Goal: Task Accomplishment & Management: Use online tool/utility

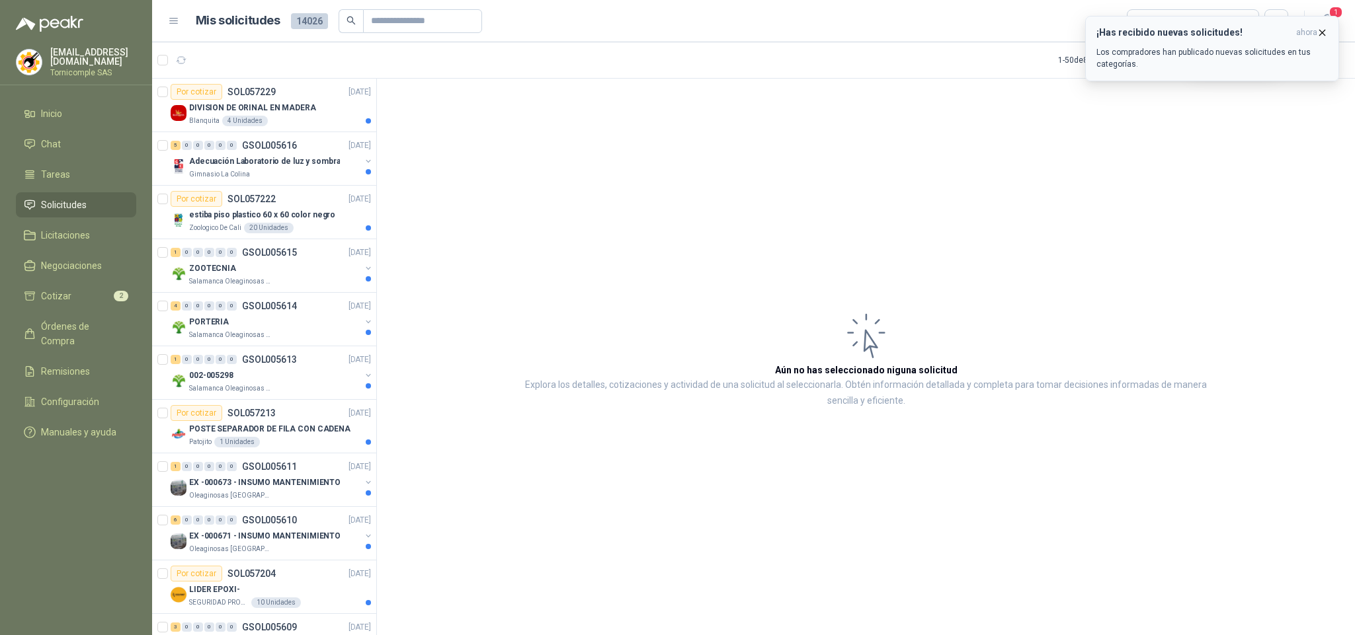
click at [1312, 30] on span "ahora" at bounding box center [1306, 32] width 21 height 11
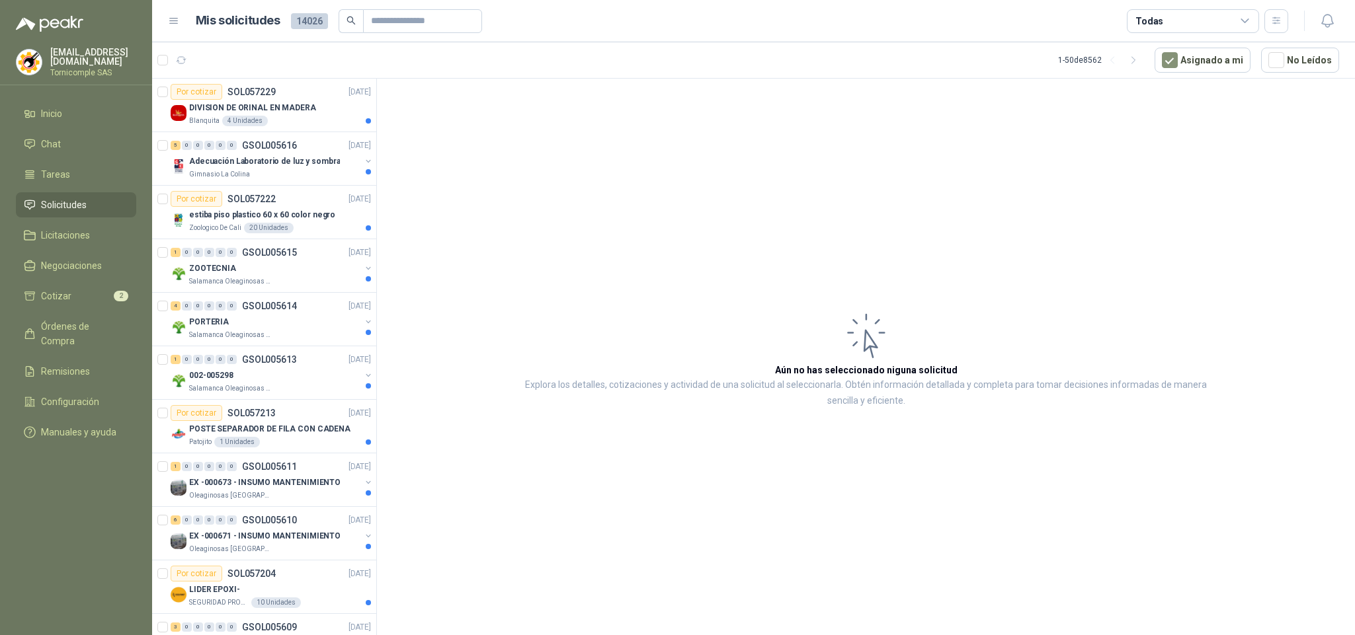
click at [1341, 14] on header "Mis solicitudes 14026 Todas" at bounding box center [753, 21] width 1203 height 42
click at [1327, 26] on icon "button" at bounding box center [1327, 21] width 17 height 17
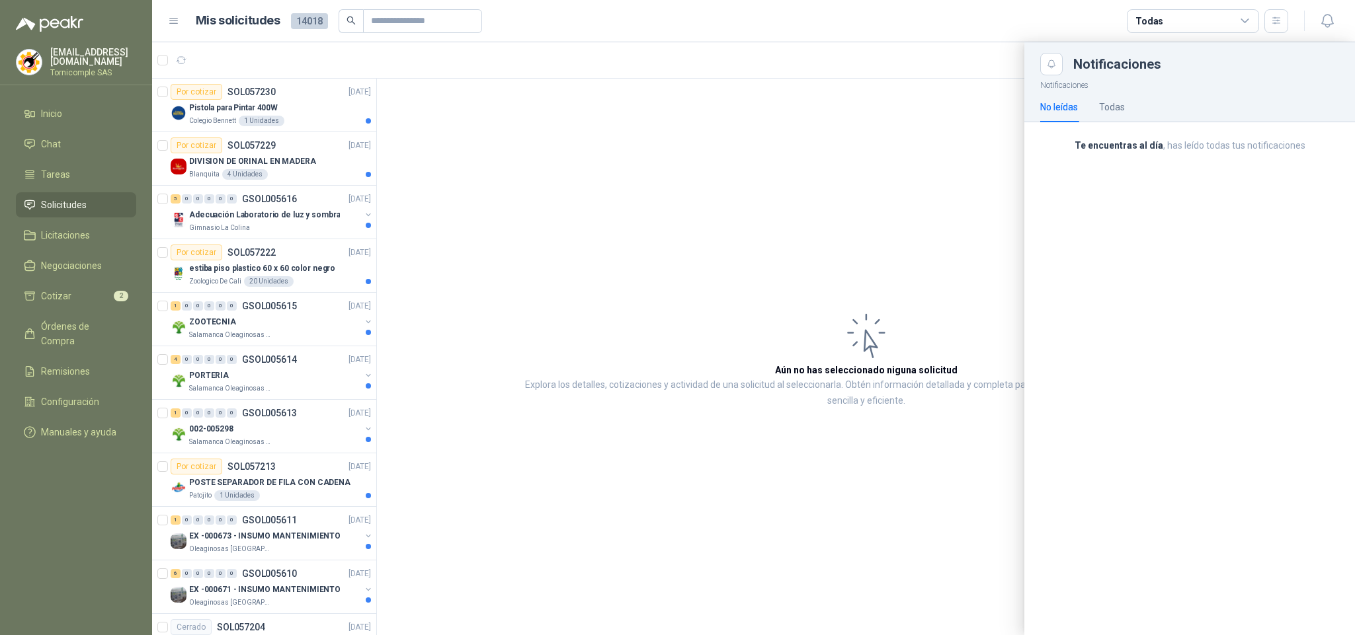
click at [314, 120] on div at bounding box center [753, 338] width 1203 height 593
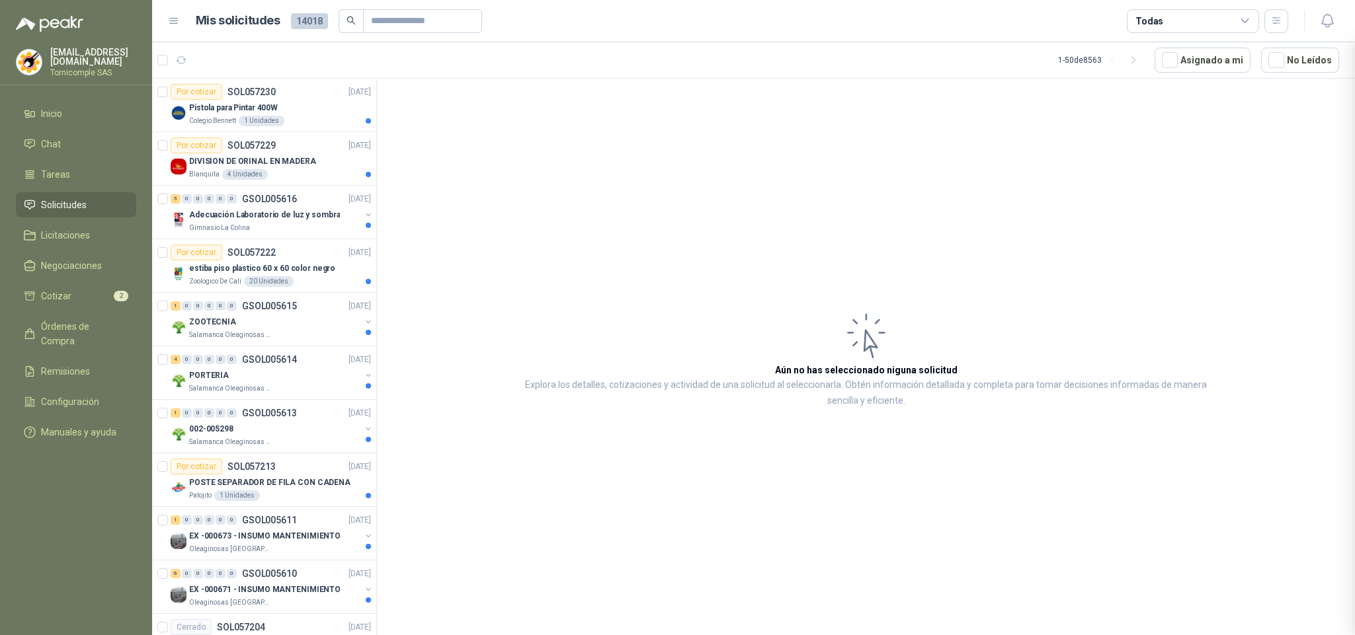
click at [314, 120] on div at bounding box center [753, 338] width 1203 height 593
click at [245, 115] on div "Pistola para Pintar 400W" at bounding box center [280, 108] width 182 height 16
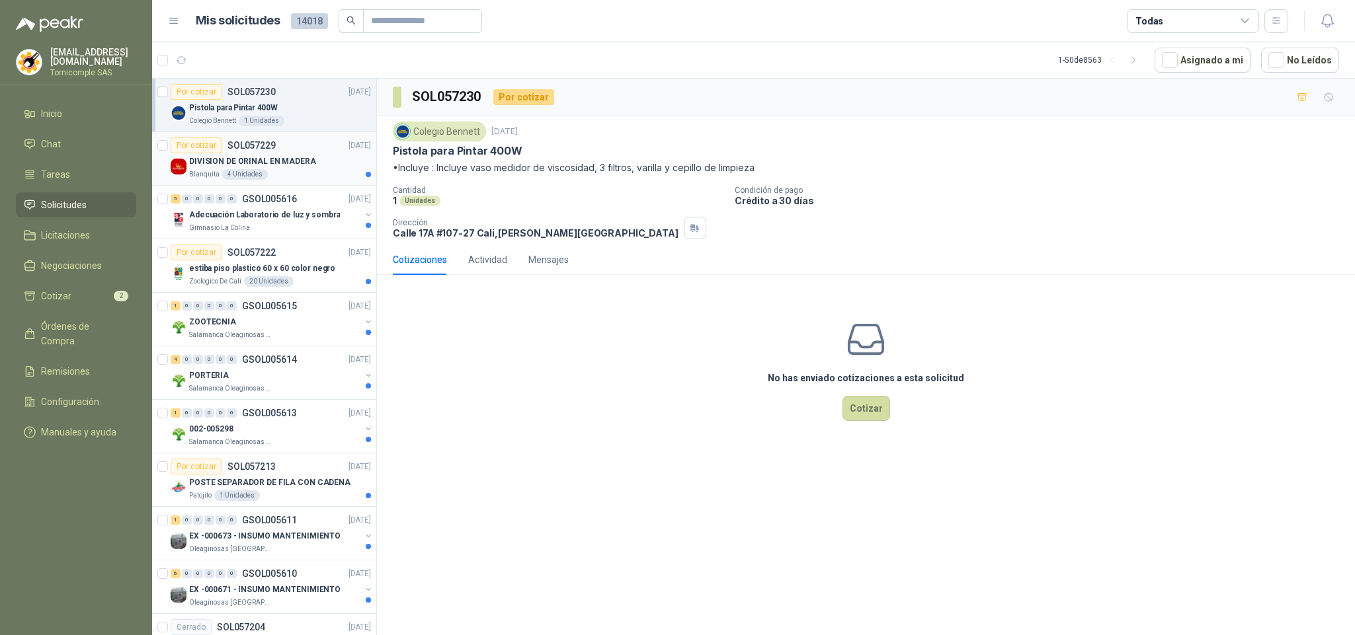
click at [330, 183] on article "Por cotizar SOL057229 [DATE] DIVISION DE ORINAL EN MADERA Blanquita 4 Unidades" at bounding box center [264, 159] width 224 height 54
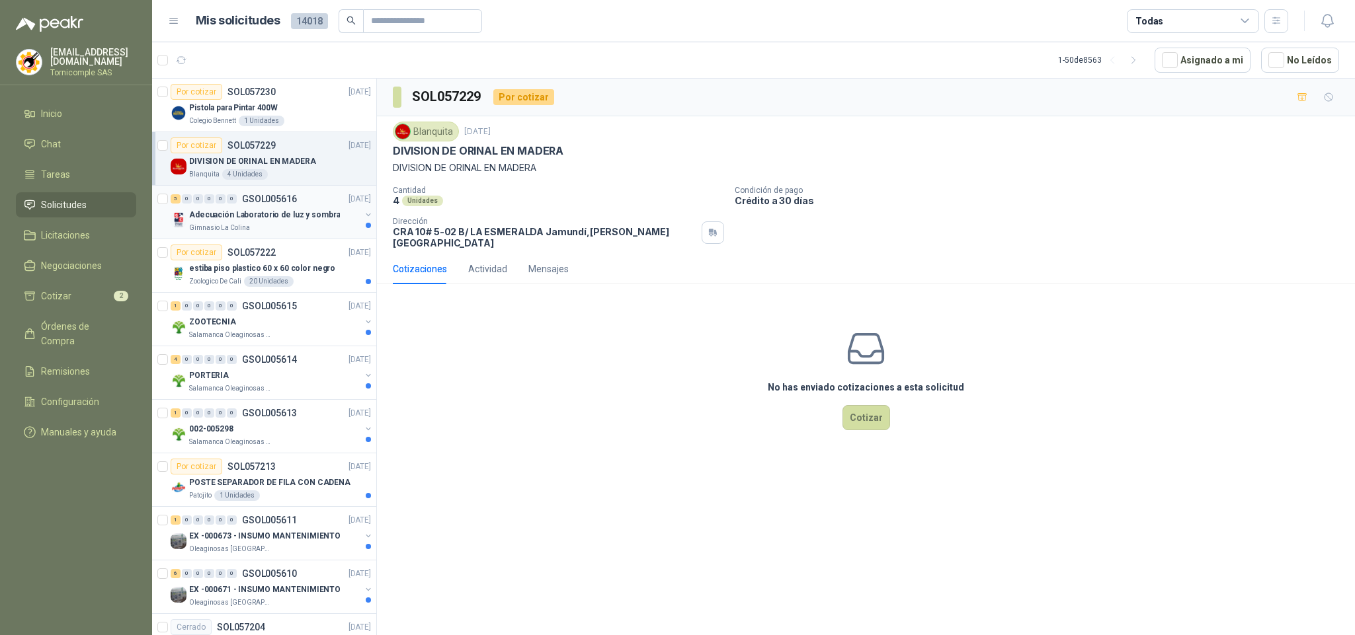
click at [306, 215] on p "Adecuación Laboratorio de luz y sombra" at bounding box center [264, 215] width 151 height 13
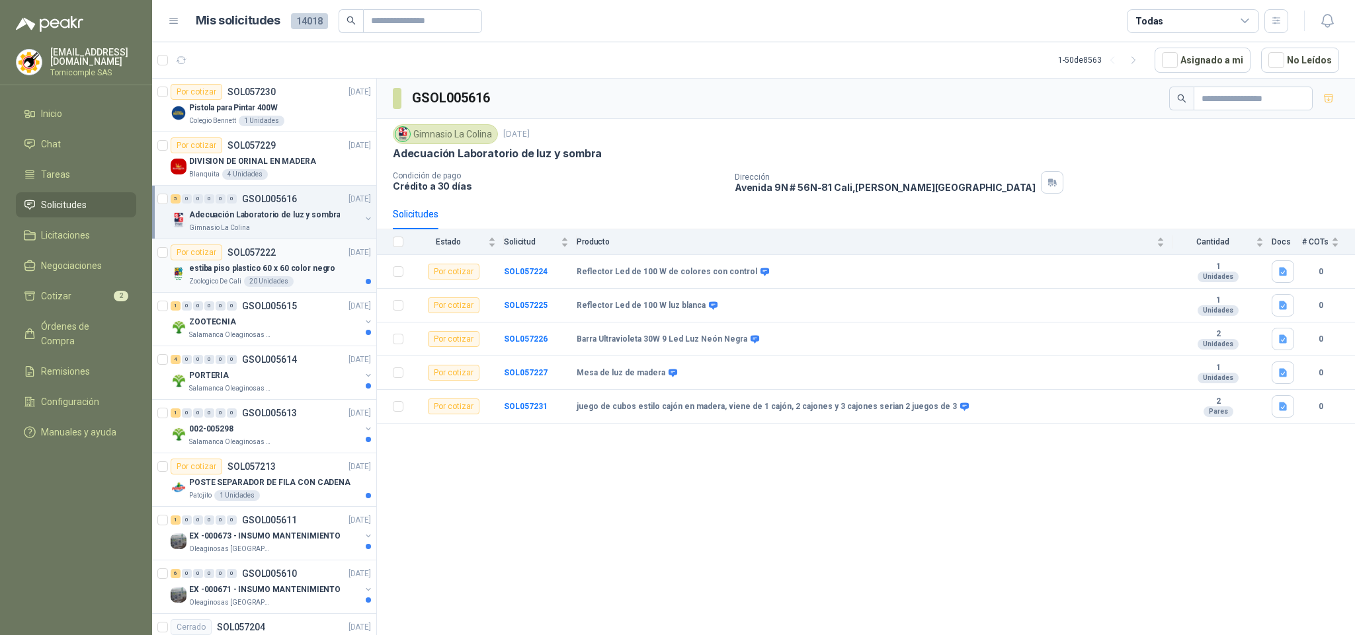
click at [305, 268] on p "estiba piso plastico 60 x 60 color negro" at bounding box center [262, 269] width 146 height 13
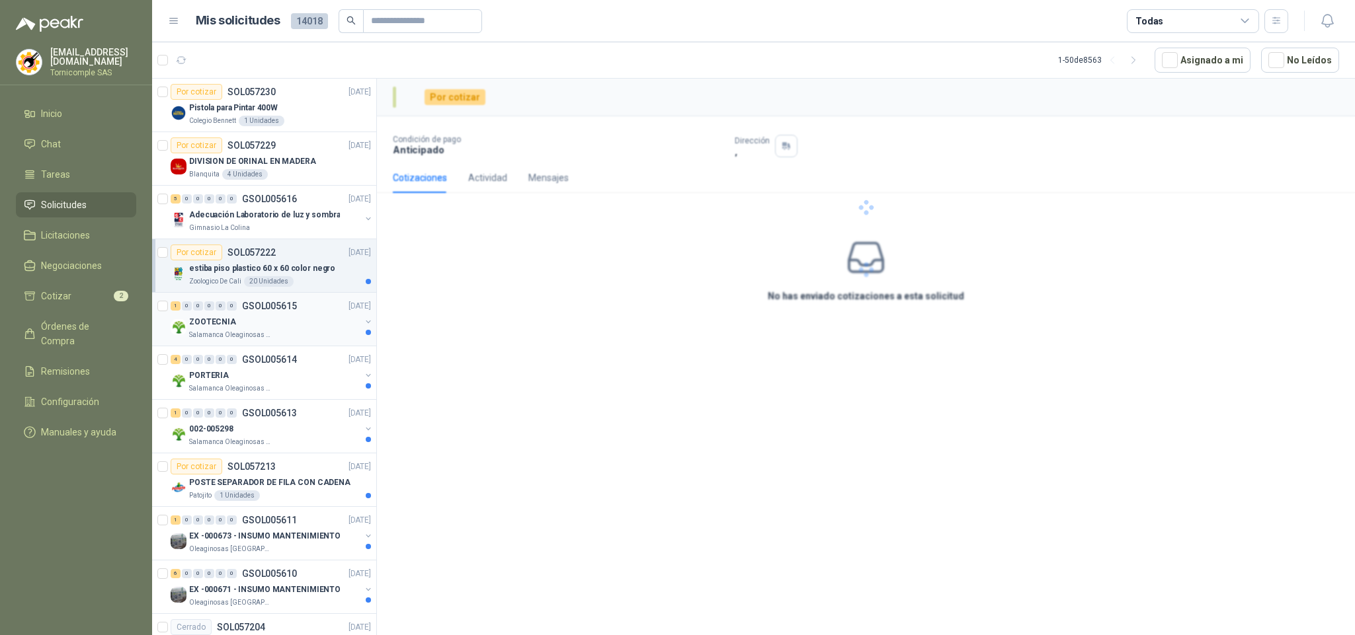
click at [304, 311] on div "1 0 0 0 0 0 GSOL005615 [DATE]" at bounding box center [272, 306] width 203 height 16
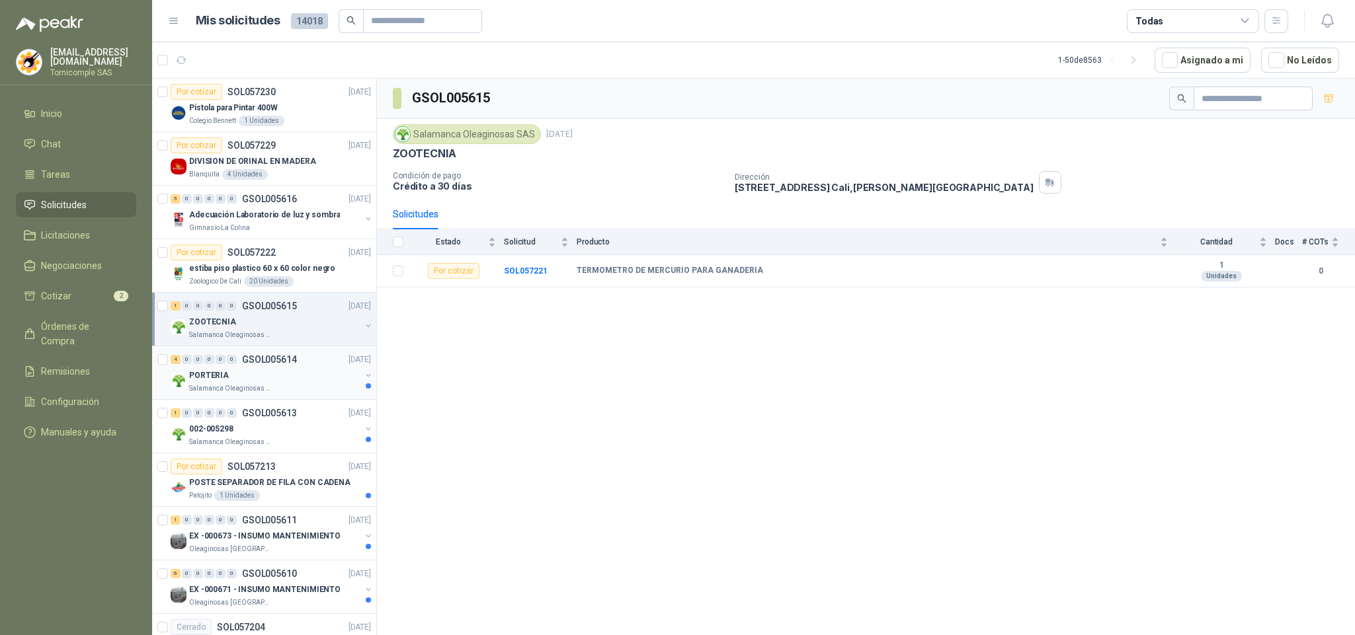
click at [304, 348] on div "4 0 0 0 0 0 GSOL005614 [DATE] PORTERIA Salamanca Oleaginosas SAS" at bounding box center [264, 373] width 224 height 54
click at [304, 382] on div "PORTERIA" at bounding box center [274, 376] width 171 height 16
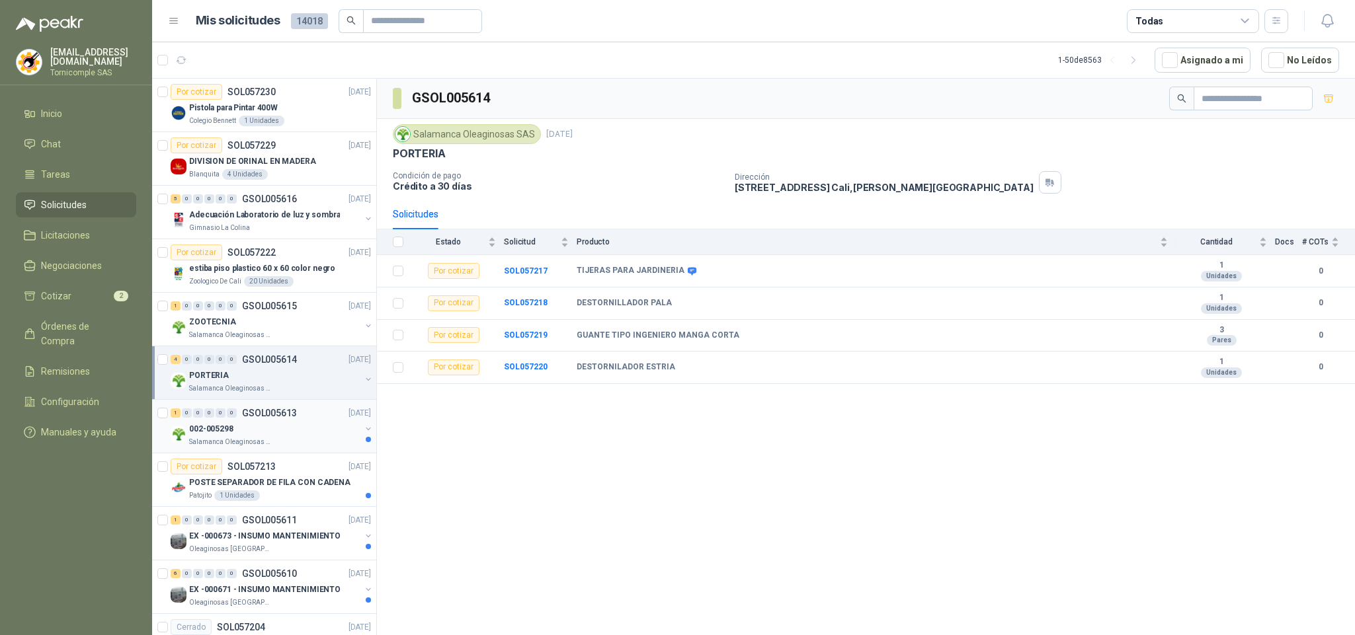
click at [309, 411] on div "1 0 0 0 0 0 GSOL005613 [DATE]" at bounding box center [272, 413] width 203 height 16
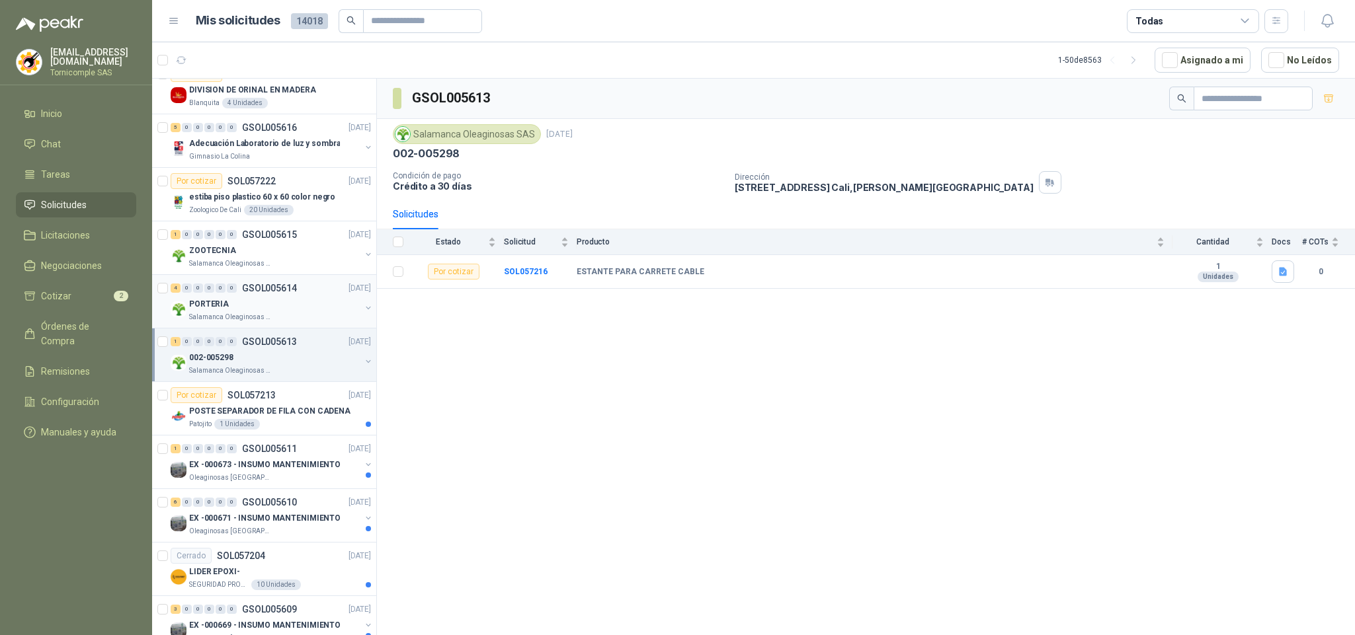
scroll to position [99, 0]
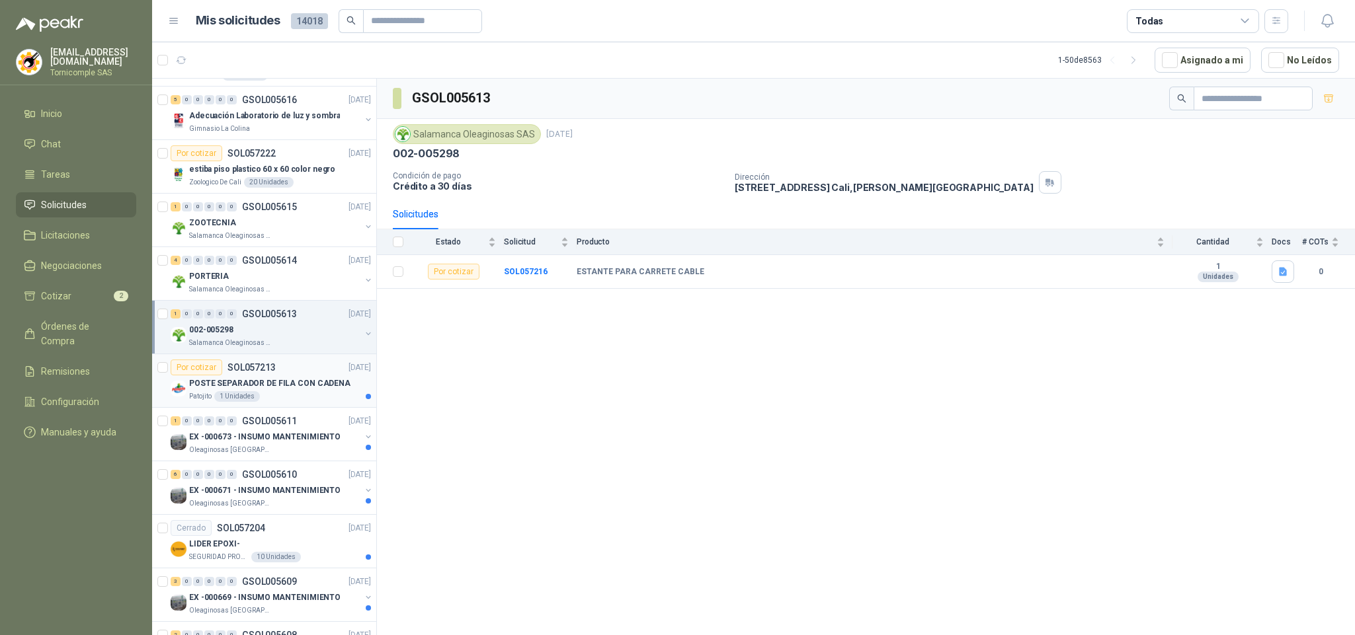
click at [325, 399] on div "Patojito 1 Unidades" at bounding box center [280, 396] width 182 height 11
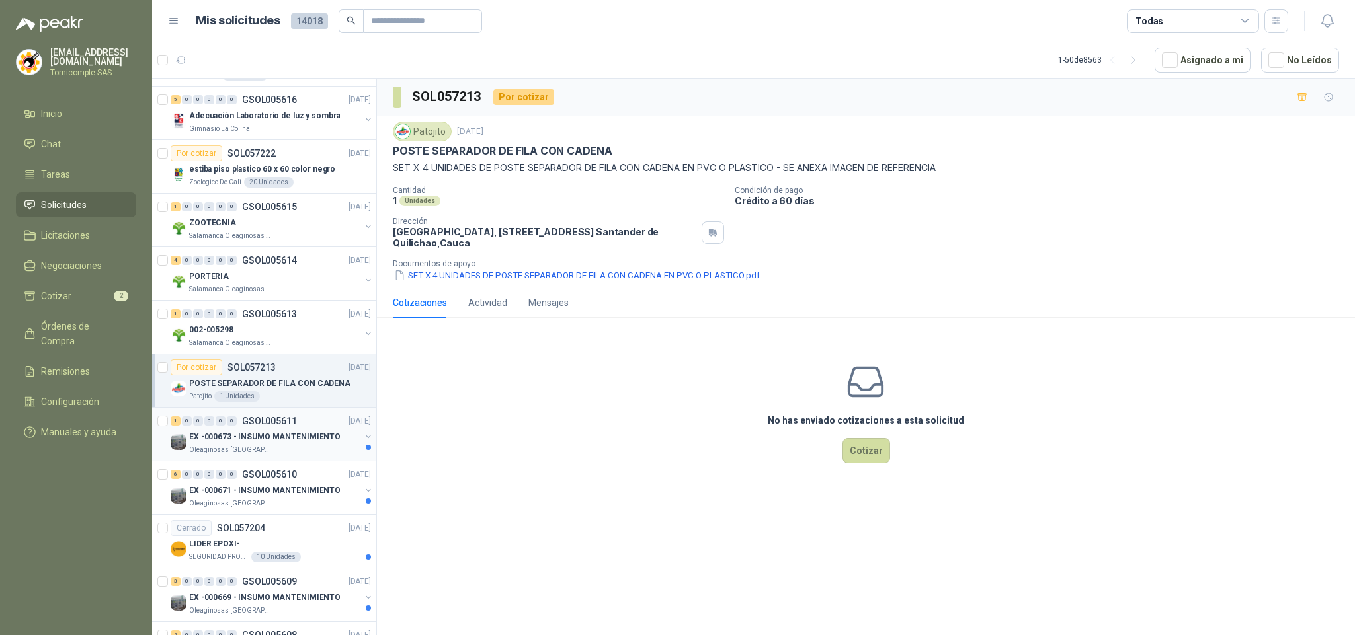
click at [321, 437] on p "EX -000673 - INSUMO MANTENIMIENTO" at bounding box center [264, 437] width 151 height 13
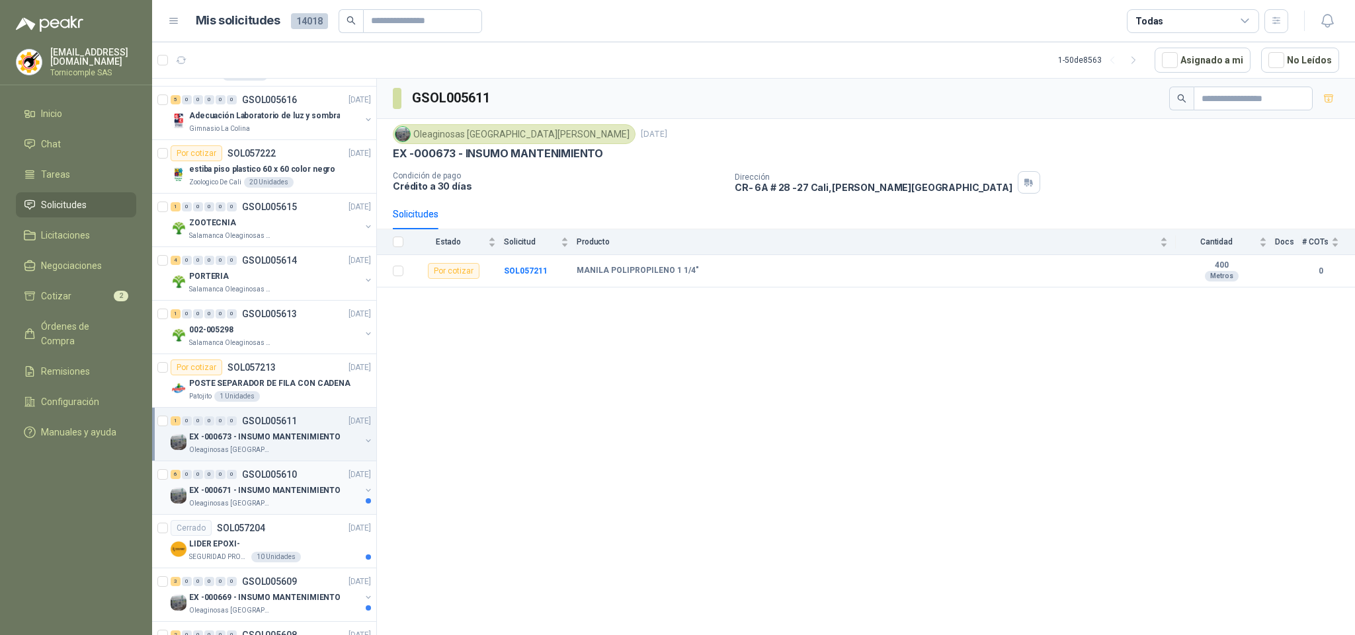
click at [309, 486] on div "EX -000671 - INSUMO MANTENIMIENTO" at bounding box center [274, 491] width 171 height 16
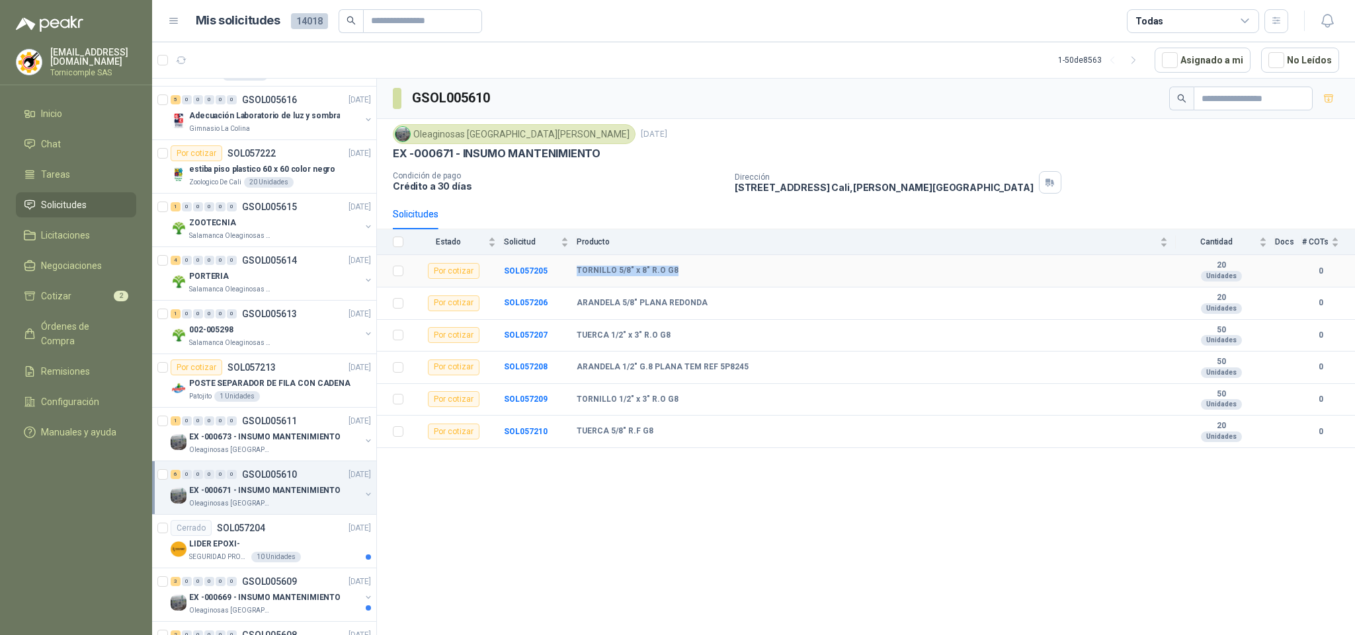
drag, startPoint x: 572, startPoint y: 276, endPoint x: 680, endPoint y: 272, distance: 108.5
click at [680, 272] on tr "Por cotizar SOL057205 TORNILLO 5/8" x 8" R.O G8 20 Unidades 0" at bounding box center [866, 271] width 978 height 32
click at [754, 264] on td "TORNILLO 5/8" x 8" R.O G8" at bounding box center [876, 271] width 599 height 32
drag, startPoint x: 560, startPoint y: 315, endPoint x: 698, endPoint y: 308, distance: 138.4
click at [698, 308] on tr "Por cotizar SOL057206 ARANDELA 5/8" PLANA REDONDA 20 Unidades 0" at bounding box center [866, 304] width 978 height 32
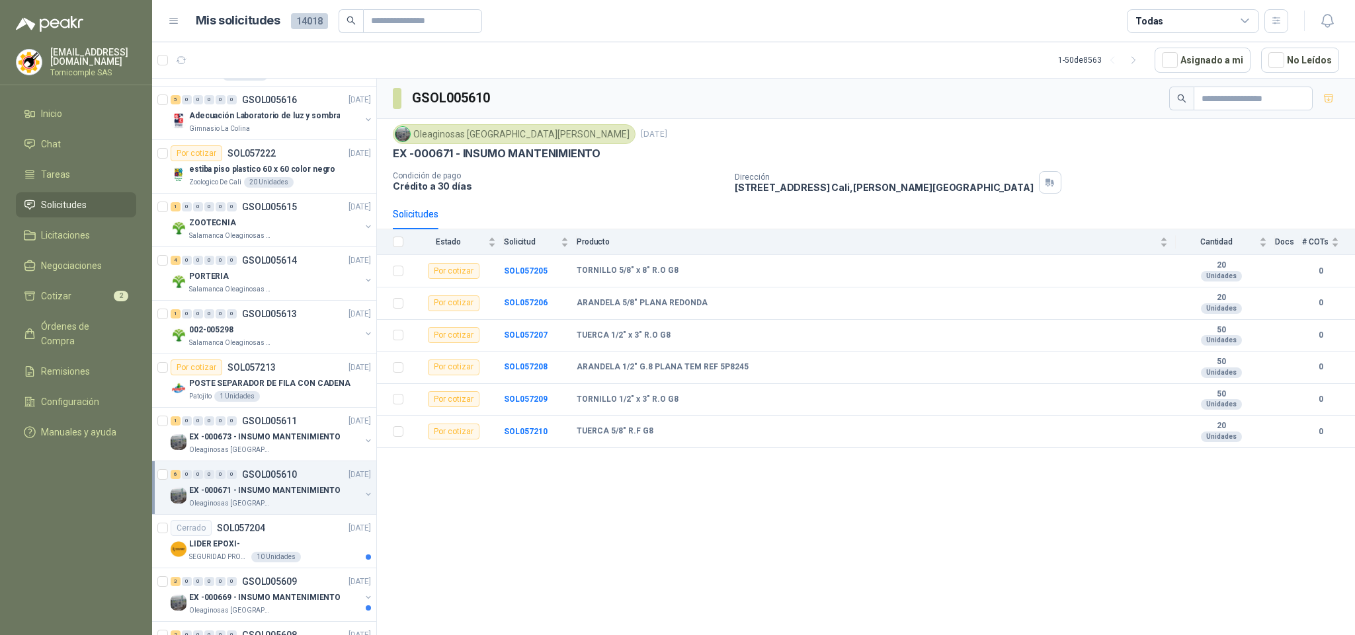
click at [625, 518] on div "GSOL005610 Oleaginosas [GEOGRAPHIC_DATA][PERSON_NAME] [DATE] EX -000671 - INSUM…" at bounding box center [866, 359] width 978 height 561
click at [278, 563] on div "10 Unidades" at bounding box center [276, 557] width 50 height 11
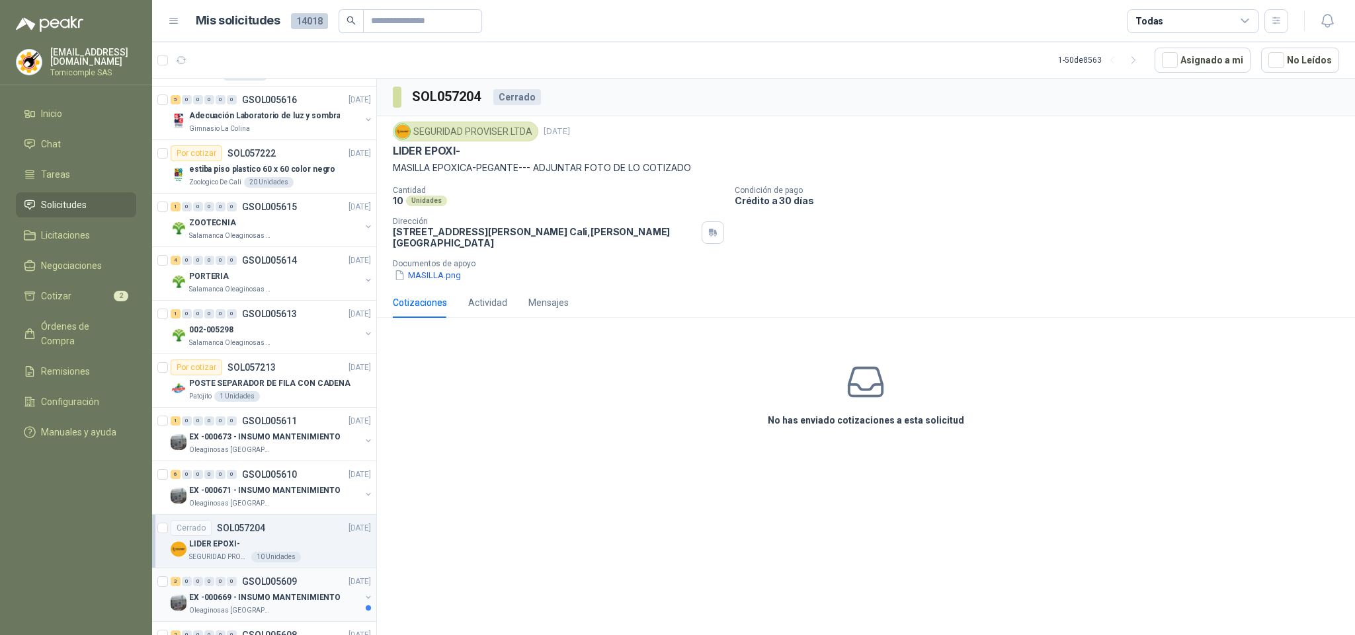
click at [329, 604] on p "EX -000669 - INSUMO MANTENIMIENTO" at bounding box center [264, 598] width 151 height 13
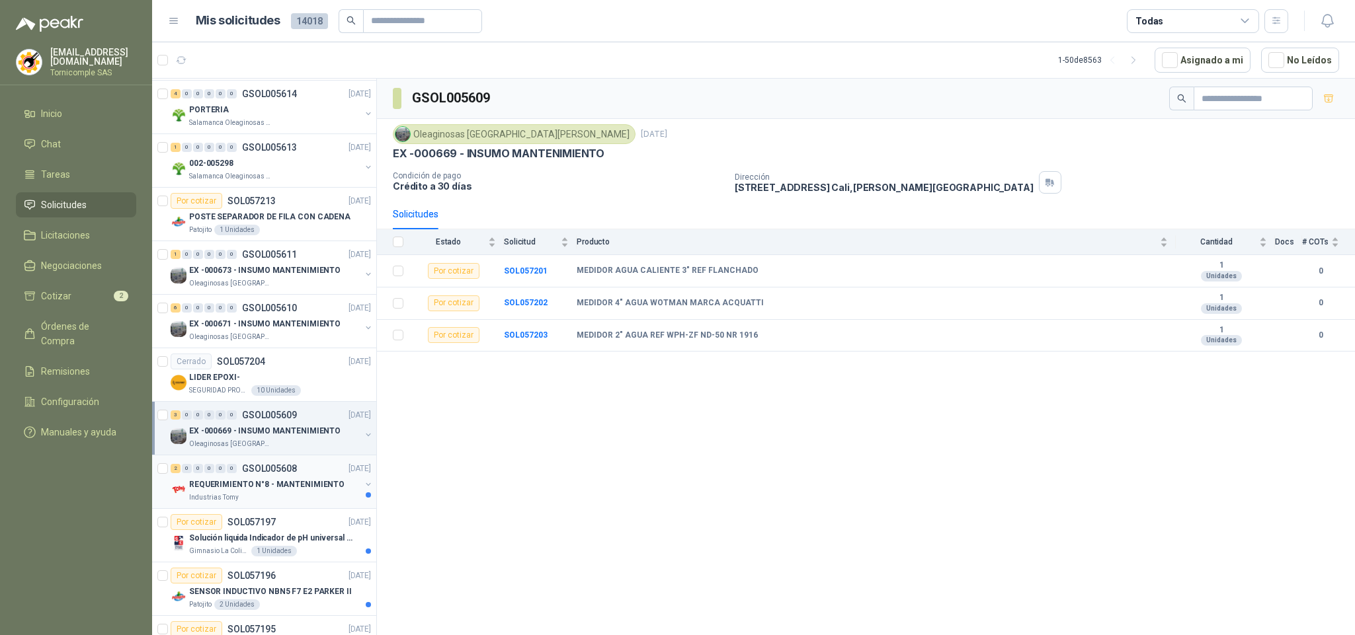
scroll to position [298, 0]
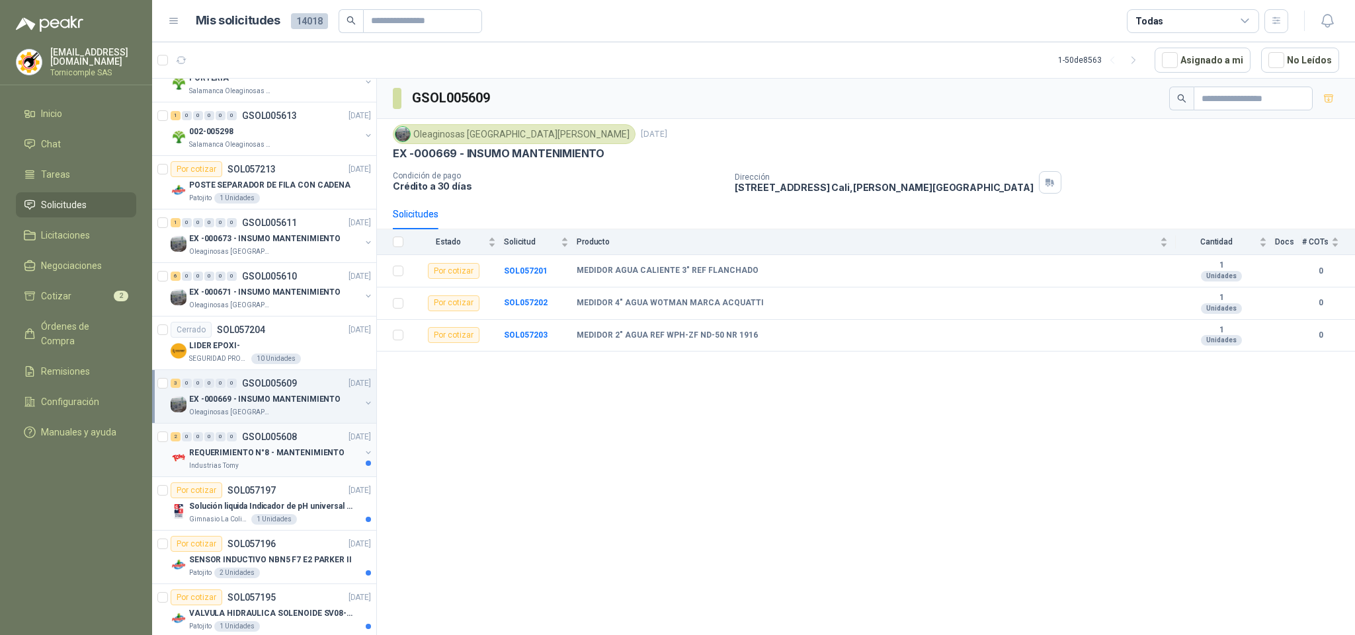
click at [324, 471] on div "Industrias Tomy" at bounding box center [274, 466] width 171 height 11
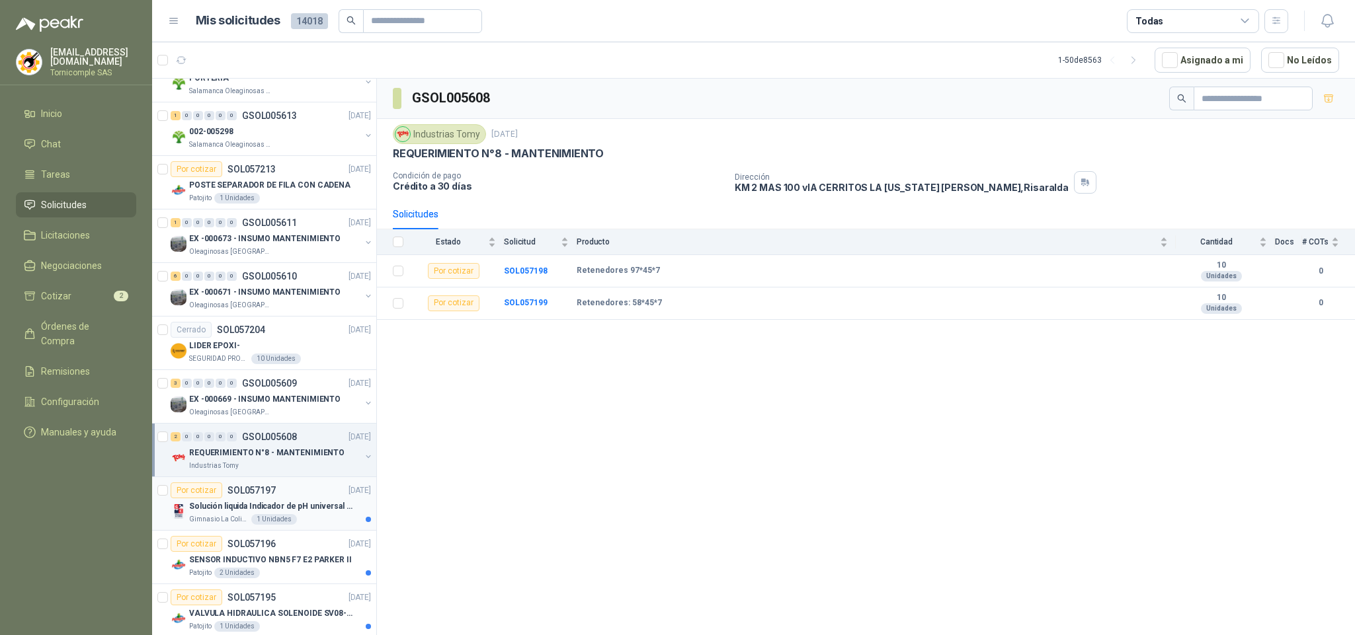
click at [302, 525] on div "Gimnasio La Colina 1 Unidades" at bounding box center [280, 519] width 182 height 11
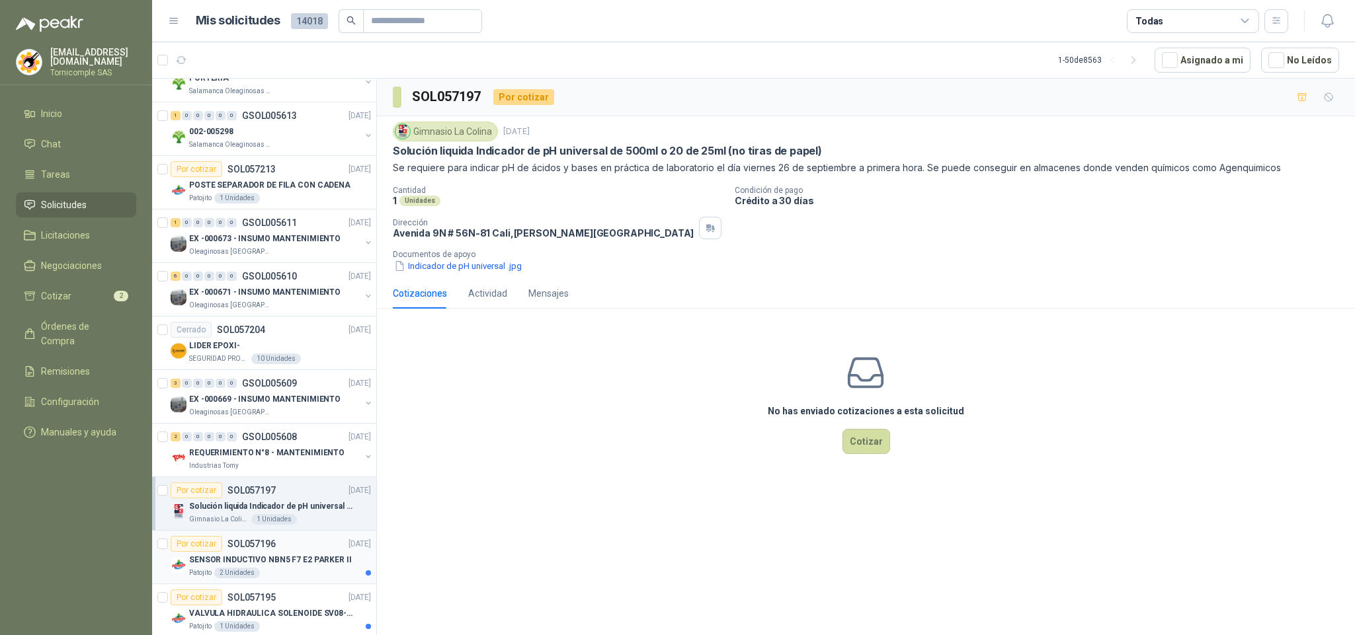
click at [282, 574] on div "Patojito 2 Unidades" at bounding box center [280, 573] width 182 height 11
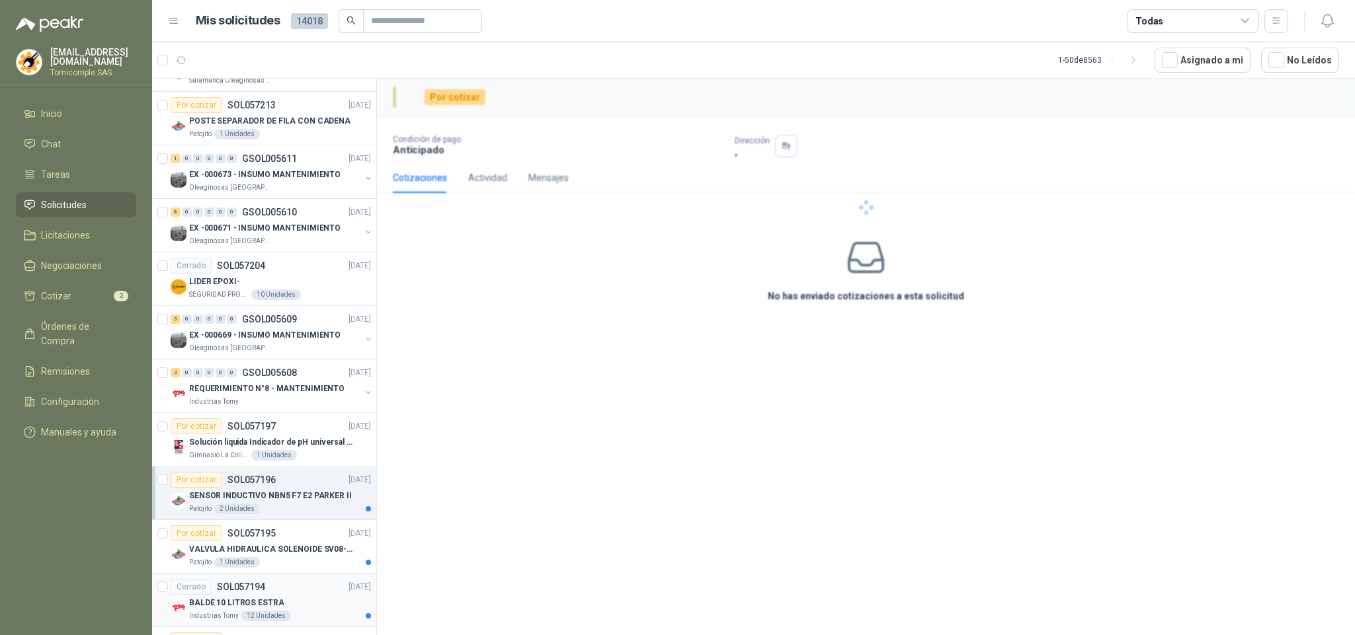
scroll to position [397, 0]
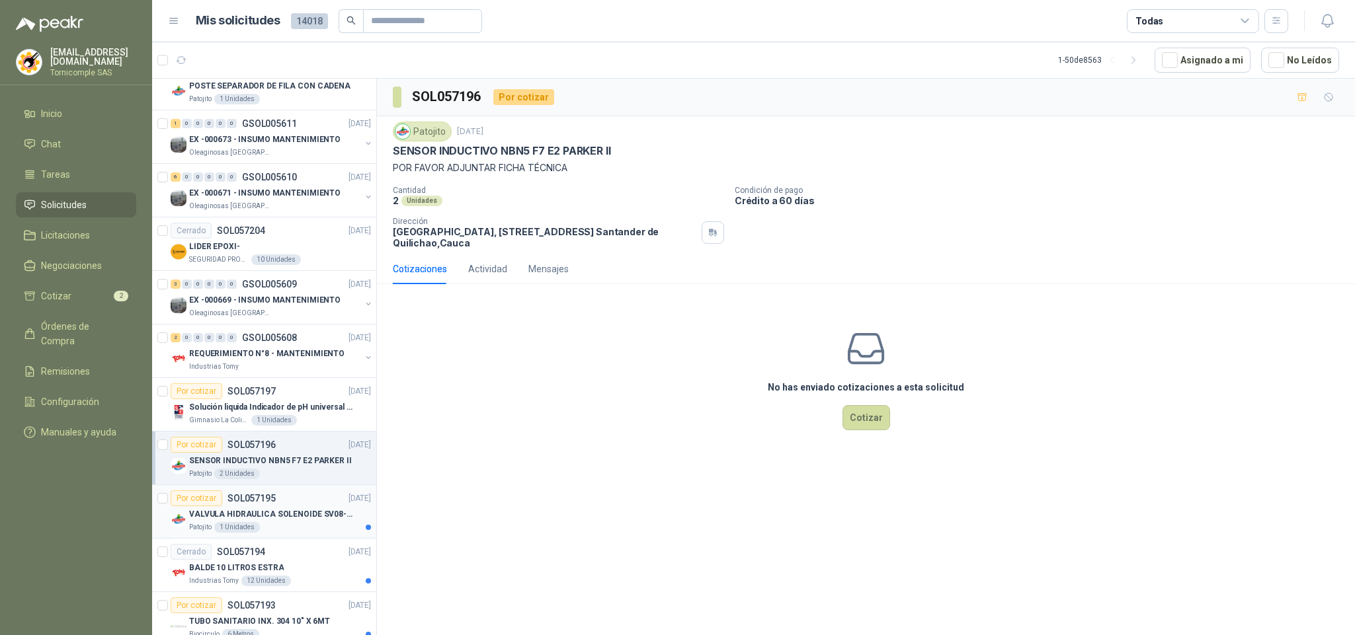
click at [310, 521] on p "VALVULA HIDRAULICA SOLENOIDE SV08-20" at bounding box center [271, 514] width 165 height 13
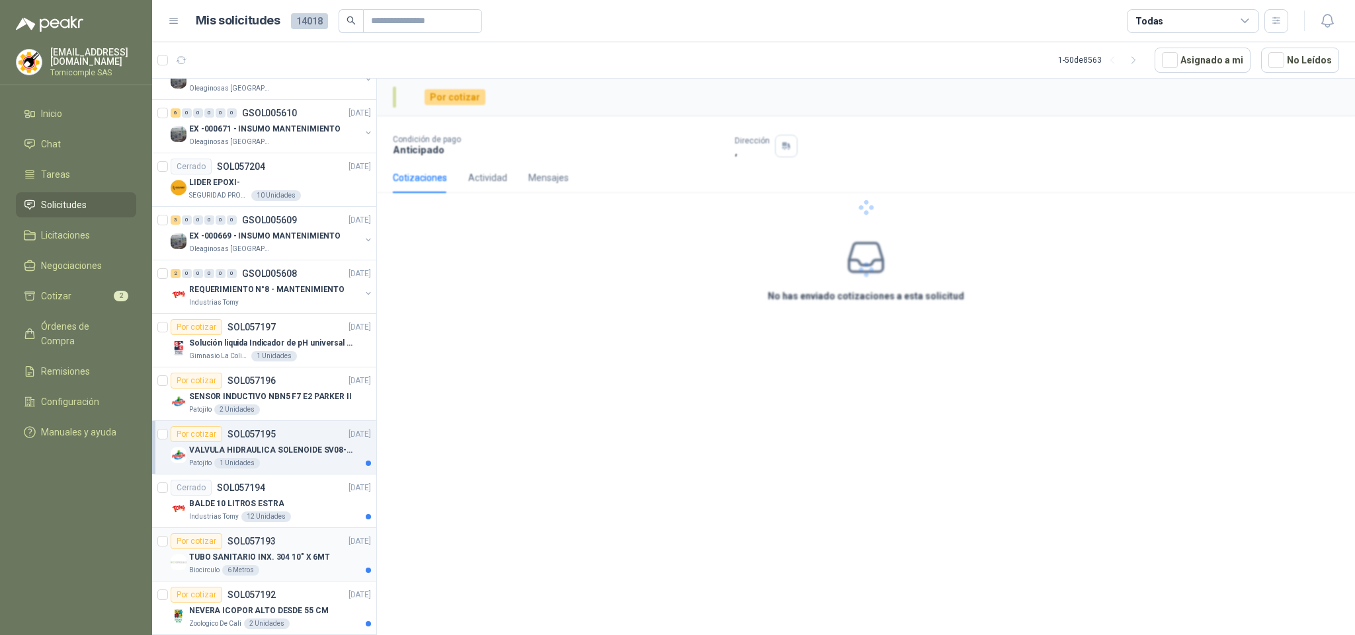
scroll to position [496, 0]
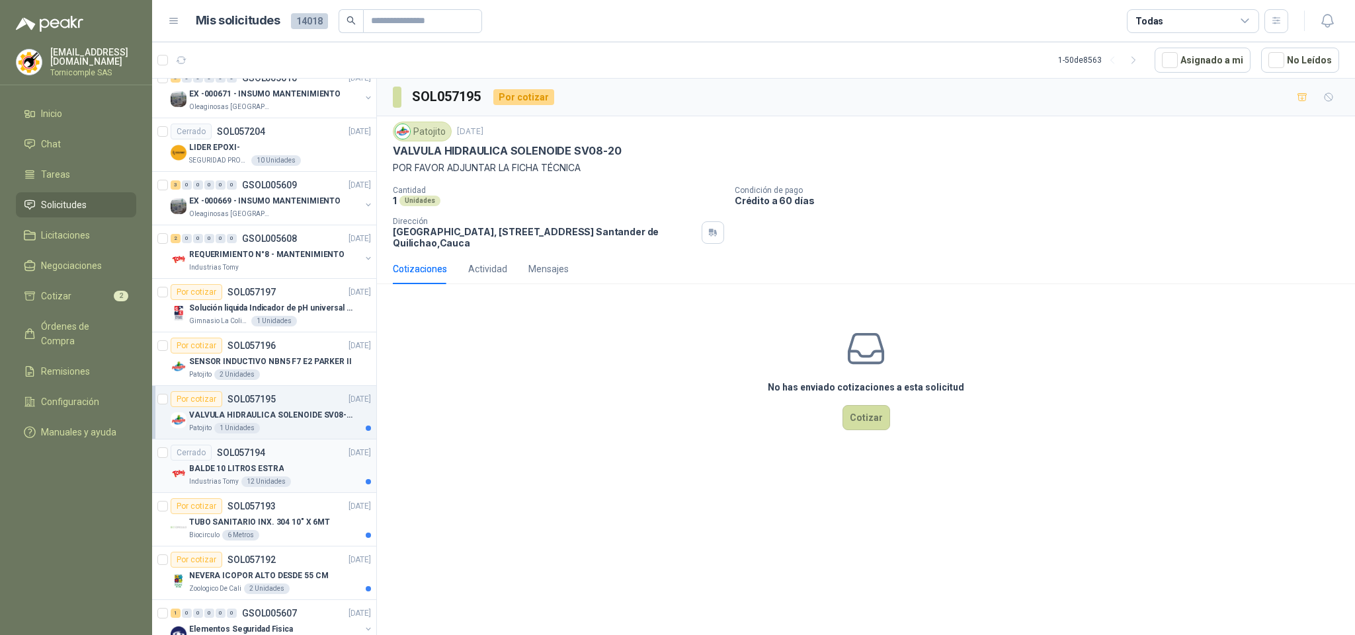
click at [342, 477] on div "BALDE 10 LITROS ESTRA" at bounding box center [280, 469] width 182 height 16
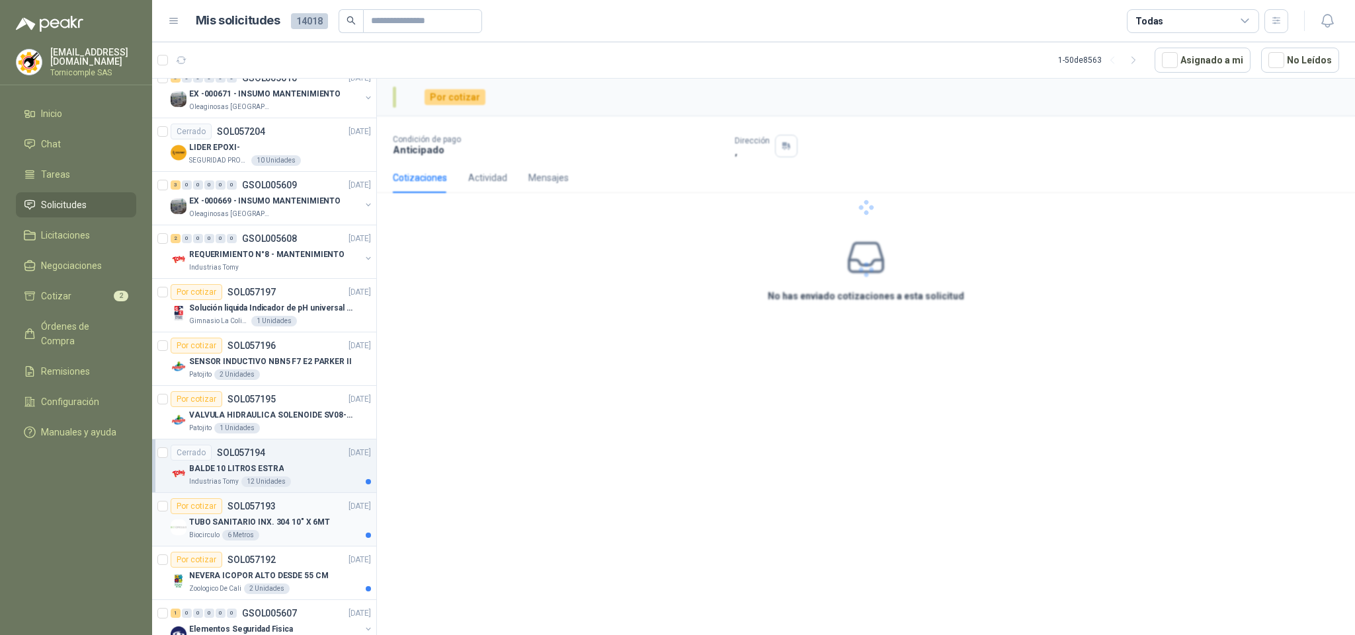
click at [316, 538] on div "Biocirculo 6 Metros" at bounding box center [280, 535] width 182 height 11
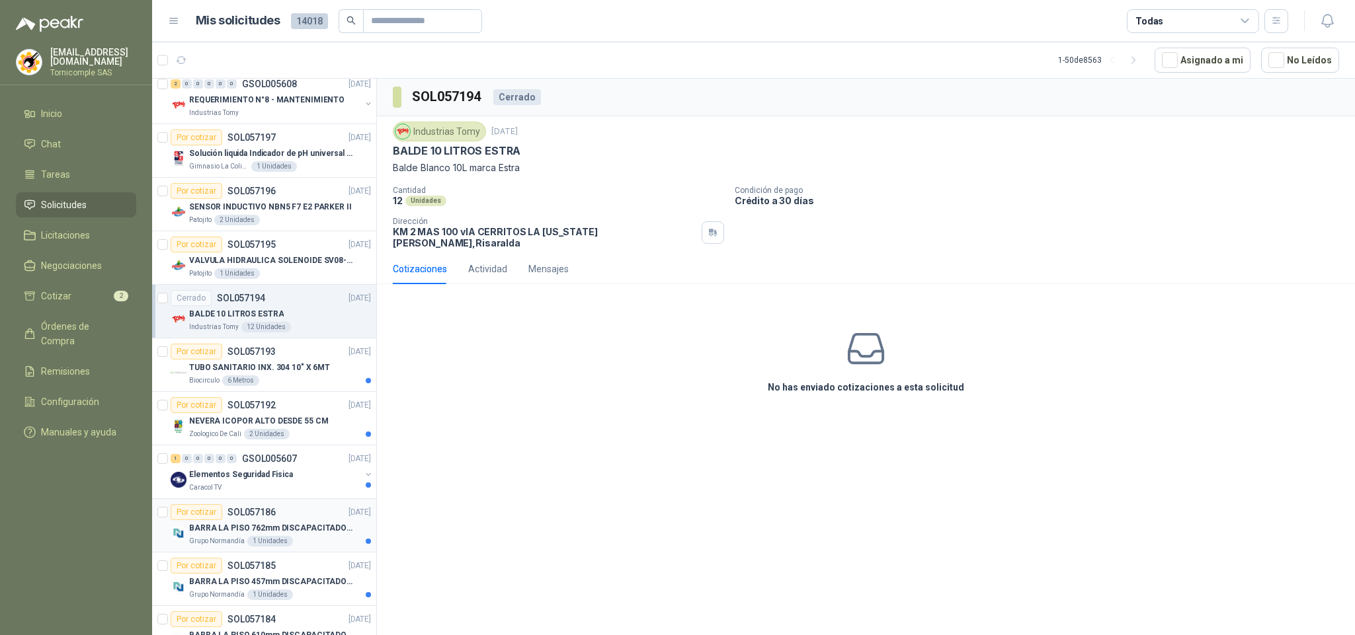
scroll to position [694, 0]
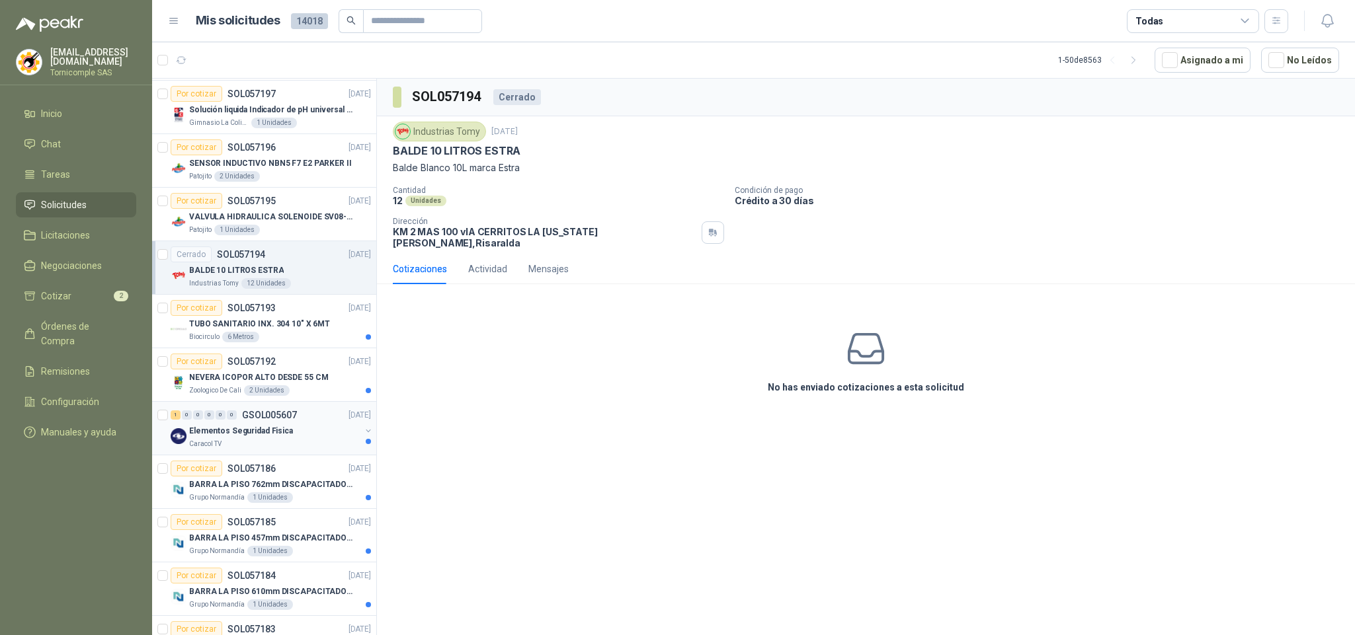
click at [349, 419] on p "[DATE]" at bounding box center [359, 415] width 22 height 13
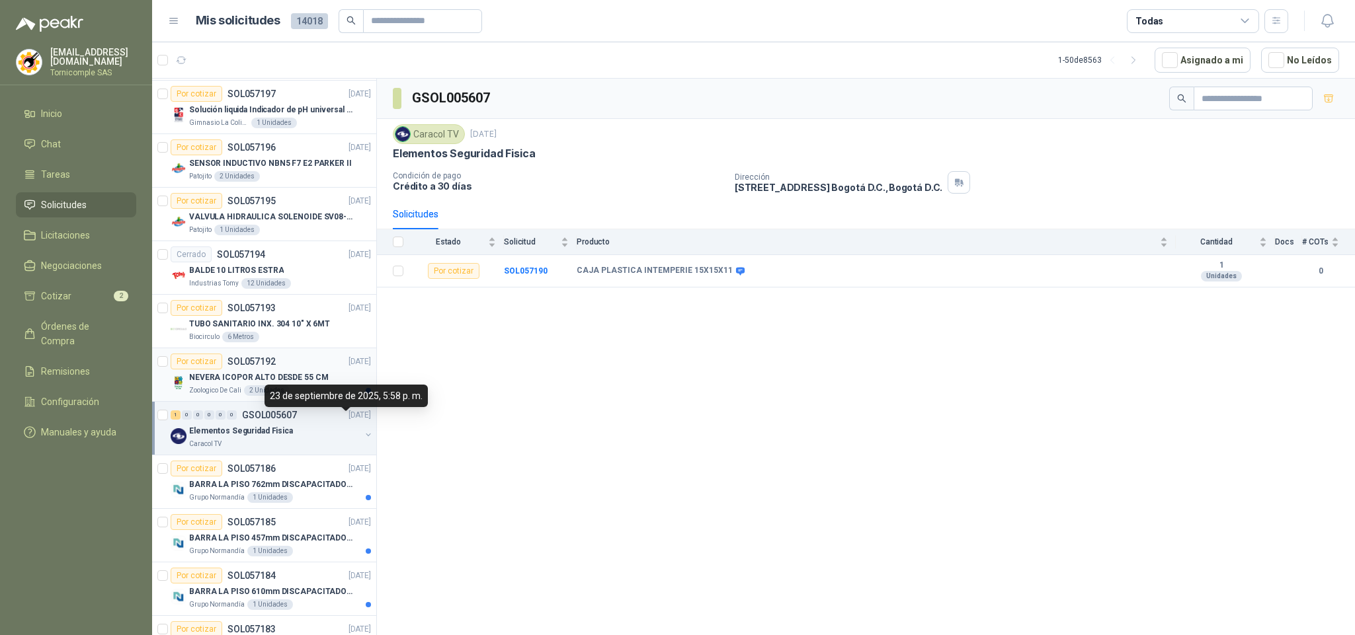
click at [252, 393] on div "2 Unidades" at bounding box center [267, 391] width 46 height 11
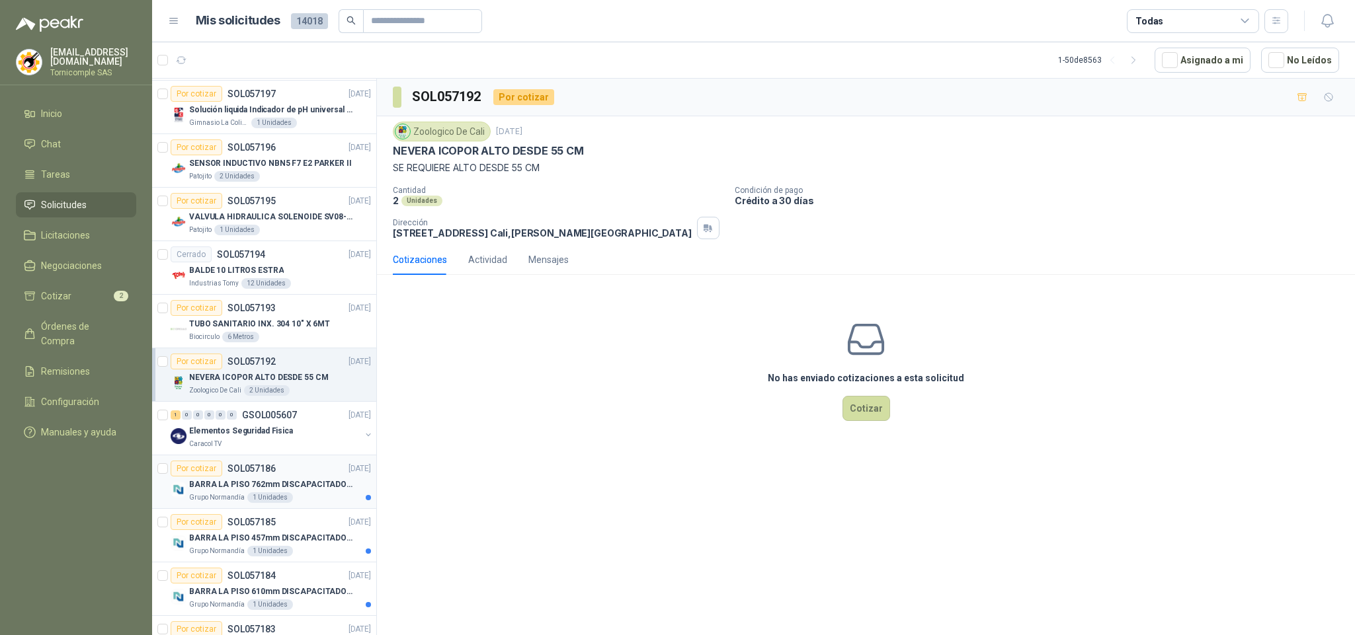
click at [270, 486] on p "BARRA LA PISO 762mm DISCAPACITADOS SOCO" at bounding box center [271, 485] width 165 height 13
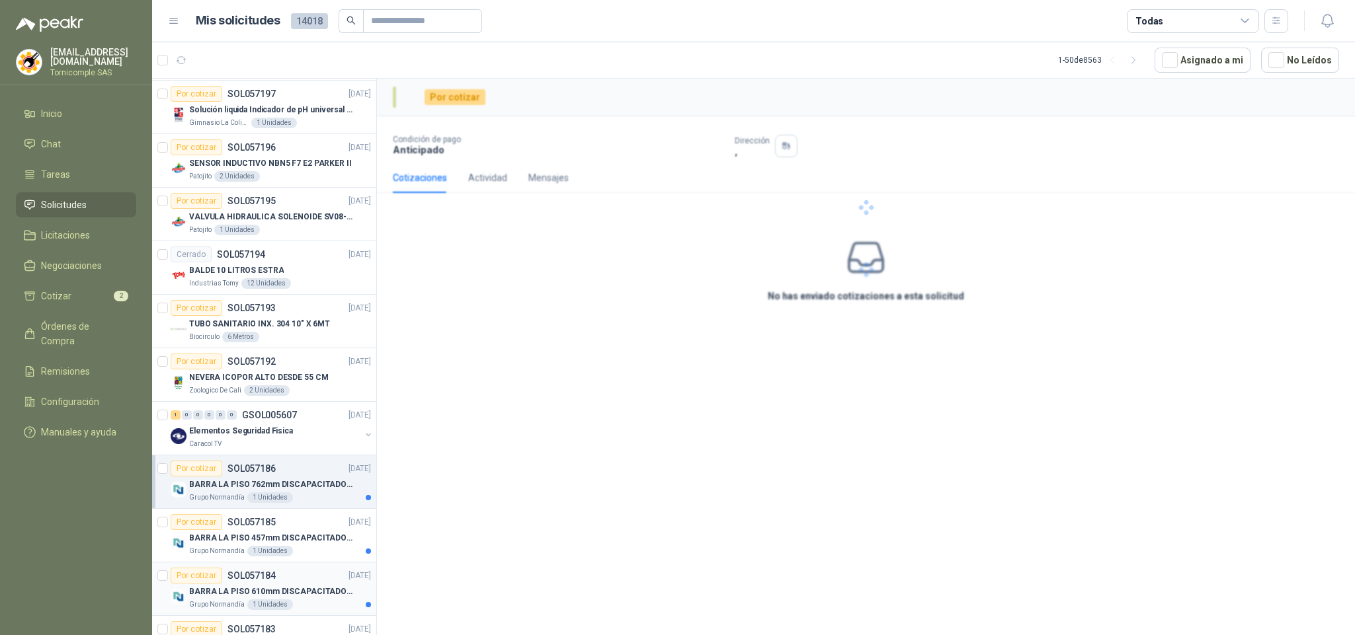
scroll to position [793, 0]
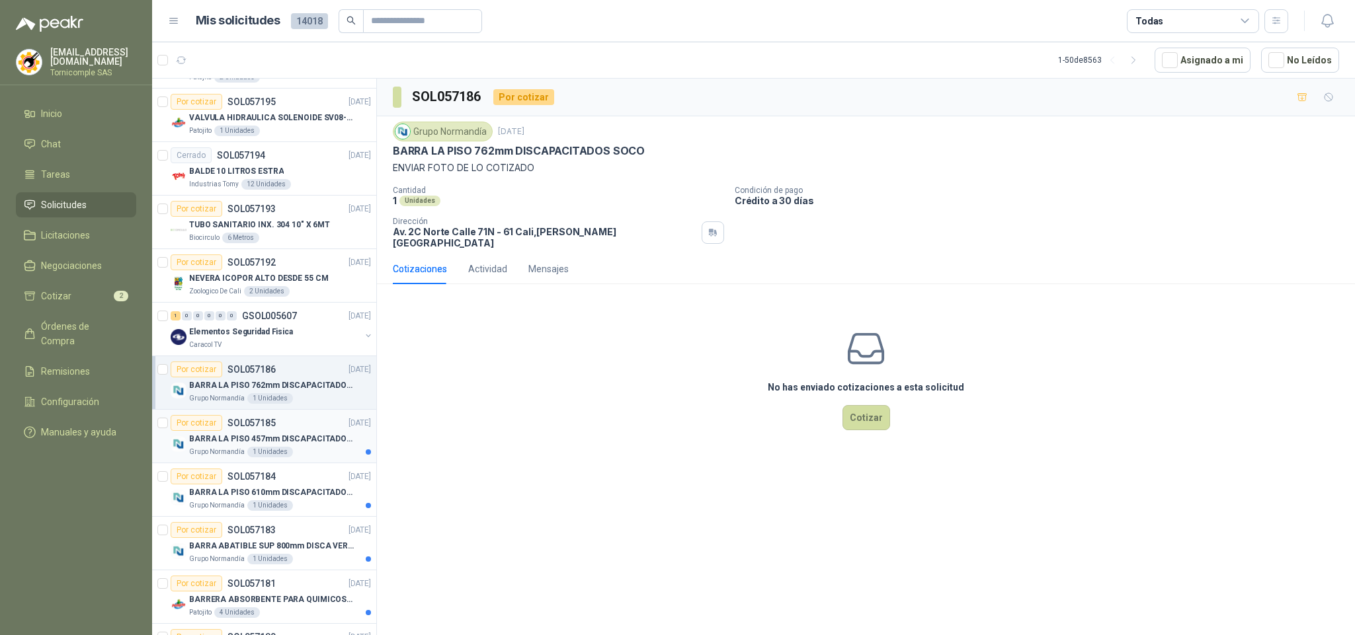
click at [284, 446] on p "BARRA LA PISO 457mm DISCAPACITADOS SOCO" at bounding box center [271, 439] width 165 height 13
click at [282, 508] on div "1 Unidades" at bounding box center [270, 506] width 46 height 11
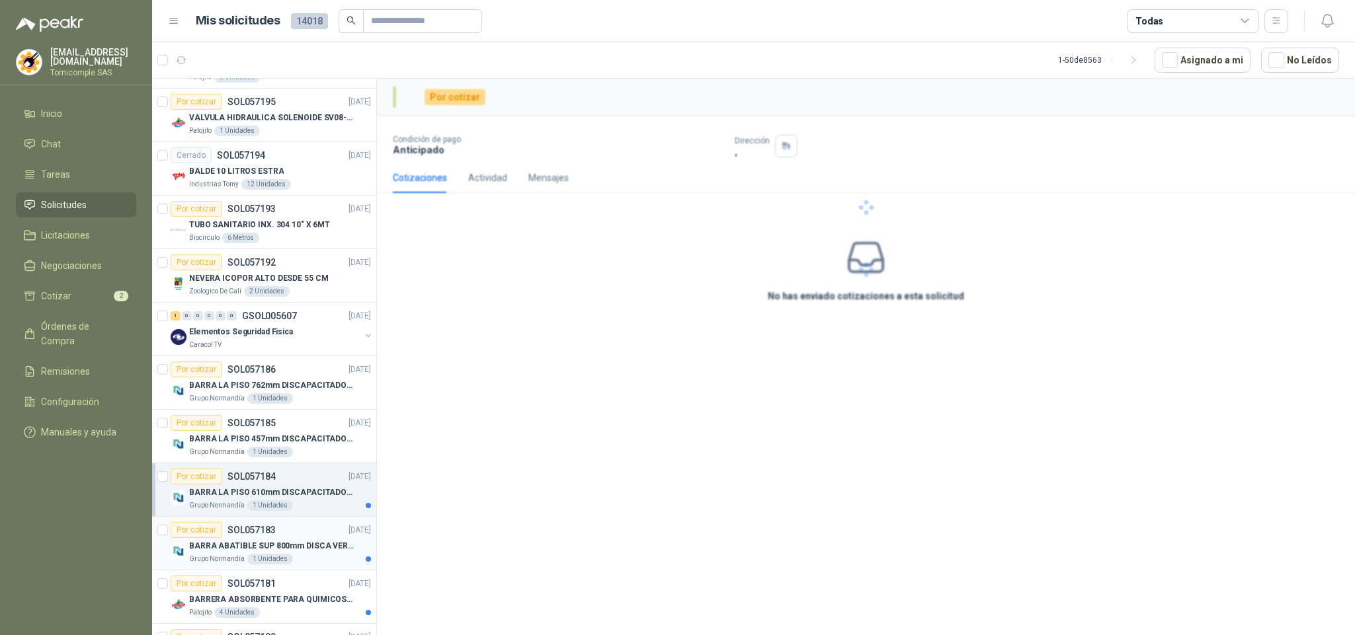
click at [278, 538] on div "Por cotizar SOL057183 [DATE]" at bounding box center [271, 530] width 200 height 16
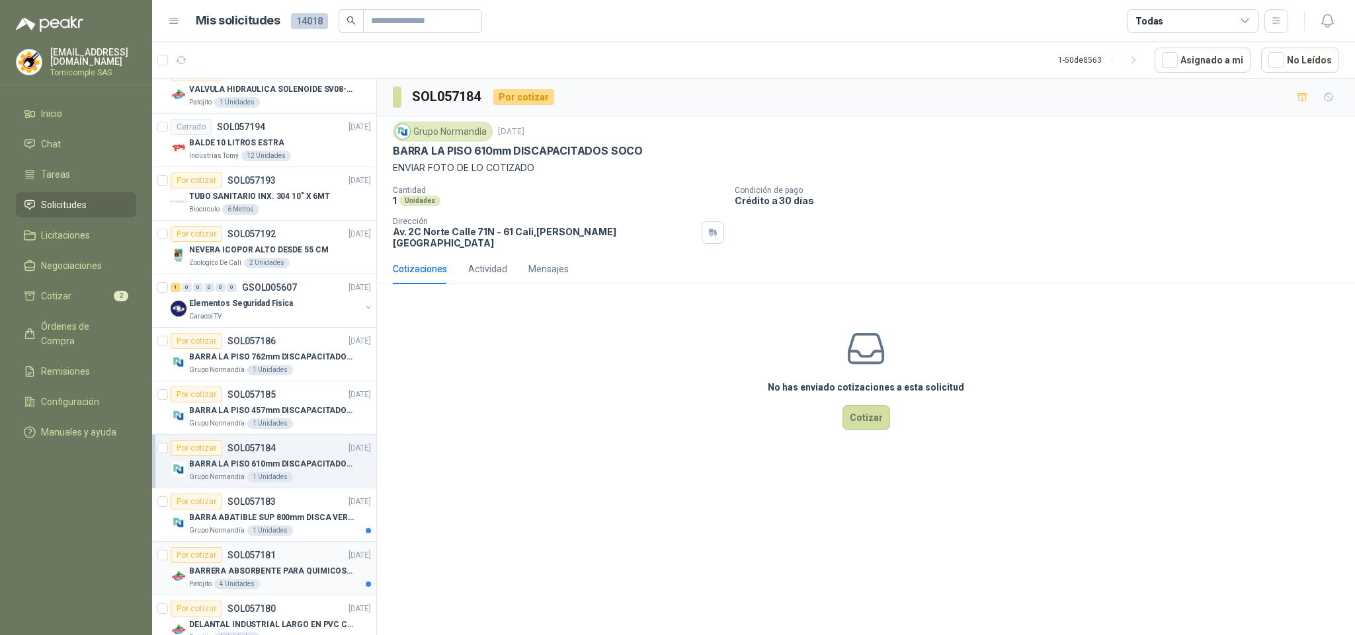
scroll to position [992, 0]
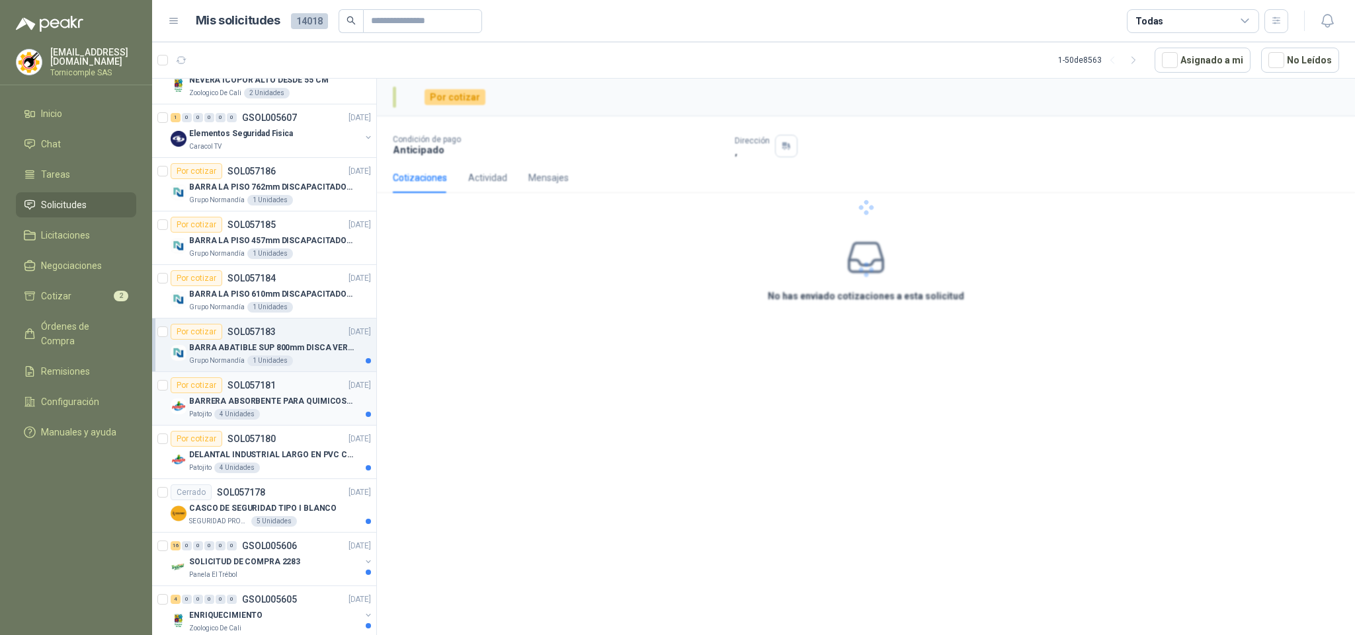
click at [298, 408] on p "BARRERA ABSORBENTE PARA QUIMICOS (DERRAME DE HIPOCLORITO)" at bounding box center [271, 401] width 165 height 13
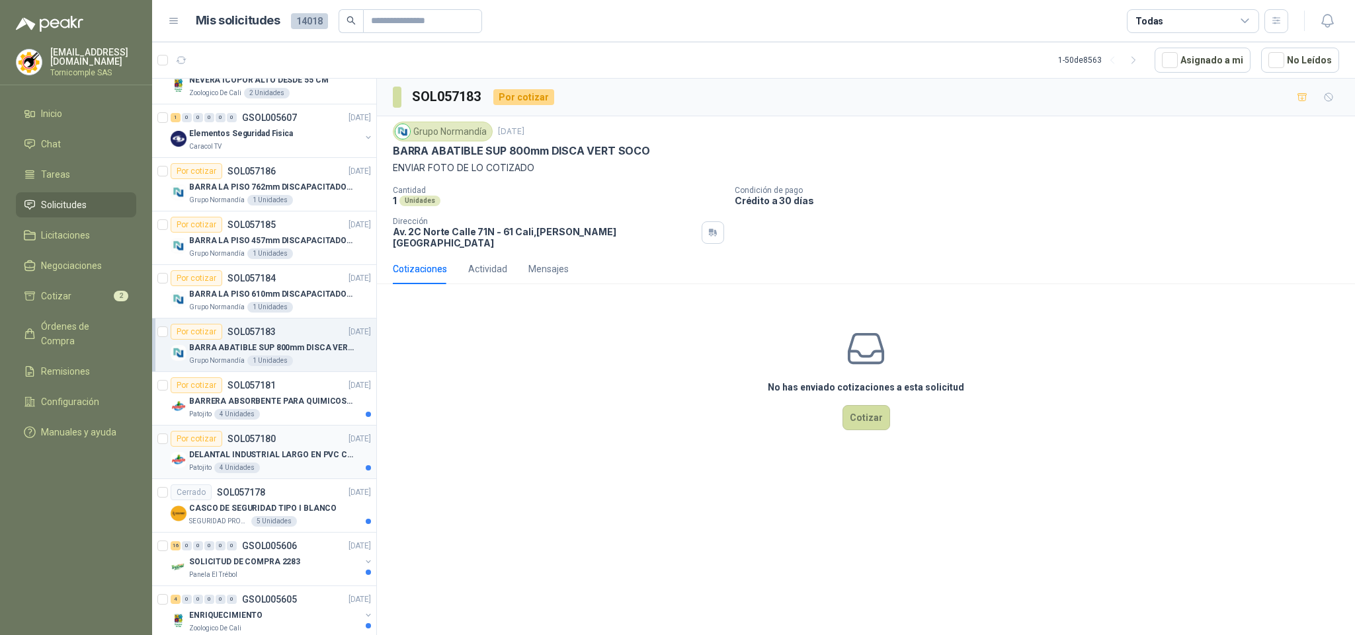
click at [294, 447] on div "Por cotizar SOL057180 [DATE]" at bounding box center [271, 439] width 200 height 16
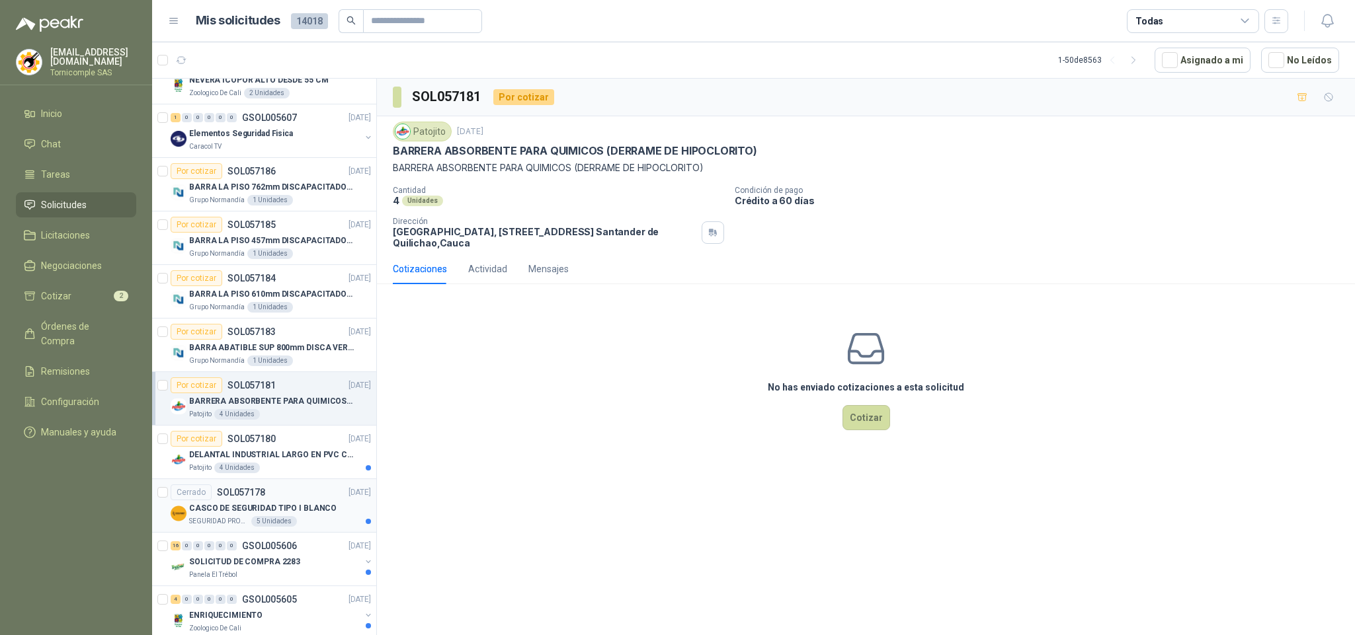
click at [294, 515] on p "CASCO DE SEGURIDAD TIPO I BLANCO" at bounding box center [262, 509] width 147 height 13
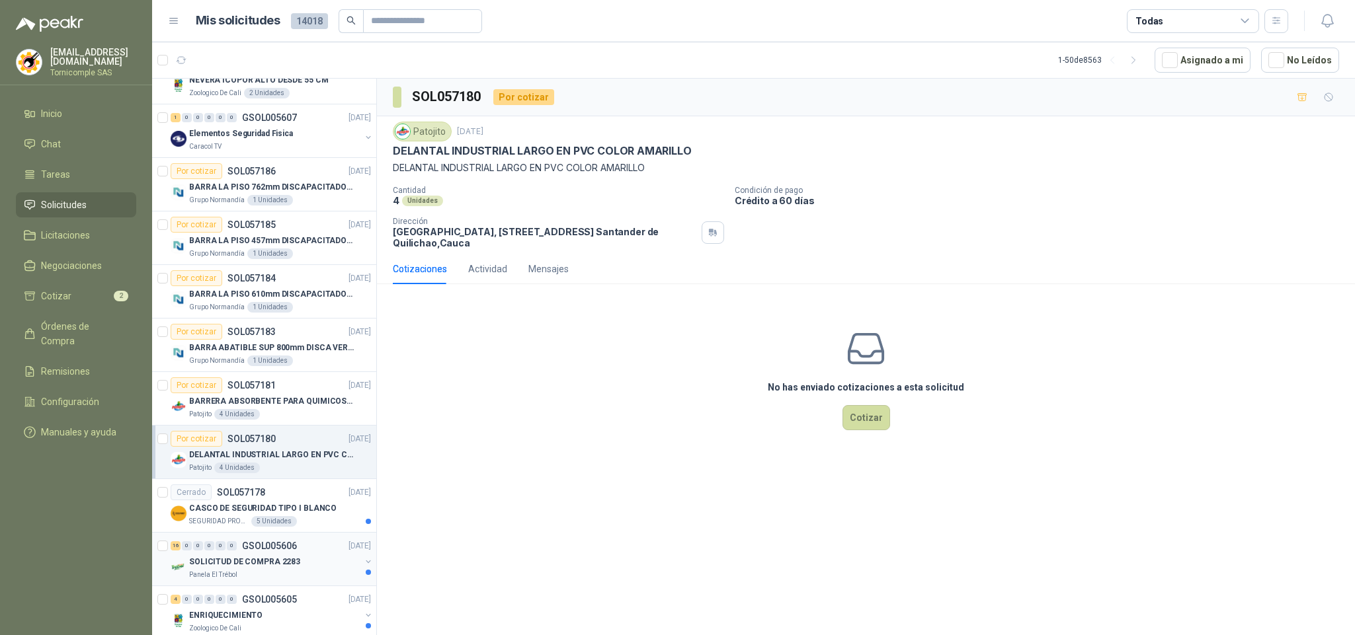
click at [324, 587] on div "16 0 0 0 0 0 GSOL005606 [DATE] SOLICITUD DE COMPRA 2283 Panela El Trébol" at bounding box center [264, 560] width 224 height 54
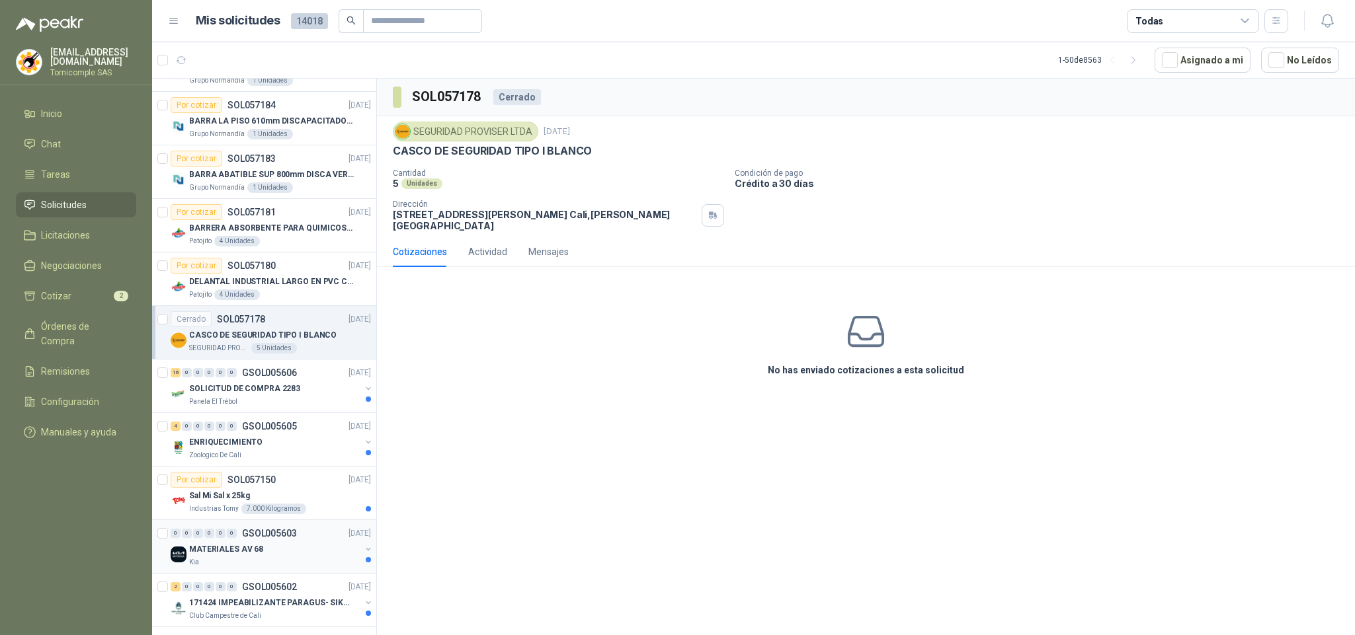
scroll to position [1190, 0]
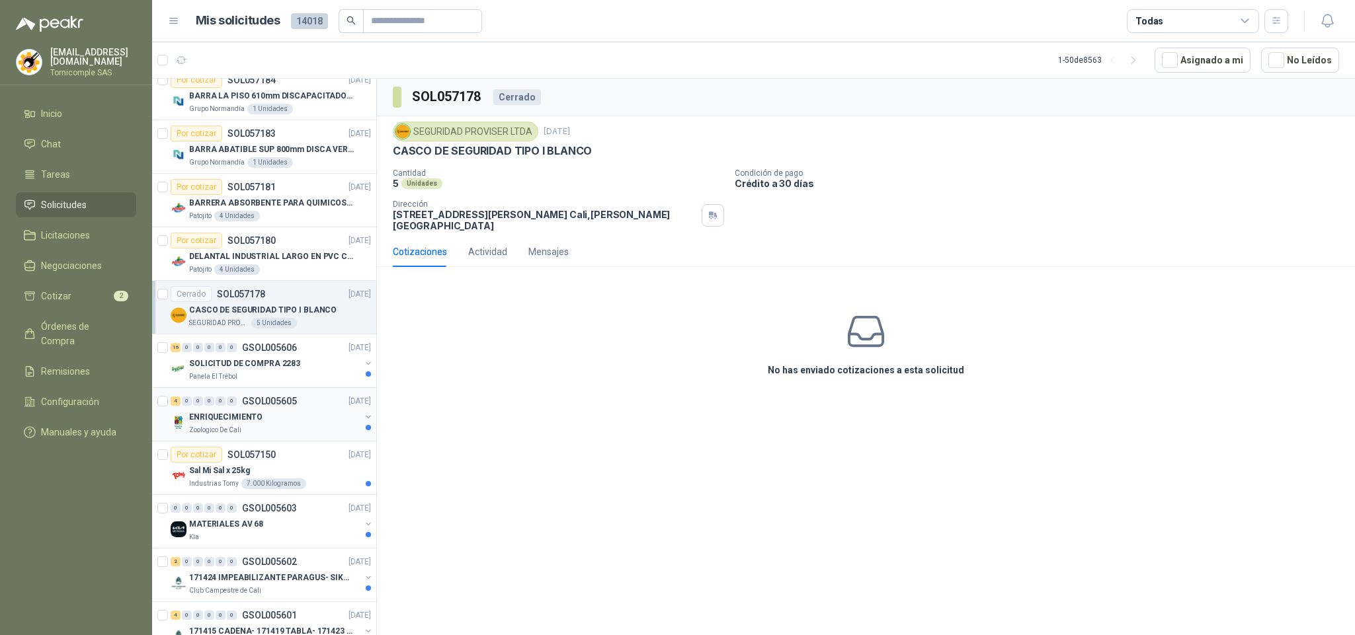
click at [348, 425] on div "ENRIQUECIMIENTO" at bounding box center [274, 417] width 171 height 16
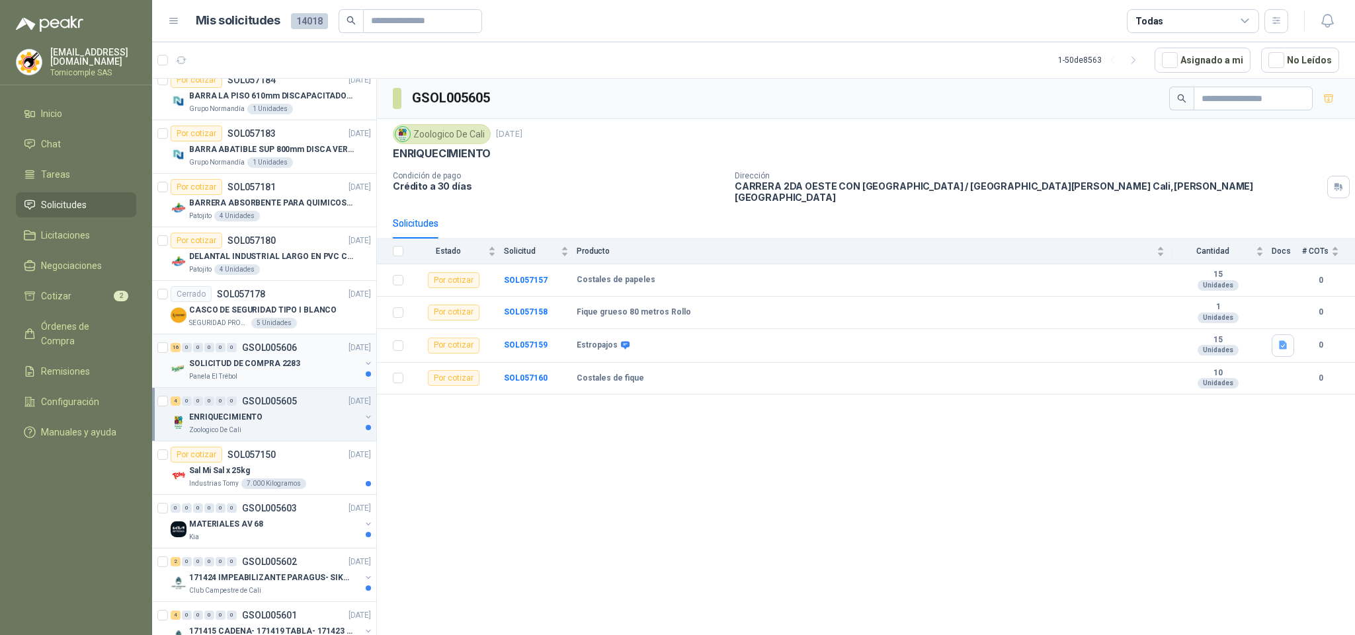
click at [343, 375] on div "23 de septiembre de 2025, 2:06 p. m." at bounding box center [345, 385] width 163 height 22
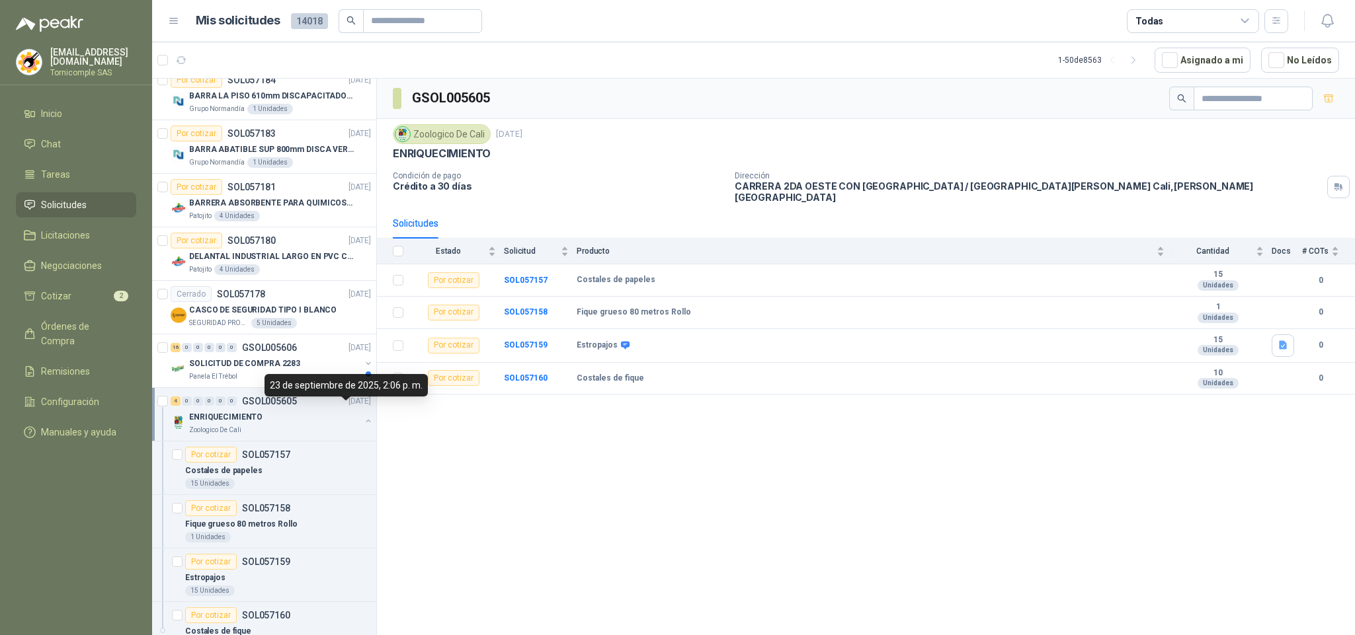
click at [320, 435] on div "Zoologico De Cali" at bounding box center [274, 430] width 171 height 11
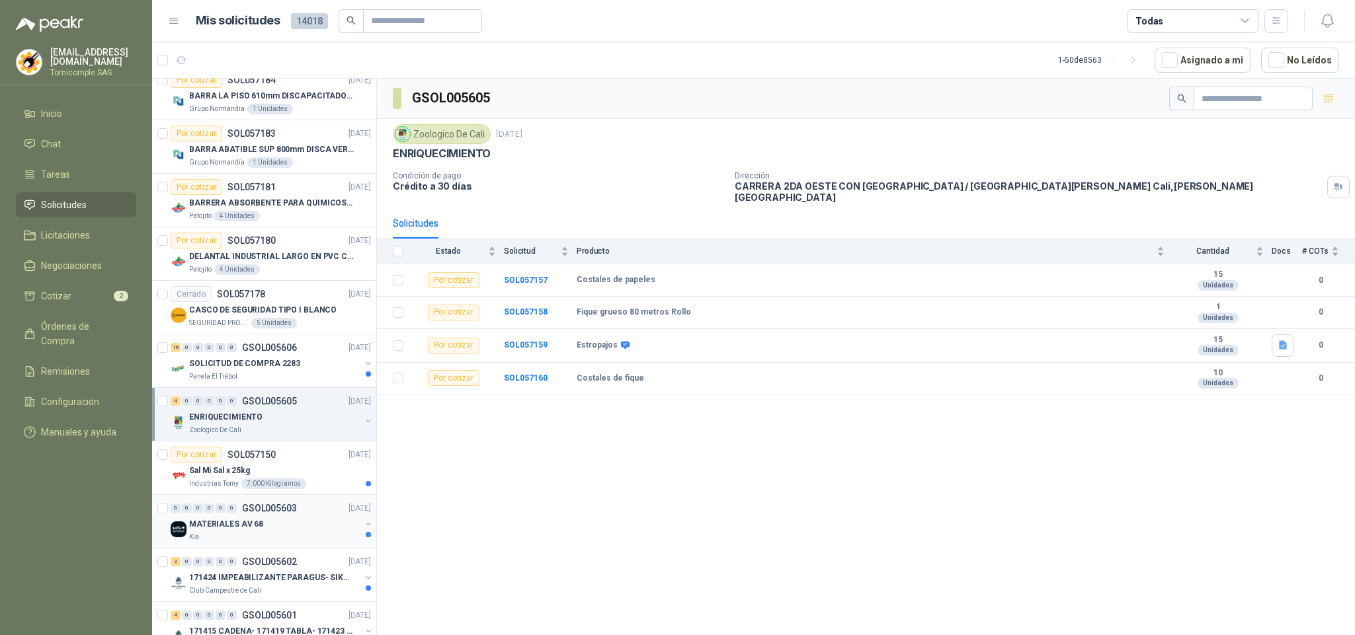
click at [319, 505] on div "0 0 0 0 0 0 GSOL005603 [DATE] MATERIALES AV 68 Kia" at bounding box center [264, 522] width 224 height 54
click at [318, 479] on div "Sal Mi Sal x 25kg" at bounding box center [280, 471] width 182 height 16
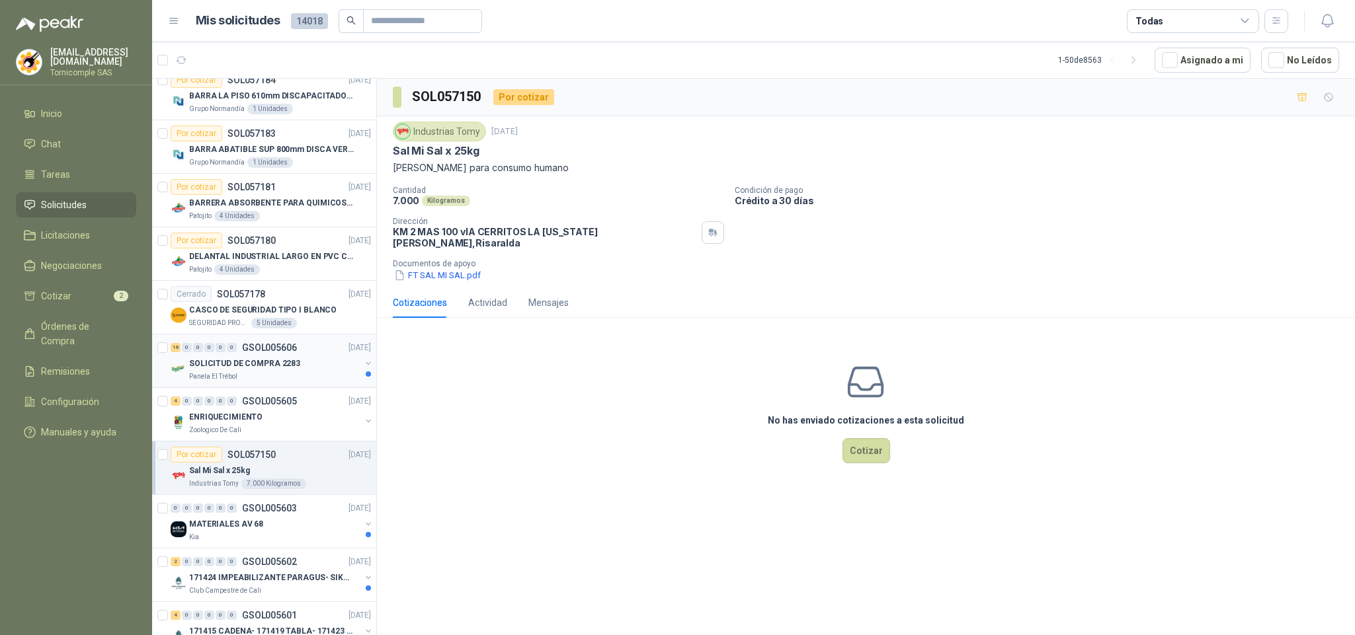
click at [330, 382] on div "Panela El Trébol" at bounding box center [274, 377] width 171 height 11
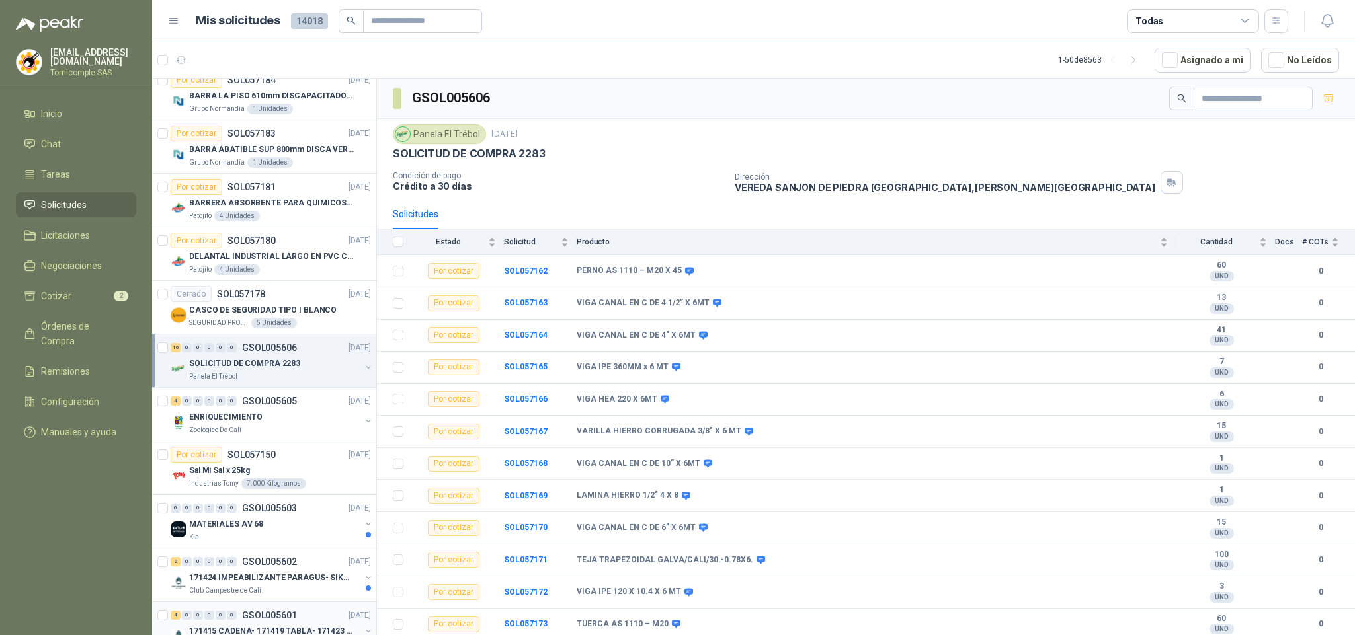
scroll to position [1389, 0]
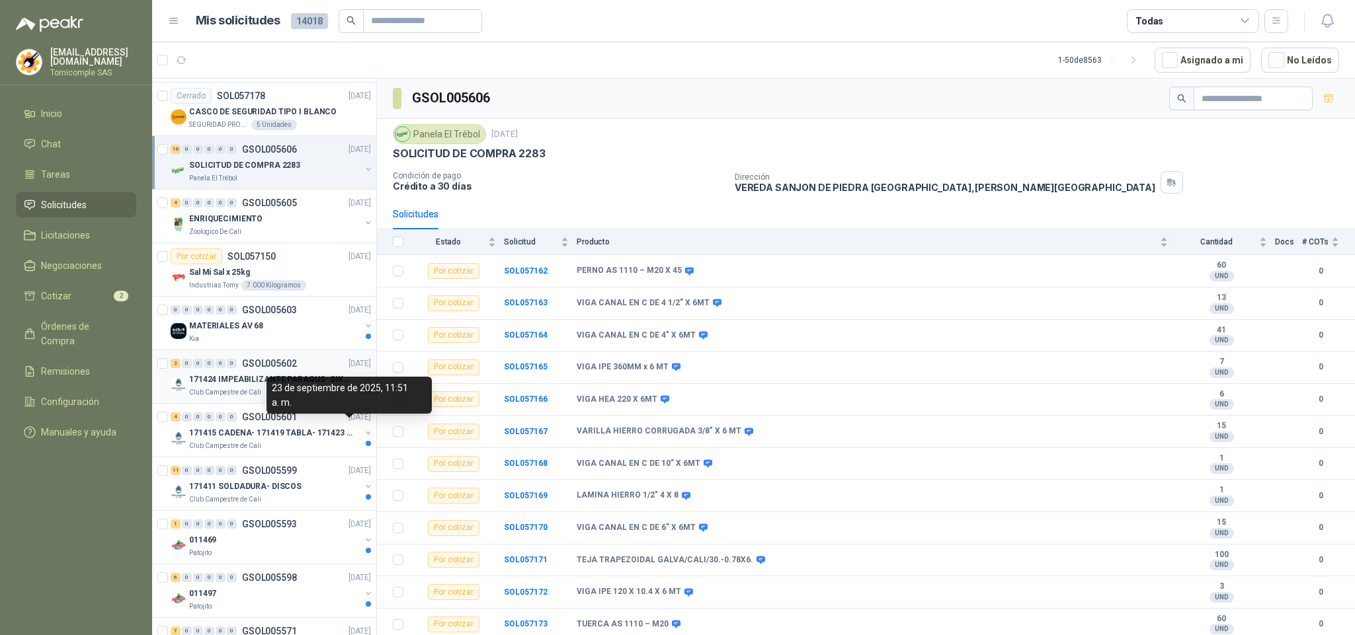
click at [323, 370] on div "2 0 0 0 0 0 GSOL005602 [DATE]" at bounding box center [272, 364] width 203 height 16
click at [322, 334] on div "MATERIALES AV 68" at bounding box center [274, 326] width 171 height 16
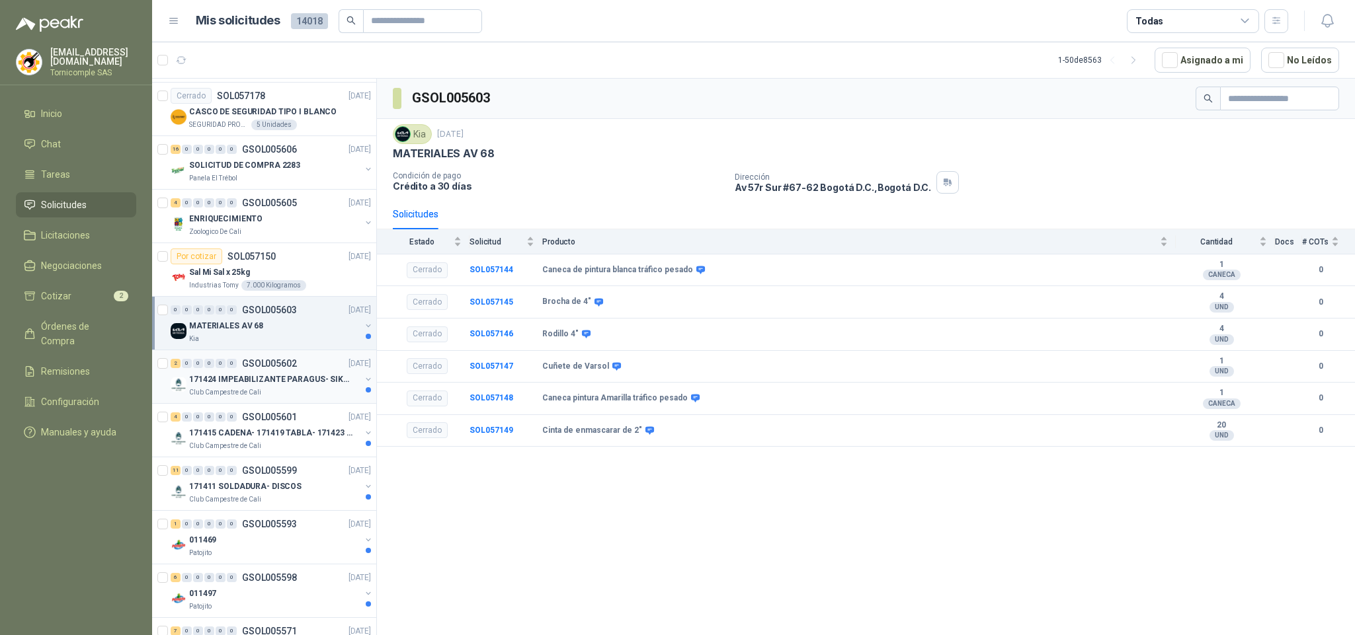
click at [321, 397] on div "Club Campestre de Cali" at bounding box center [274, 392] width 171 height 11
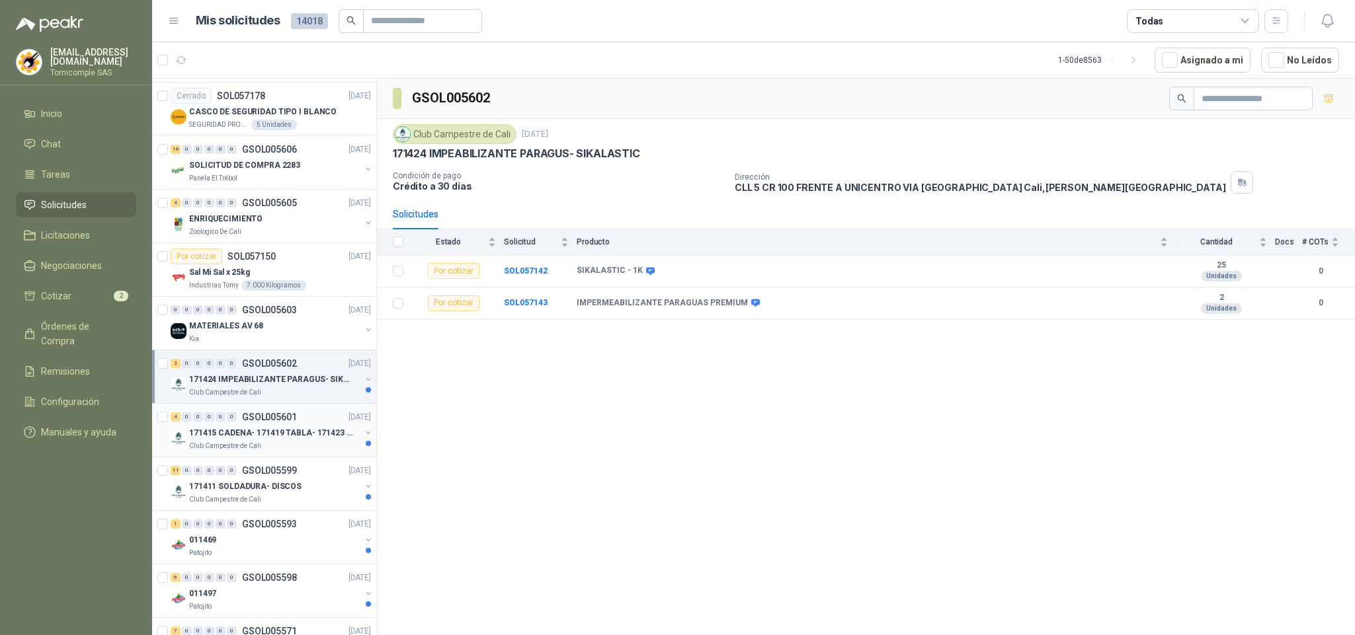
click at [311, 439] on p "171415 CADENA- 171419 TABLA- 171423 VARILLA" at bounding box center [271, 433] width 165 height 13
click at [310, 493] on div "171411 SOLDADURA- DISCOS" at bounding box center [274, 487] width 171 height 16
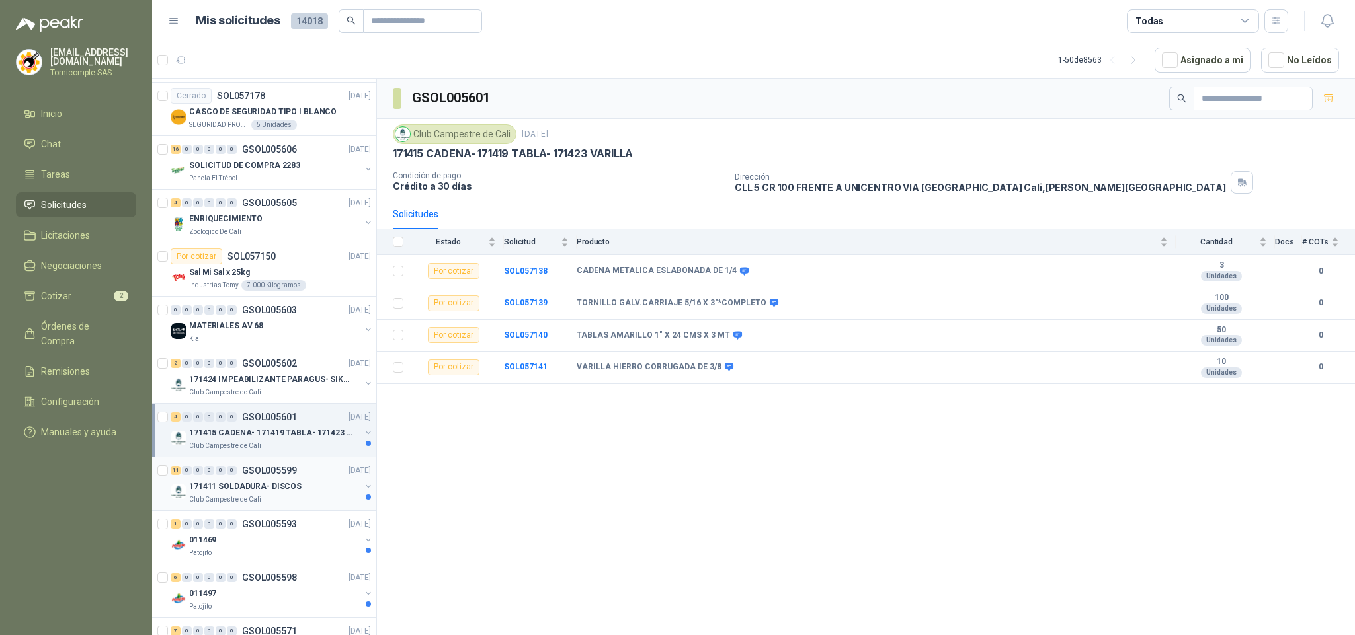
scroll to position [1488, 0]
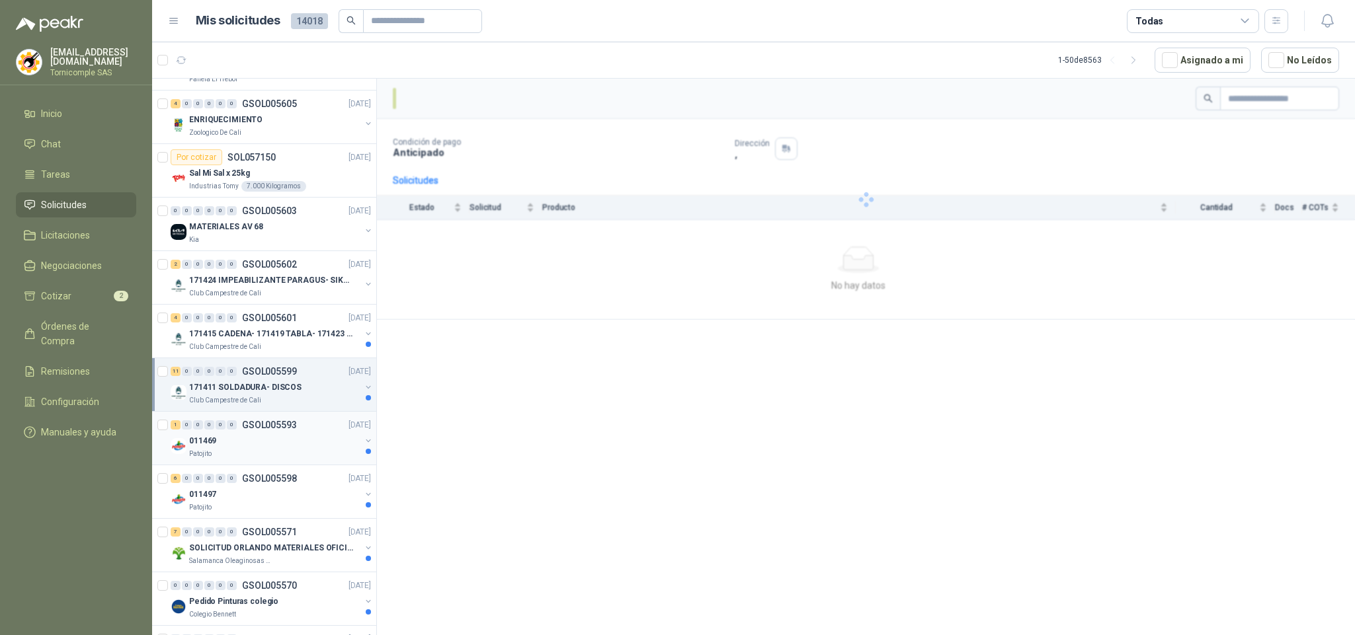
click at [327, 428] on div "1 0 0 0 0 0 GSOL005593 [DATE]" at bounding box center [272, 425] width 203 height 16
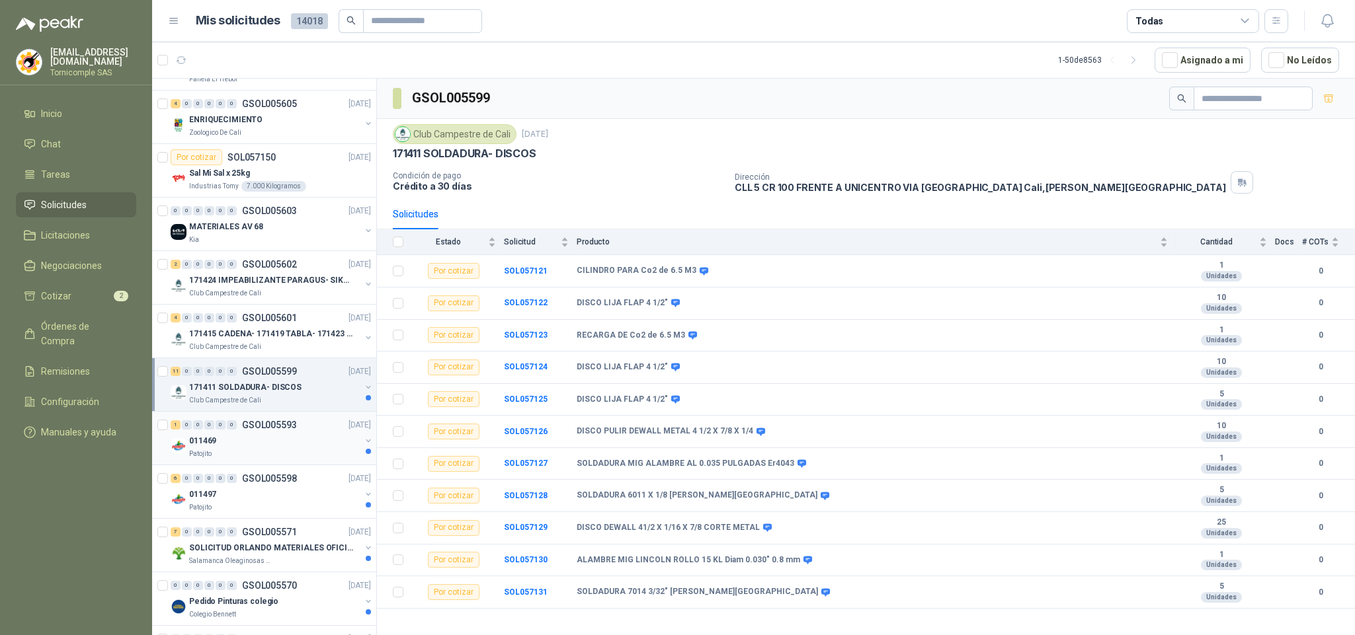
click at [329, 449] on div "011469" at bounding box center [274, 441] width 171 height 16
click at [318, 503] on div "011497" at bounding box center [274, 495] width 171 height 16
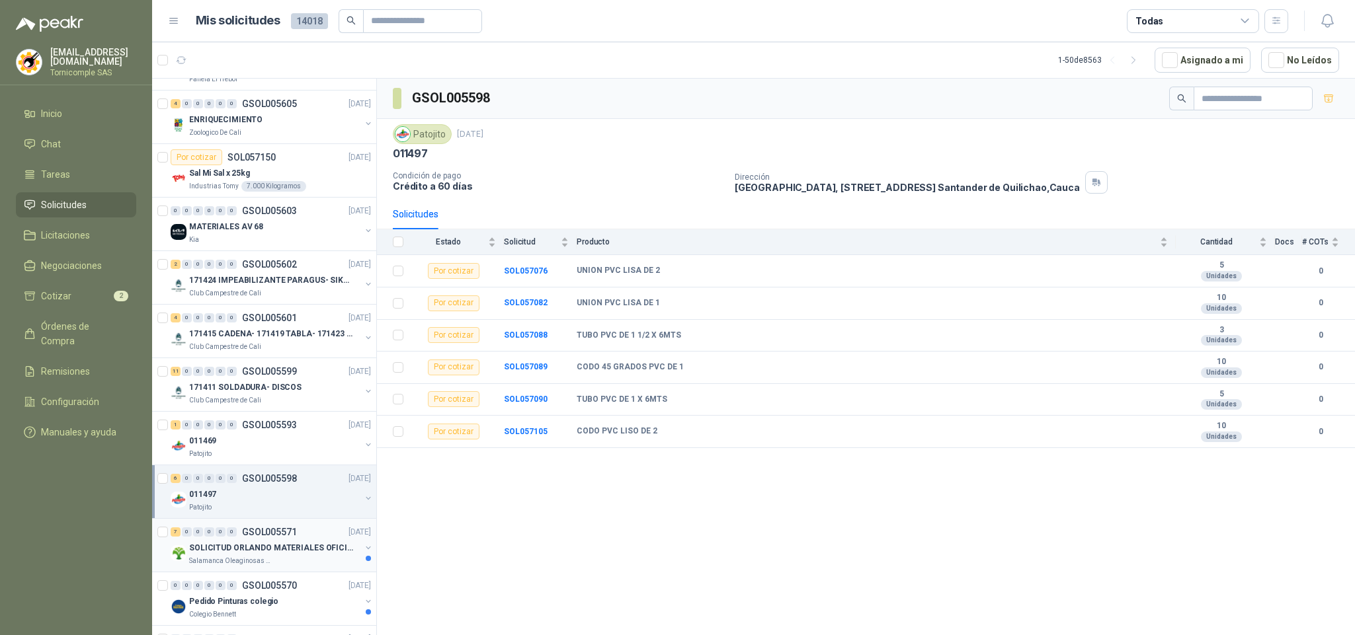
scroll to position [1587, 0]
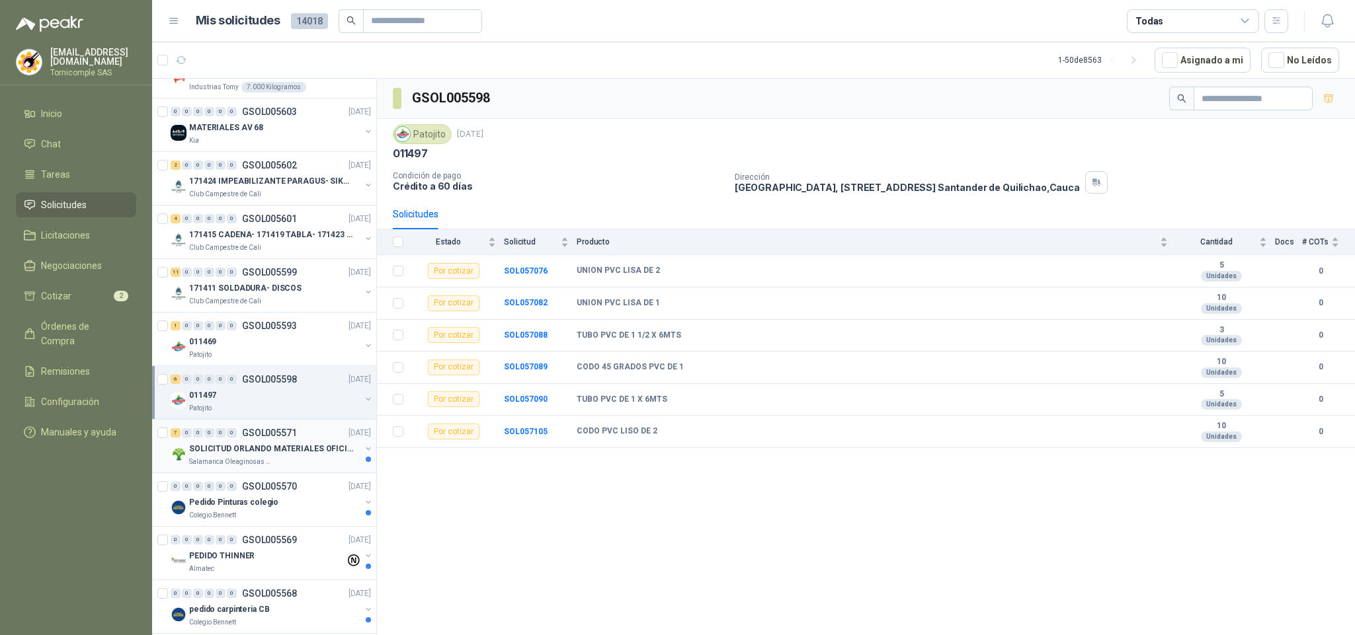
click at [348, 440] on p "[DATE]" at bounding box center [359, 433] width 22 height 13
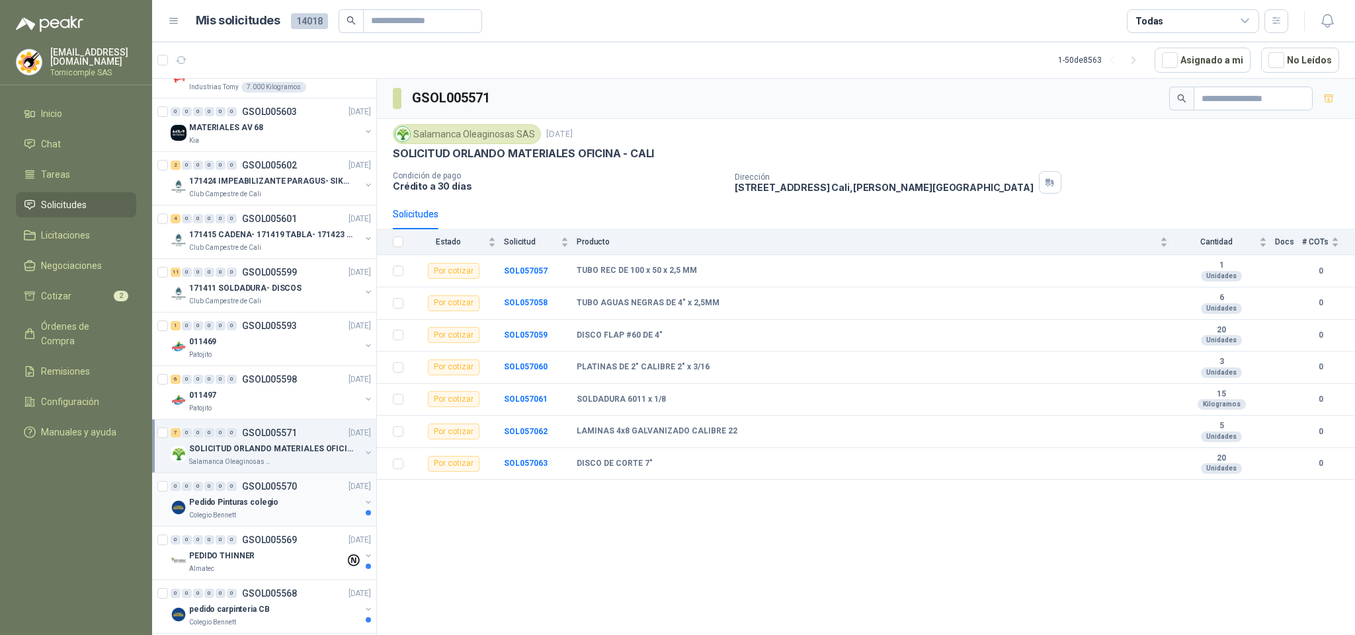
click at [318, 510] on div "Pedido Pinturas colegio" at bounding box center [274, 503] width 171 height 16
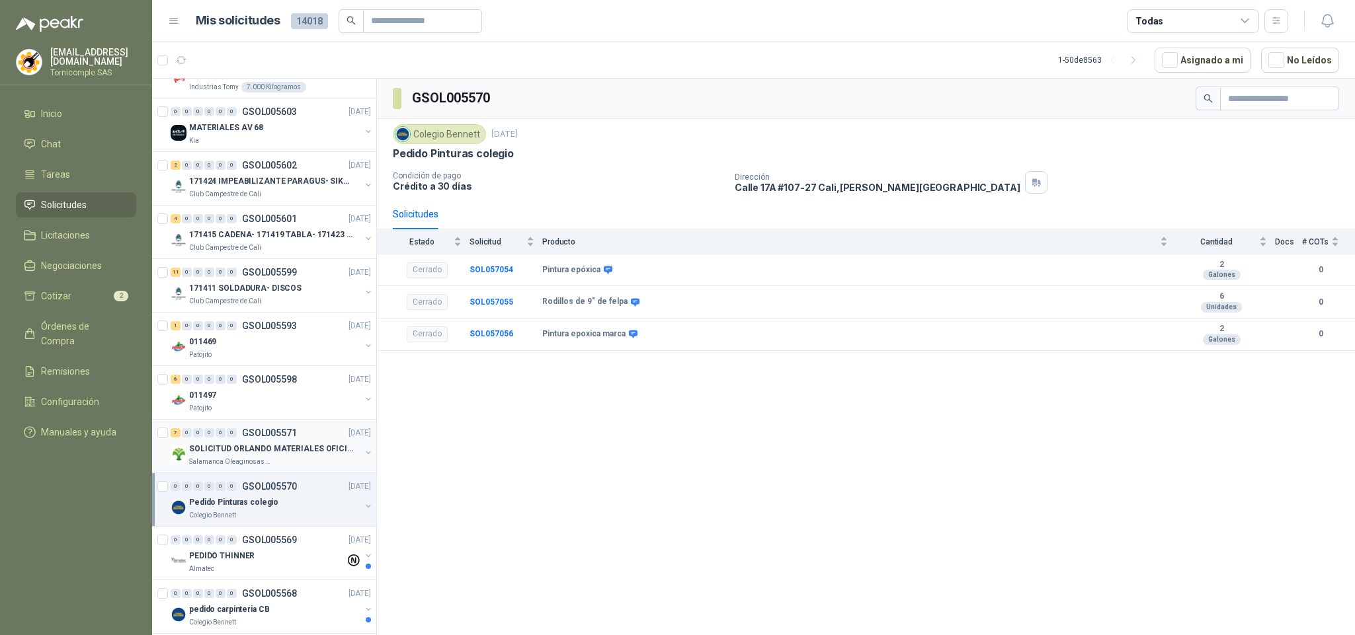
click at [326, 456] on p "SOLICITUD ORLANDO MATERIALES OFICINA - CALI" at bounding box center [271, 449] width 165 height 13
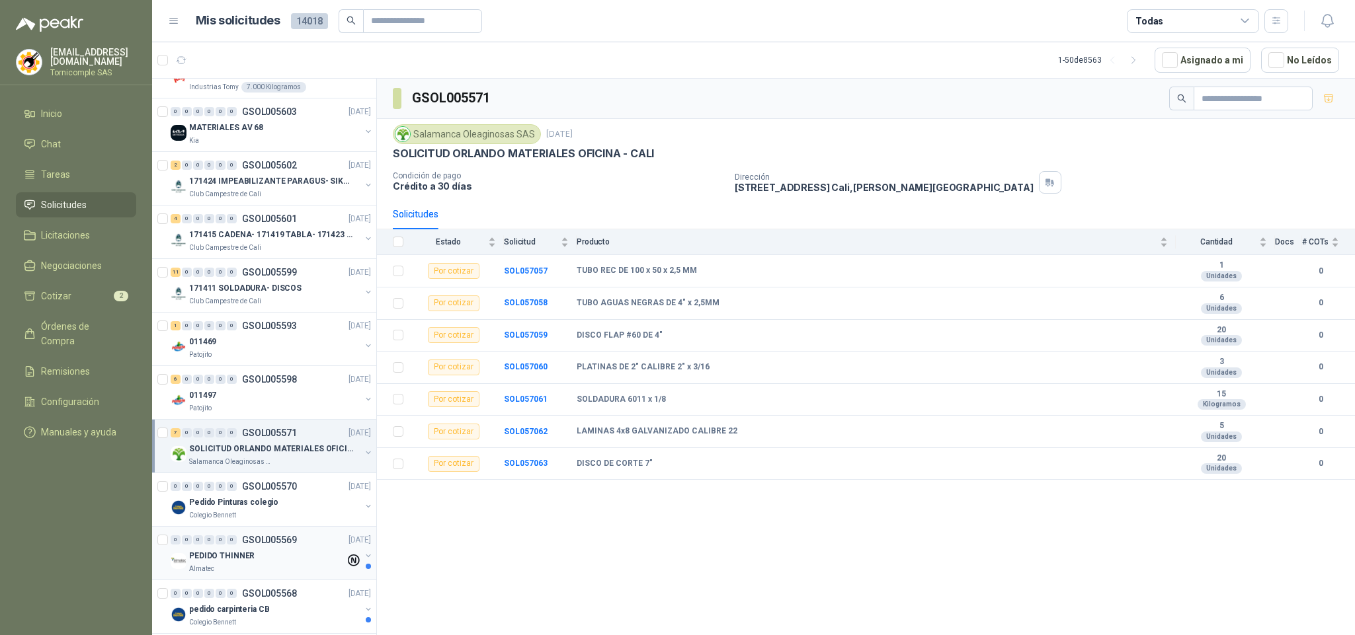
click at [286, 563] on div "PEDIDO THINNER" at bounding box center [267, 556] width 156 height 16
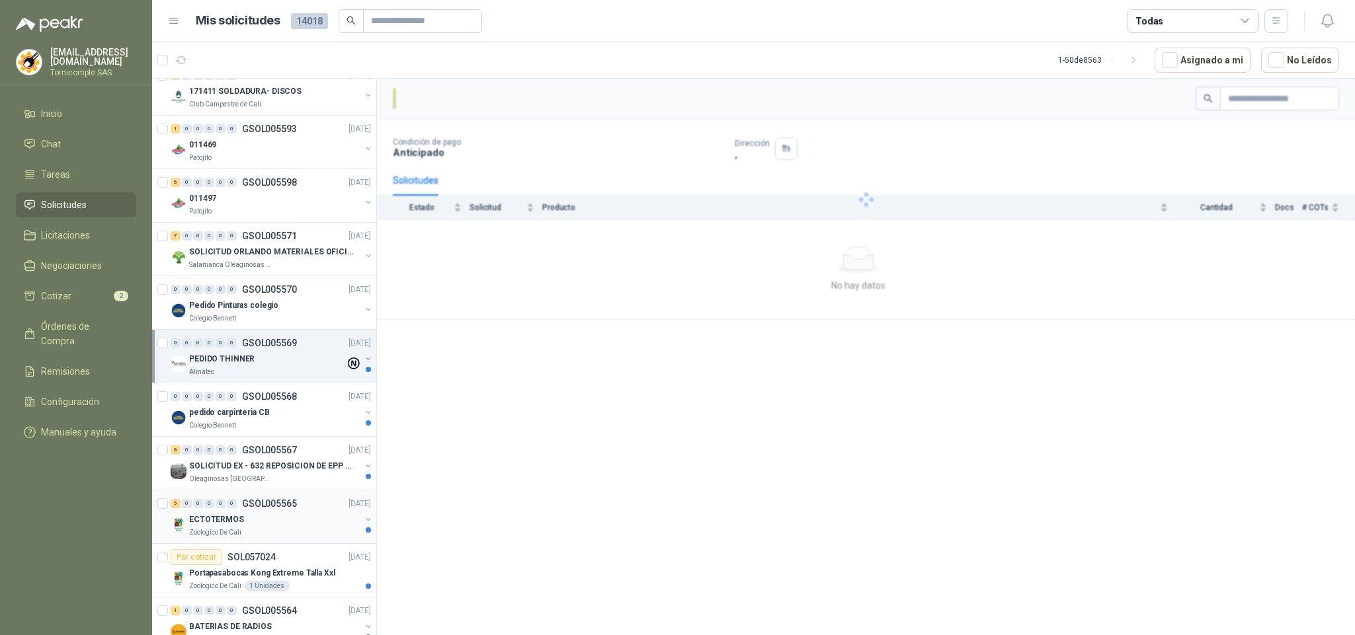
scroll to position [1785, 0]
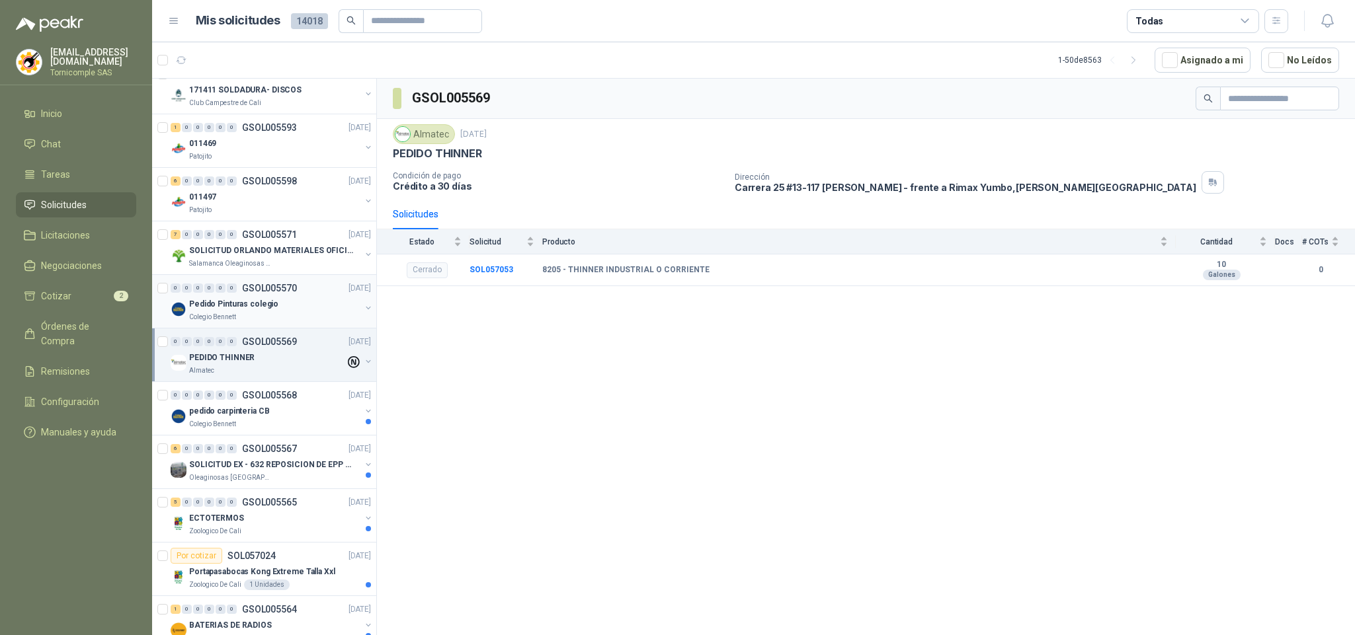
click at [296, 309] on div "Pedido Pinturas colegio" at bounding box center [274, 304] width 171 height 16
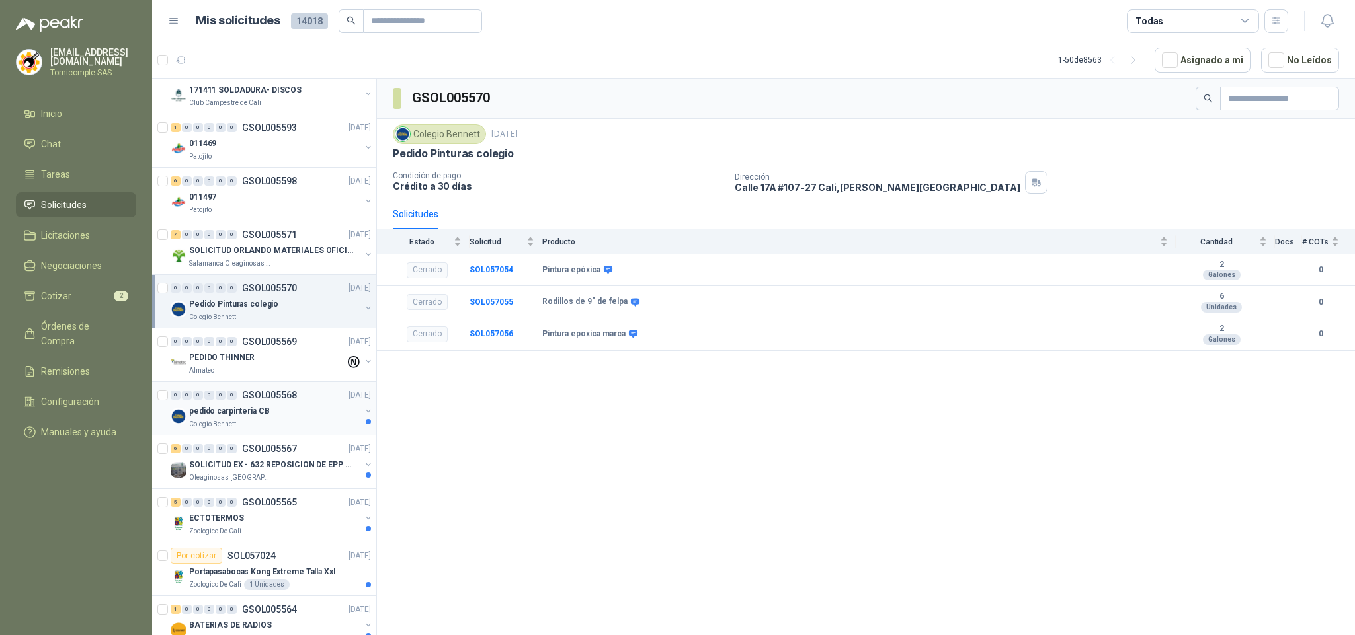
click at [298, 419] on div "pedido carpinteria CB" at bounding box center [274, 411] width 171 height 16
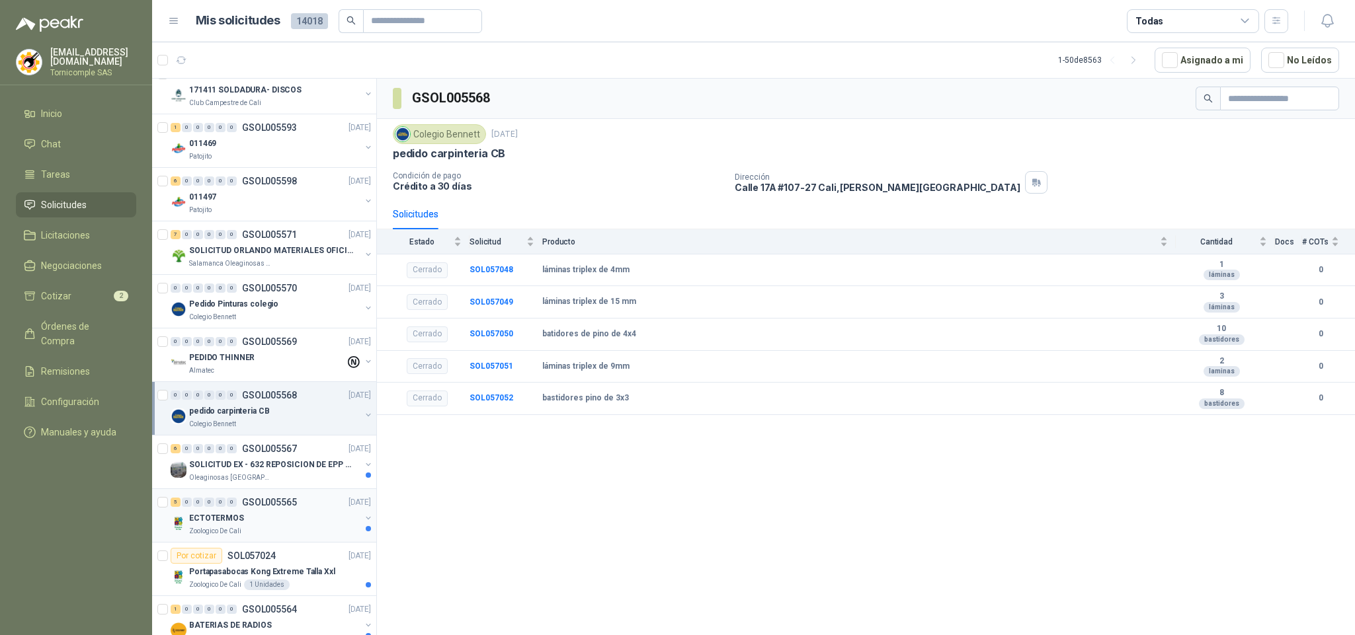
click at [296, 526] on div "ECTOTERMOS" at bounding box center [274, 518] width 171 height 16
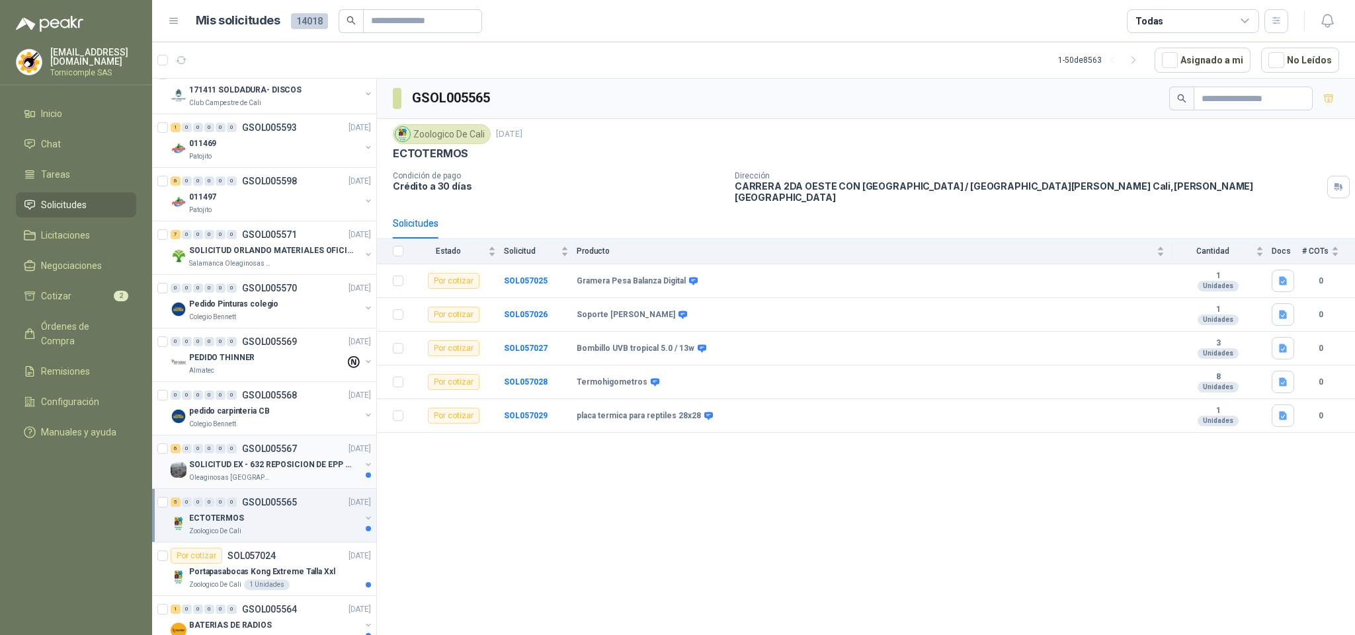
click at [300, 457] on div "6 0 0 0 0 0 GSOL005567 [DATE]" at bounding box center [272, 449] width 203 height 16
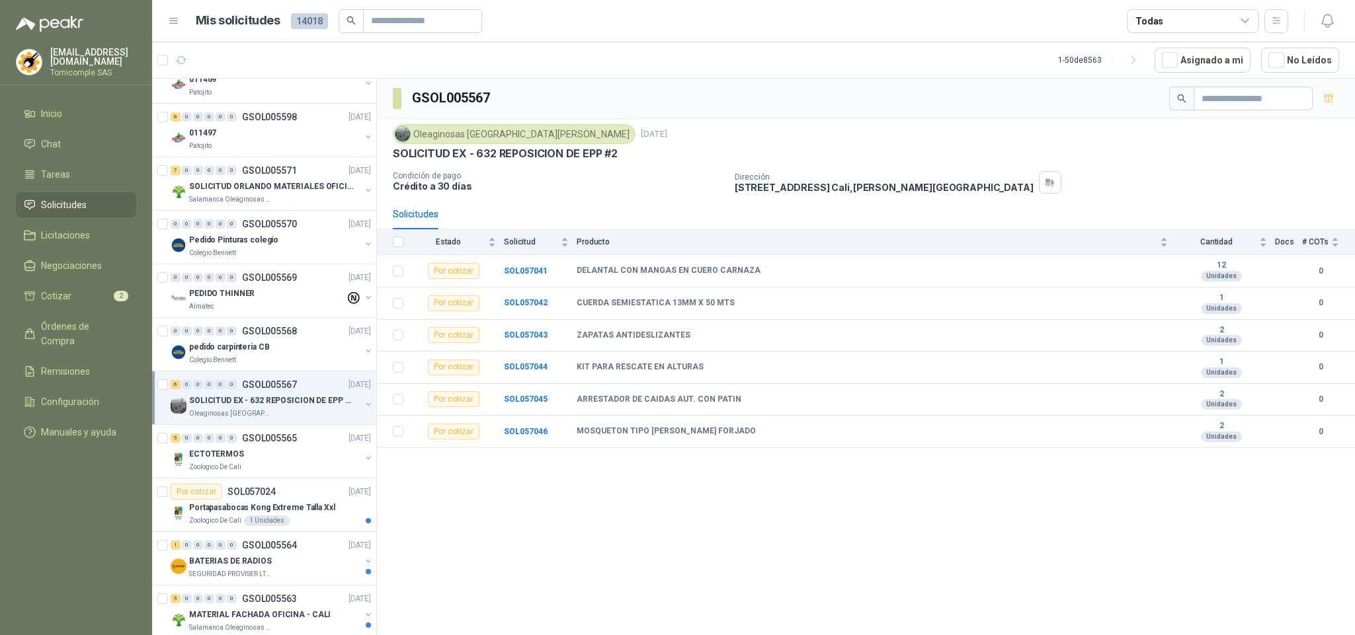
scroll to position [1885, 0]
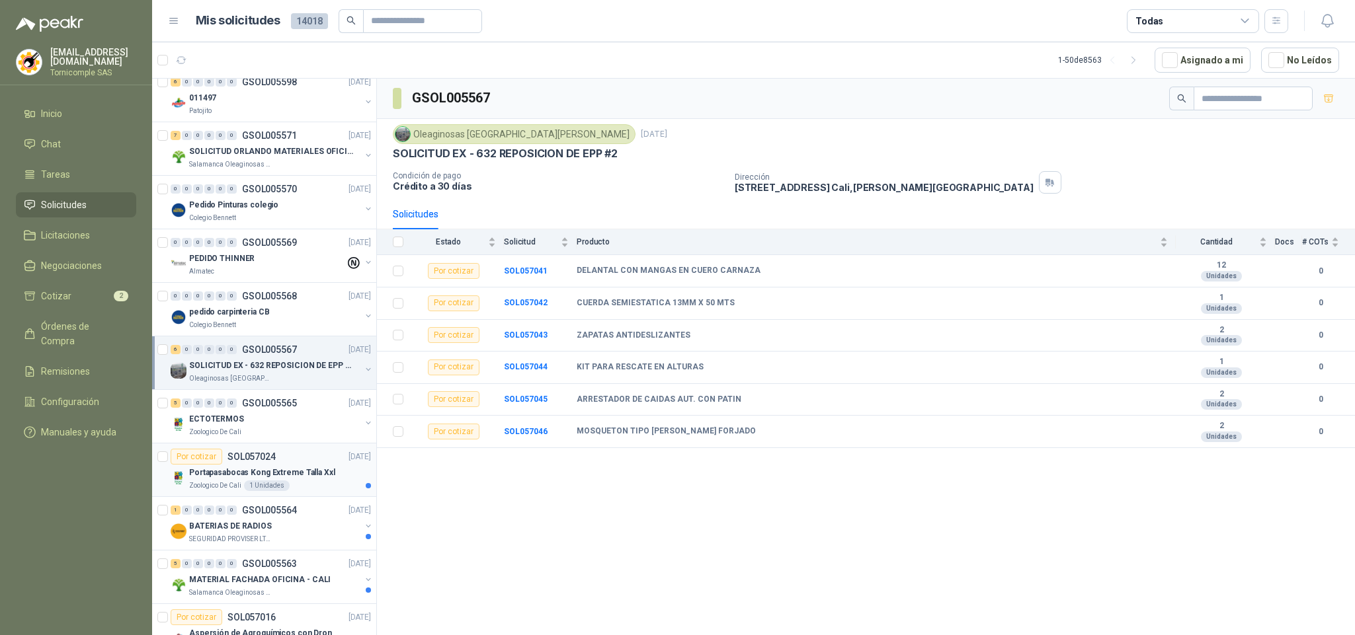
click at [302, 479] on p "Portapasabocas Kong Extreme Talla Xxl" at bounding box center [262, 473] width 146 height 13
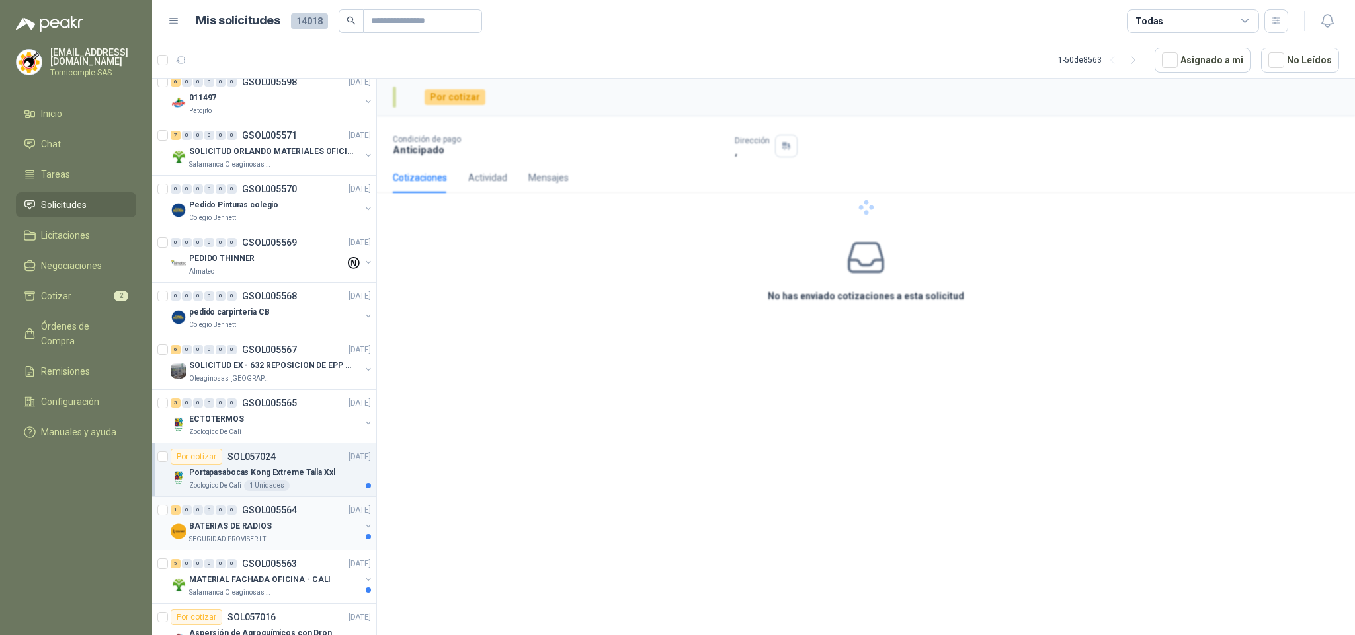
click at [294, 534] on div "BATERIAS DE RADIOS" at bounding box center [274, 526] width 171 height 16
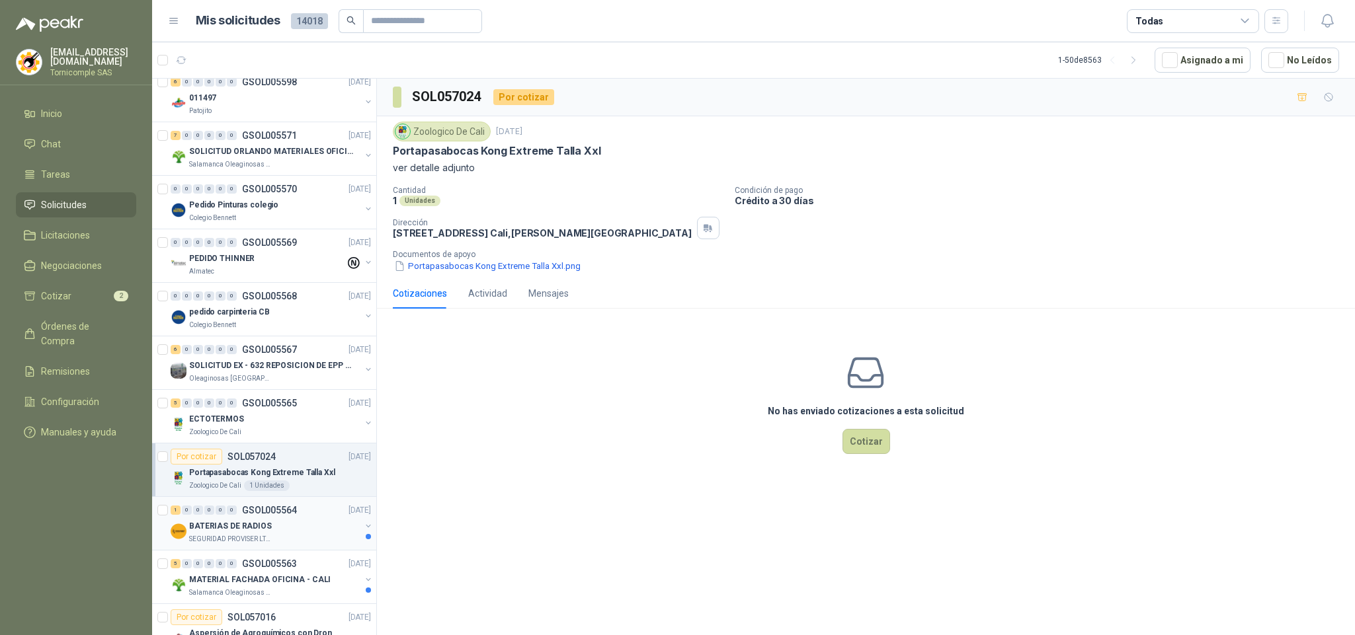
scroll to position [1984, 0]
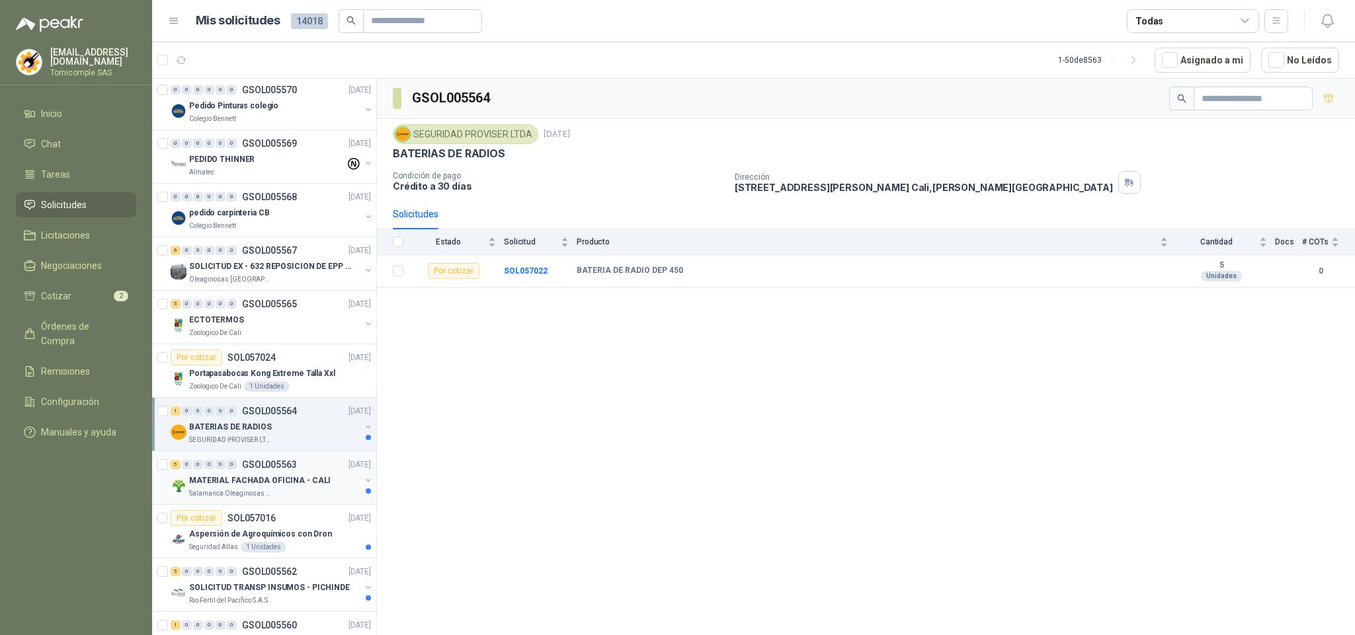
click at [300, 487] on p "MATERIAL FACHADA OFICINA - CALI" at bounding box center [260, 481] width 142 height 13
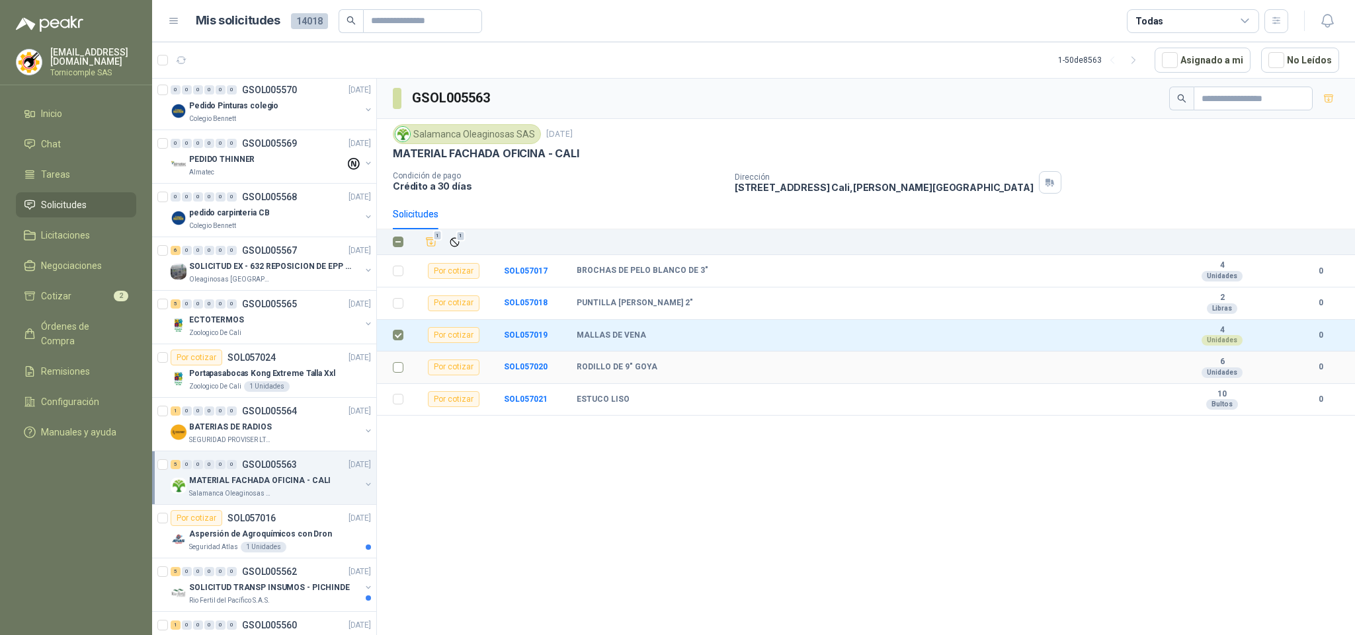
click at [399, 383] on td at bounding box center [394, 368] width 34 height 32
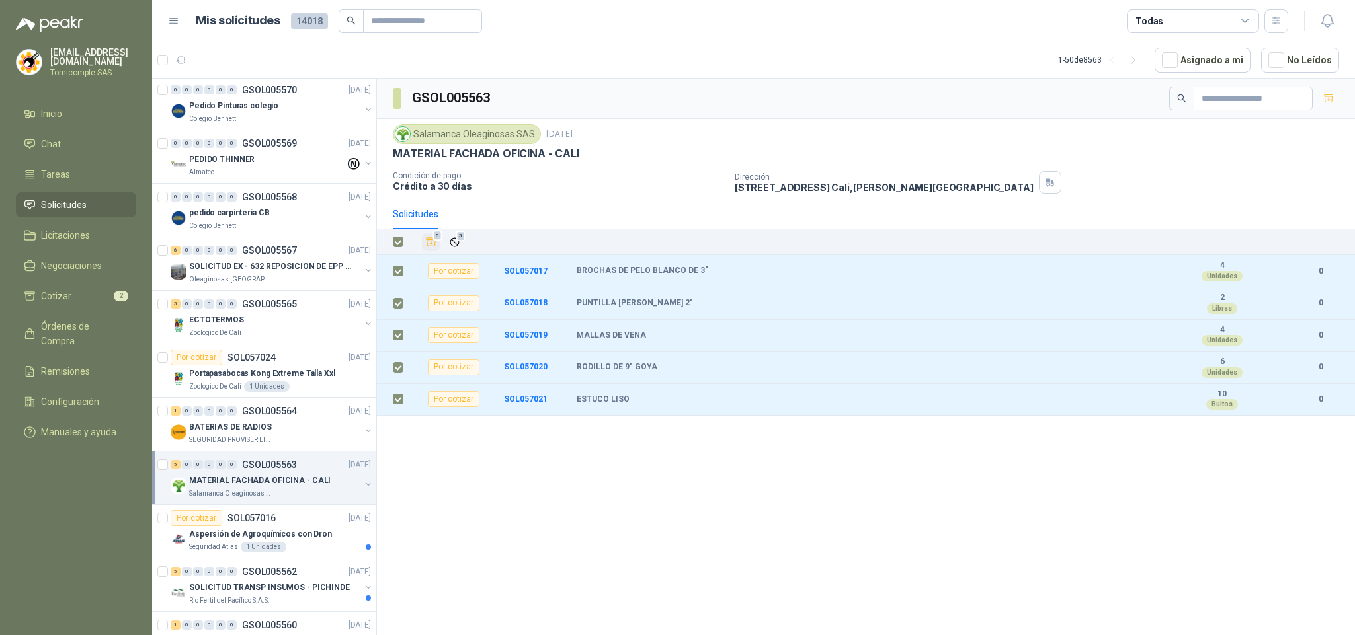
click at [440, 241] on span "5" at bounding box center [437, 236] width 9 height 11
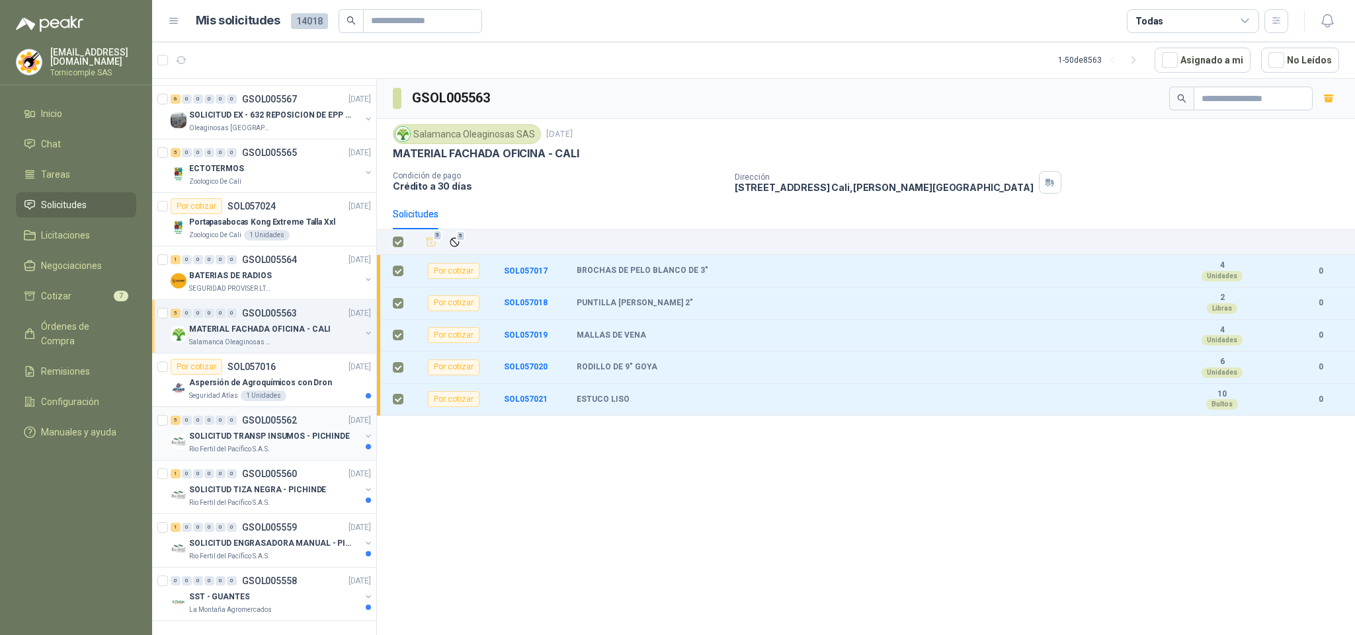
scroll to position [2160, 0]
click at [314, 391] on div "Seguridad Atlas 1 Unidades" at bounding box center [280, 396] width 182 height 11
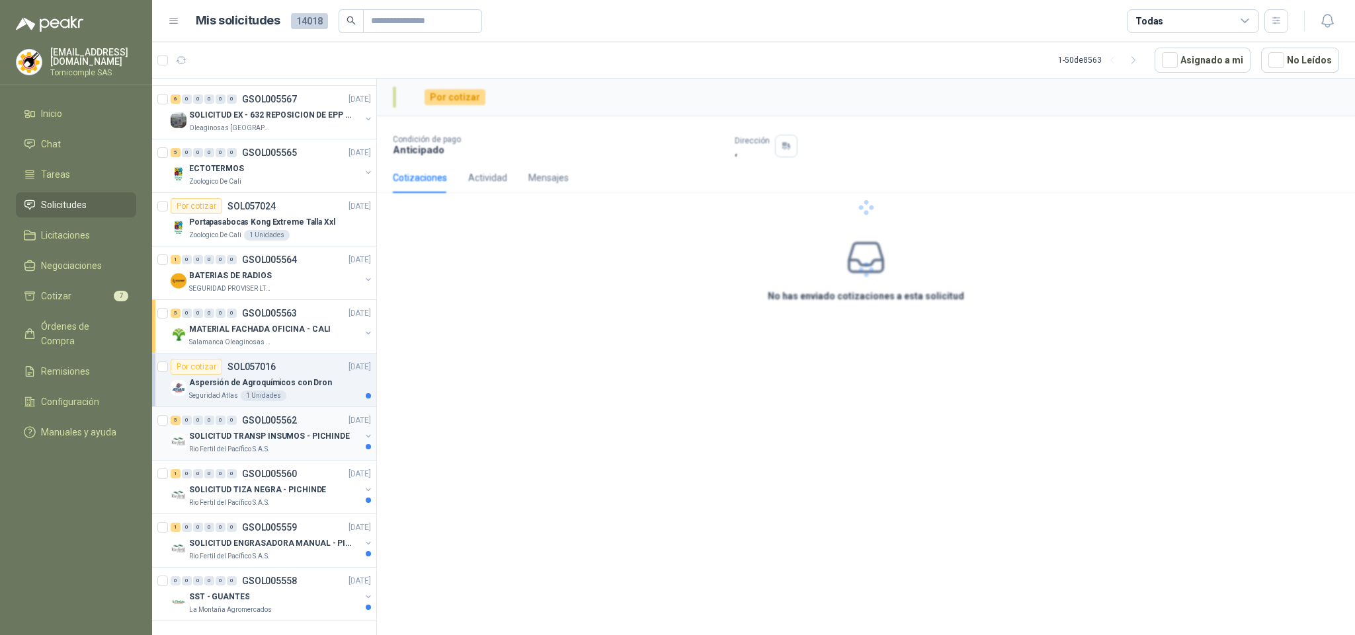
click at [320, 413] on div "5 0 0 0 0 0 GSOL005562 [DATE]" at bounding box center [272, 421] width 203 height 16
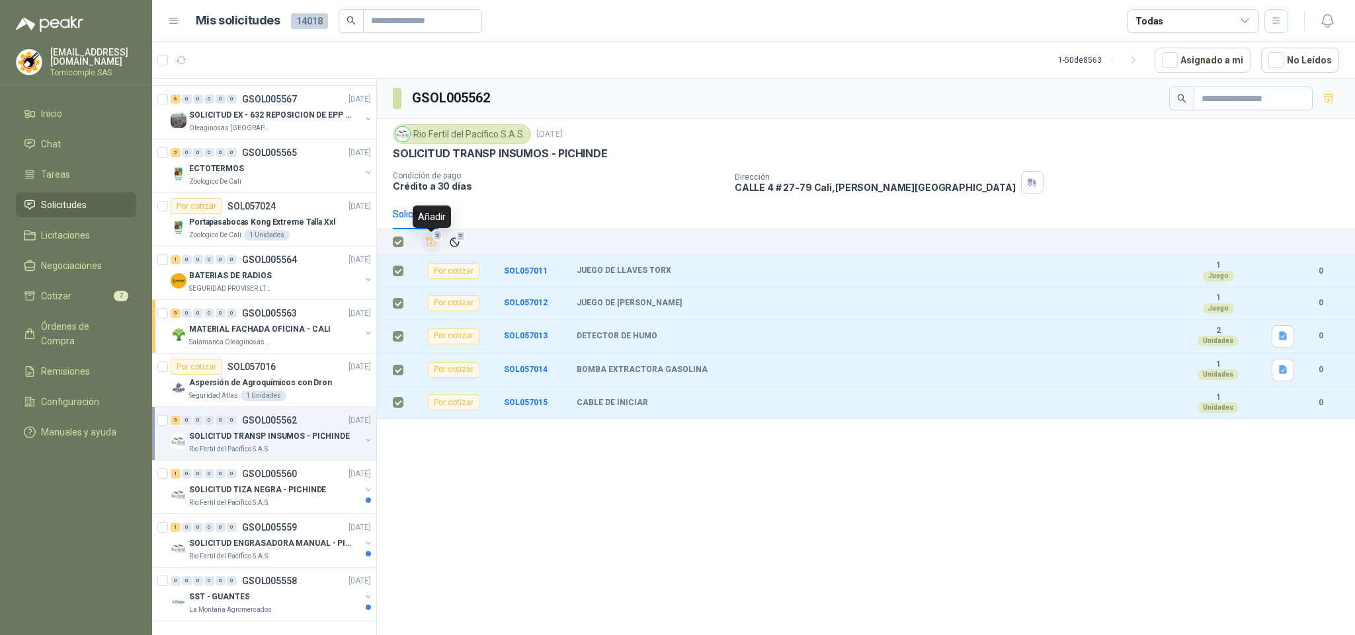
click at [425, 240] on icon "Añadir" at bounding box center [431, 242] width 12 height 12
click at [306, 484] on p "SOLICITUD TIZA NEGRA - PICHINDE" at bounding box center [257, 490] width 137 height 13
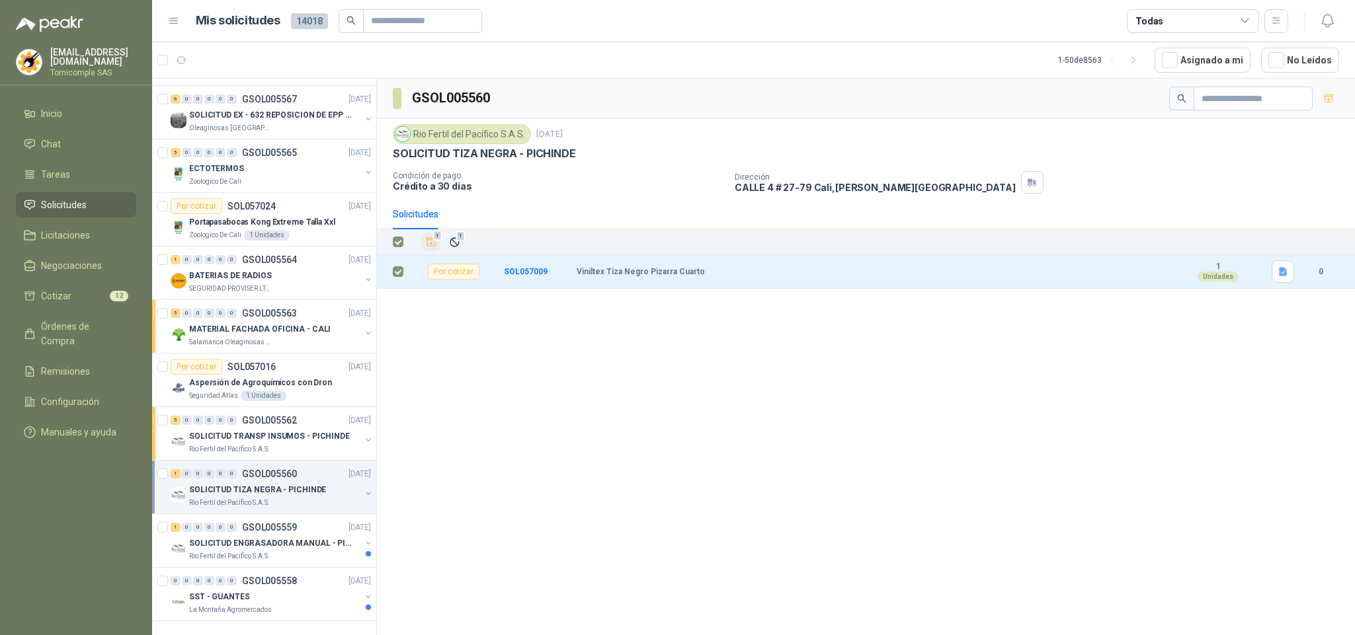
click at [435, 248] on icon "Añadir" at bounding box center [431, 242] width 12 height 12
click at [309, 551] on div "Rio Fertil del Pacífico S.A.S." at bounding box center [274, 556] width 171 height 11
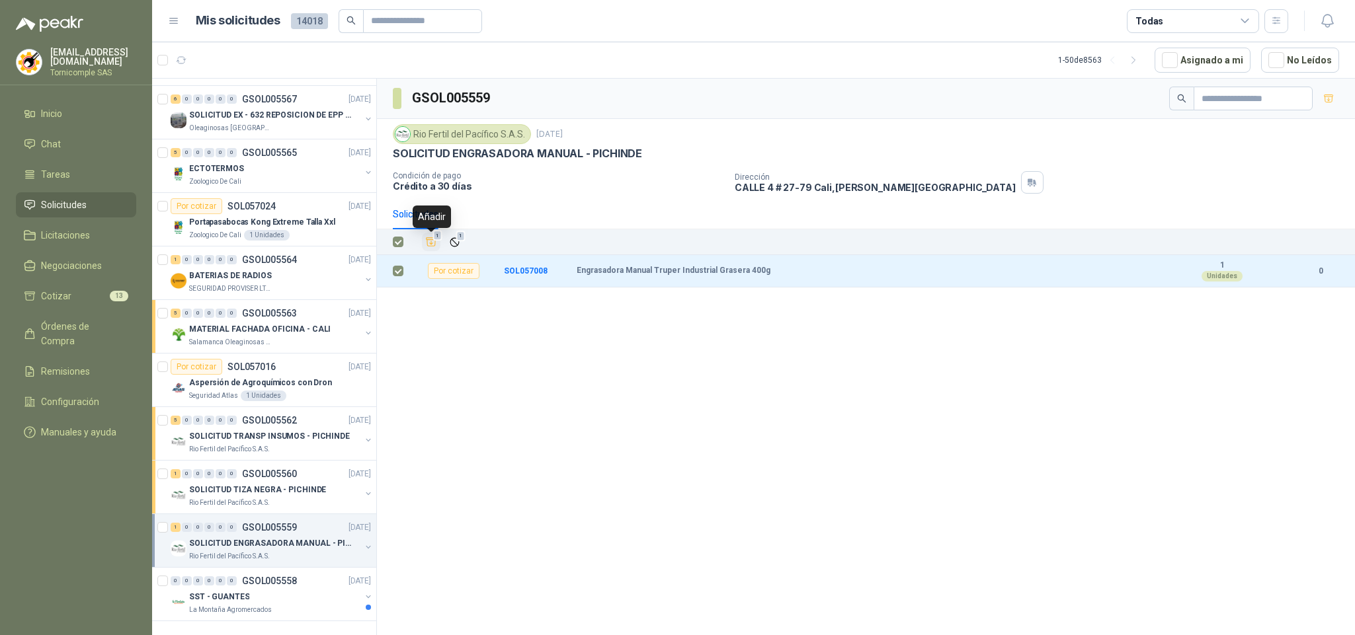
click at [425, 245] on icon "Añadir" at bounding box center [431, 242] width 12 height 12
click at [319, 576] on div "0 0 0 0 0 0 GSOL005558 [DATE]" at bounding box center [272, 581] width 203 height 16
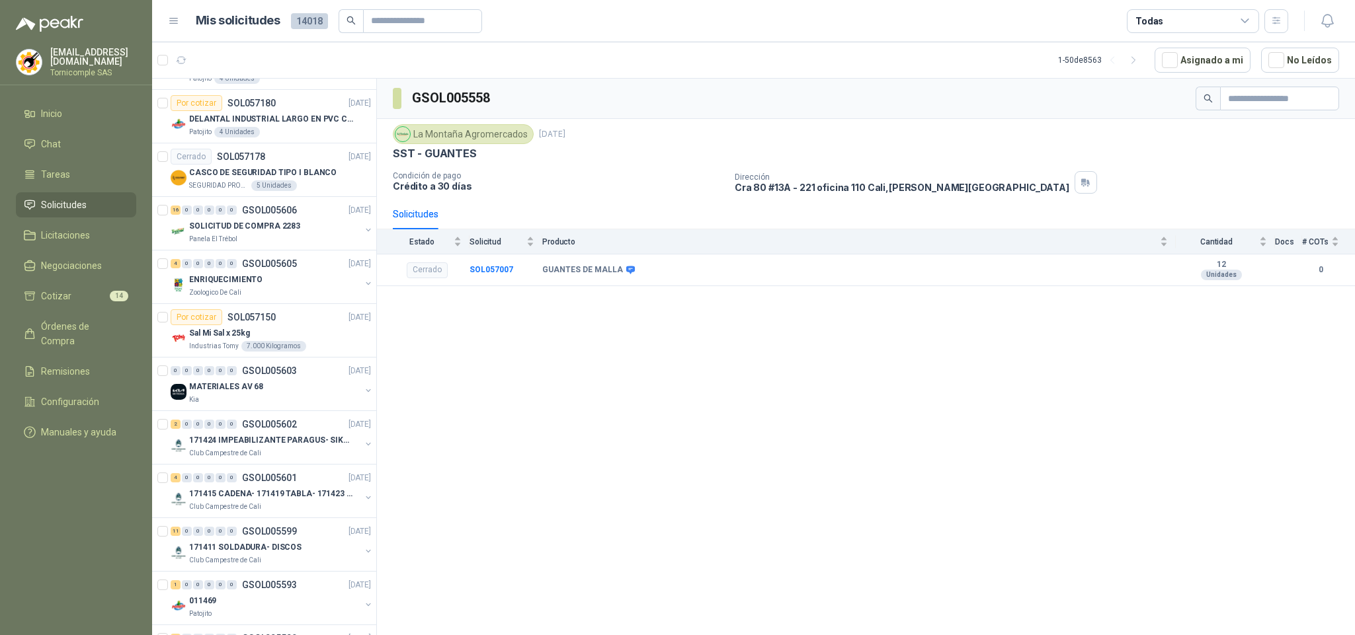
scroll to position [970, 0]
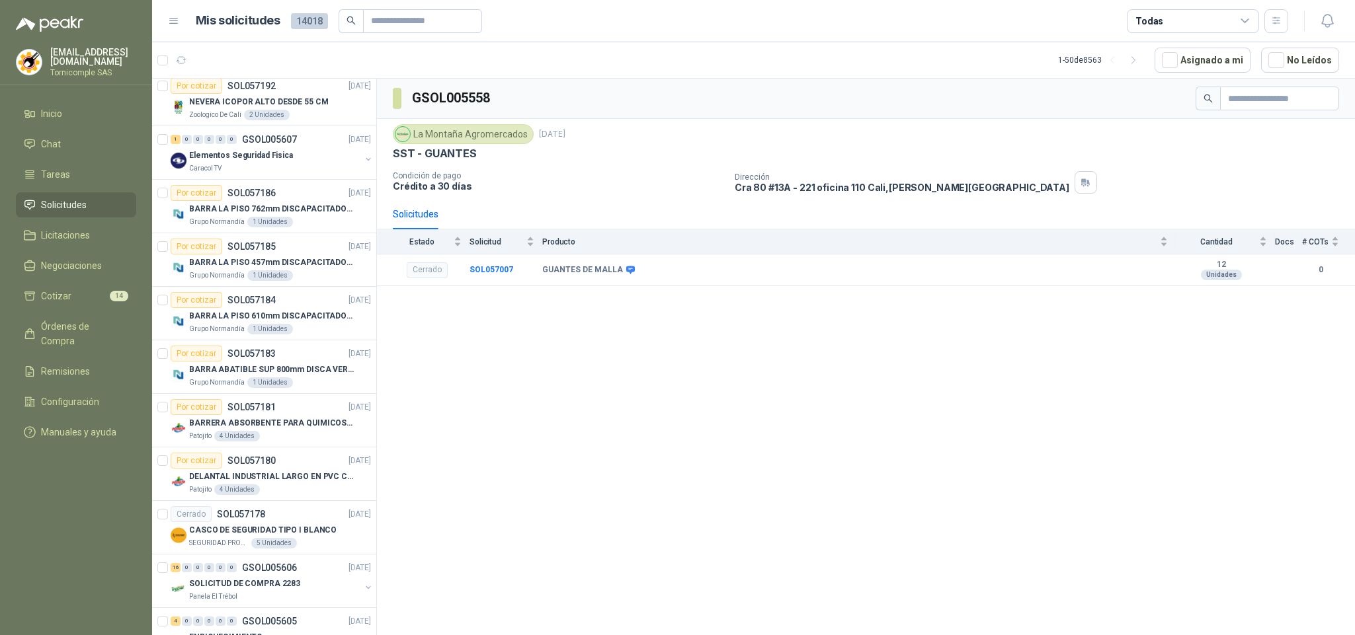
click at [100, 198] on li "Solicitudes" at bounding box center [76, 205] width 104 height 15
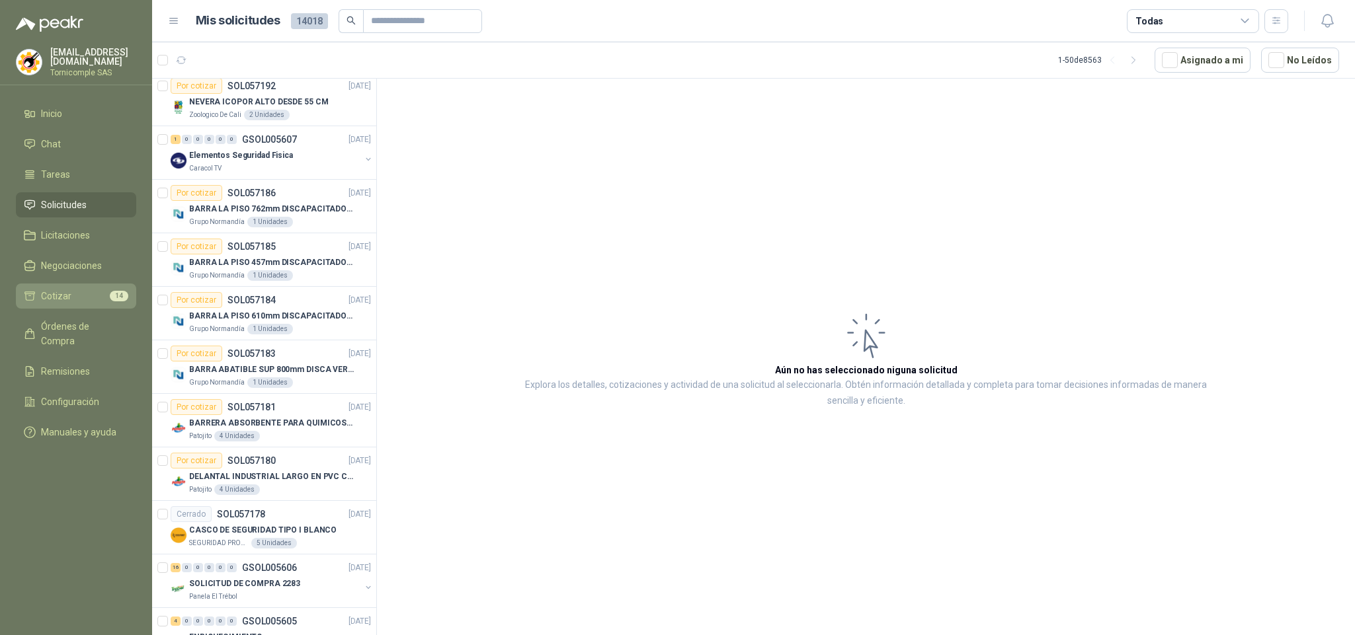
click at [114, 298] on span "14" at bounding box center [119, 296] width 19 height 11
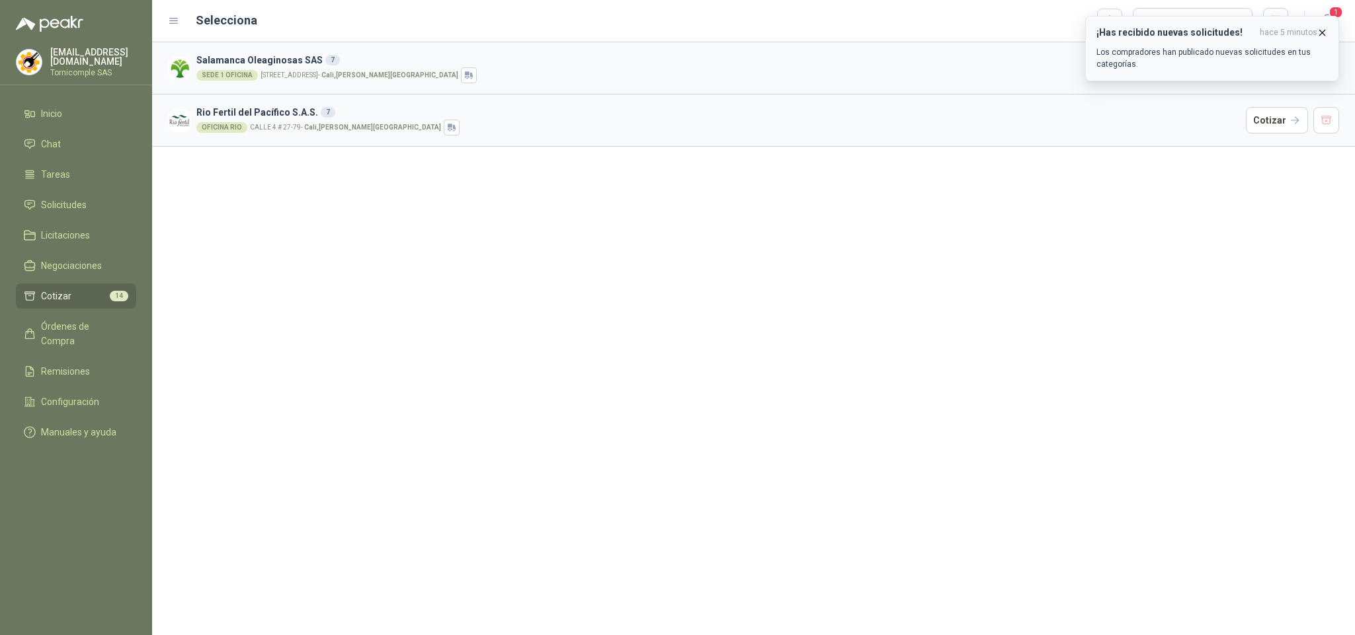
click at [1322, 27] on icon "button" at bounding box center [1322, 32] width 11 height 11
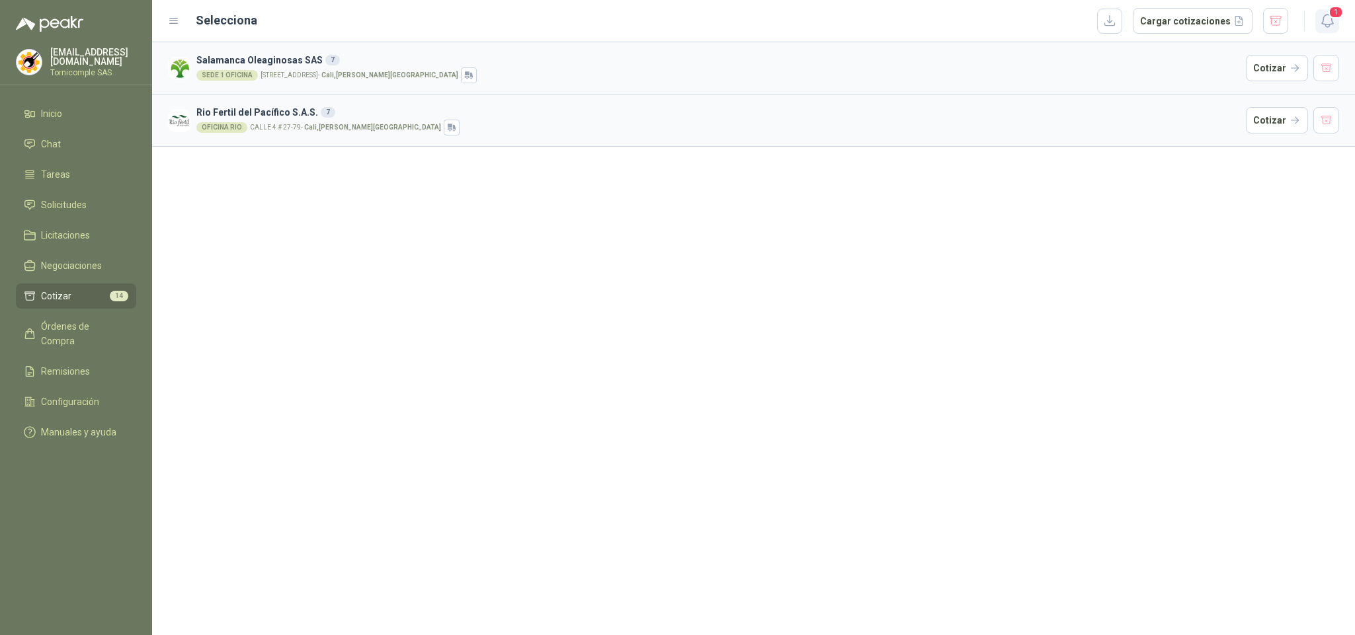
click at [1325, 26] on icon "button" at bounding box center [1326, 21] width 11 height 13
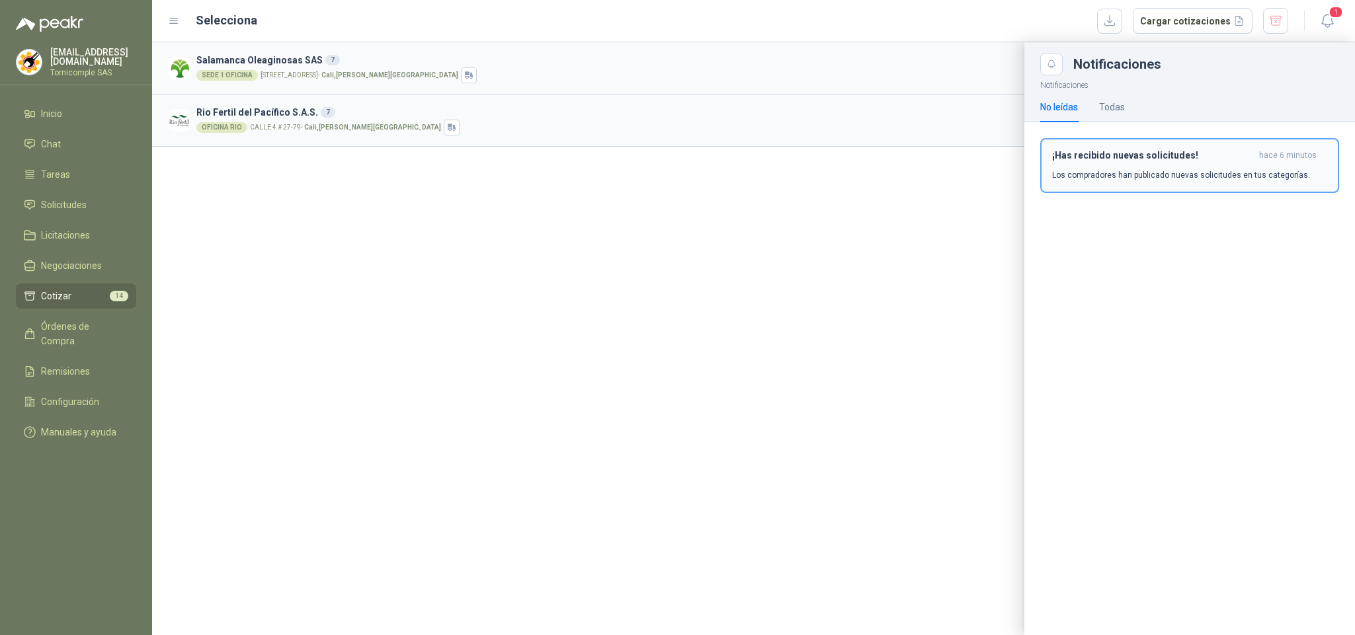
click at [1260, 175] on p "Los compradores han publicado nuevas solicitudes en tus categorías." at bounding box center [1181, 175] width 258 height 12
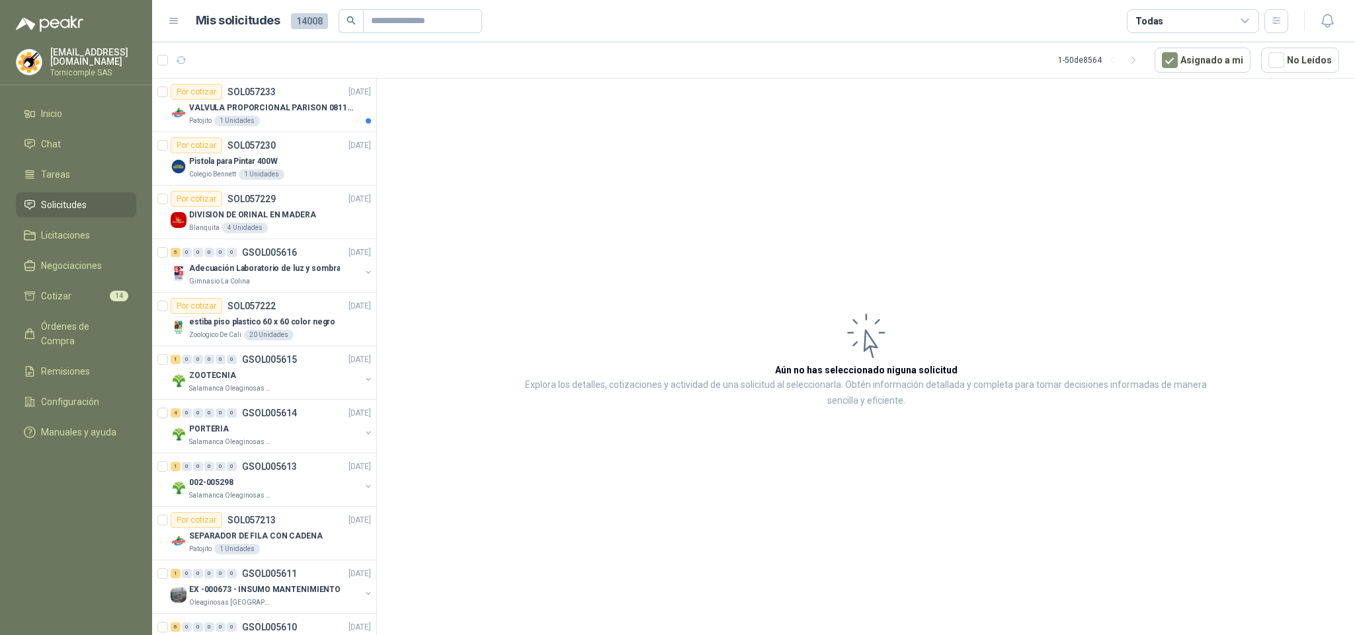
click at [581, 202] on article "Aún no has seleccionado niguna solicitud Explora los detalles, cotizaciones y a…" at bounding box center [866, 359] width 978 height 561
click at [336, 114] on p "VALVULA PROPORCIONAL PARISON 0811404612 / 4WRPEH6C4 REXROTH" at bounding box center [271, 108] width 165 height 13
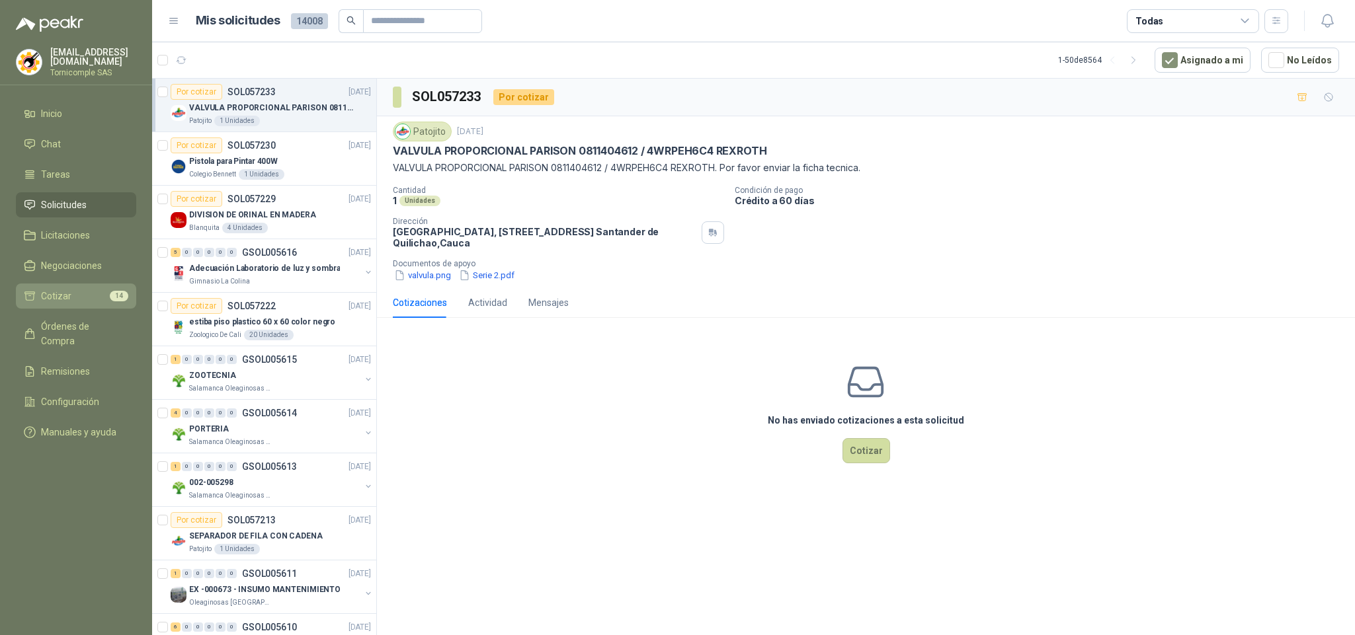
click at [87, 284] on link "Cotizar 14" at bounding box center [76, 296] width 120 height 25
